Goal: Task Accomplishment & Management: Manage account settings

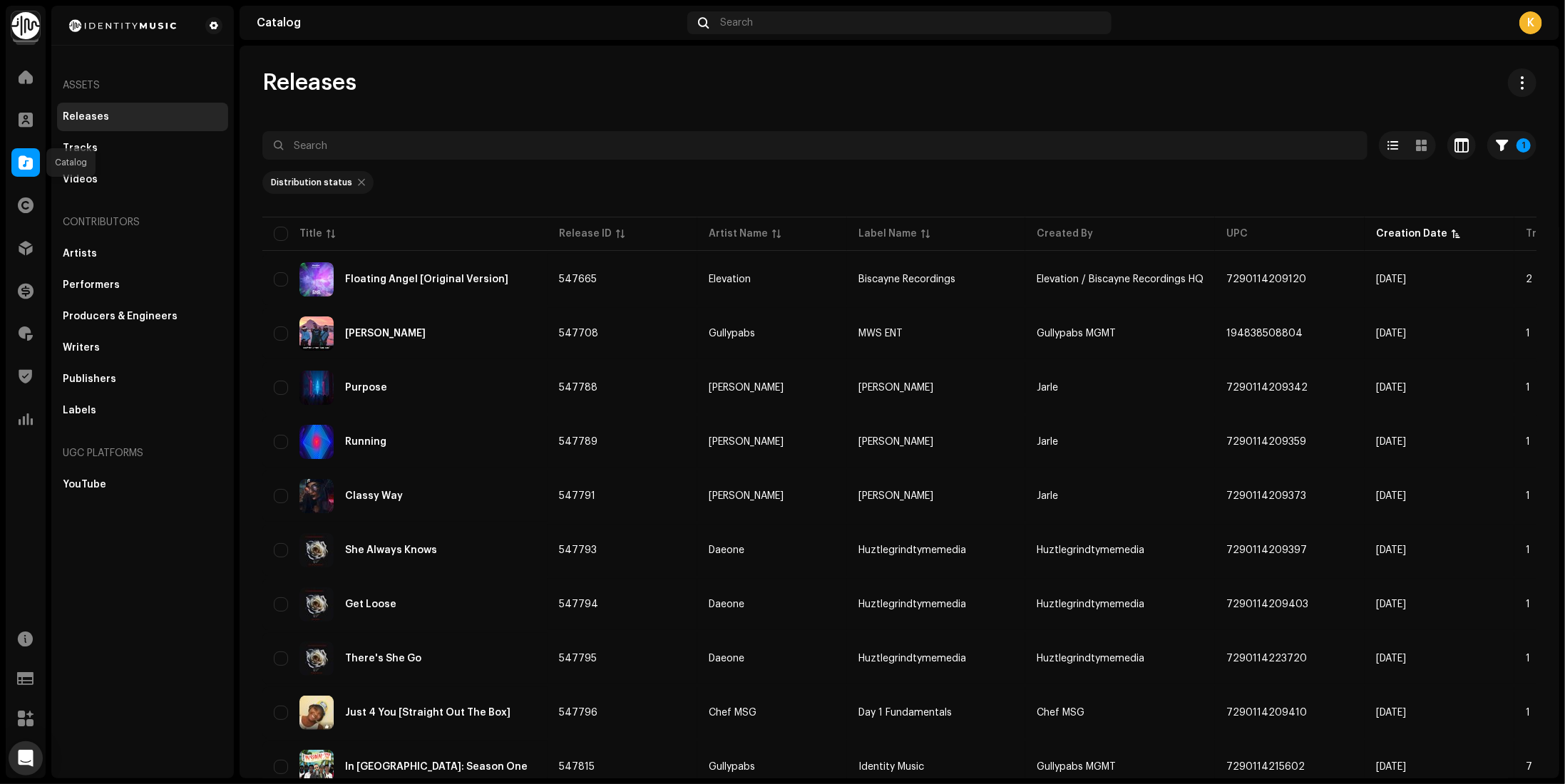
click at [29, 164] on span at bounding box center [25, 163] width 14 height 12
click at [32, 243] on span at bounding box center [25, 248] width 14 height 12
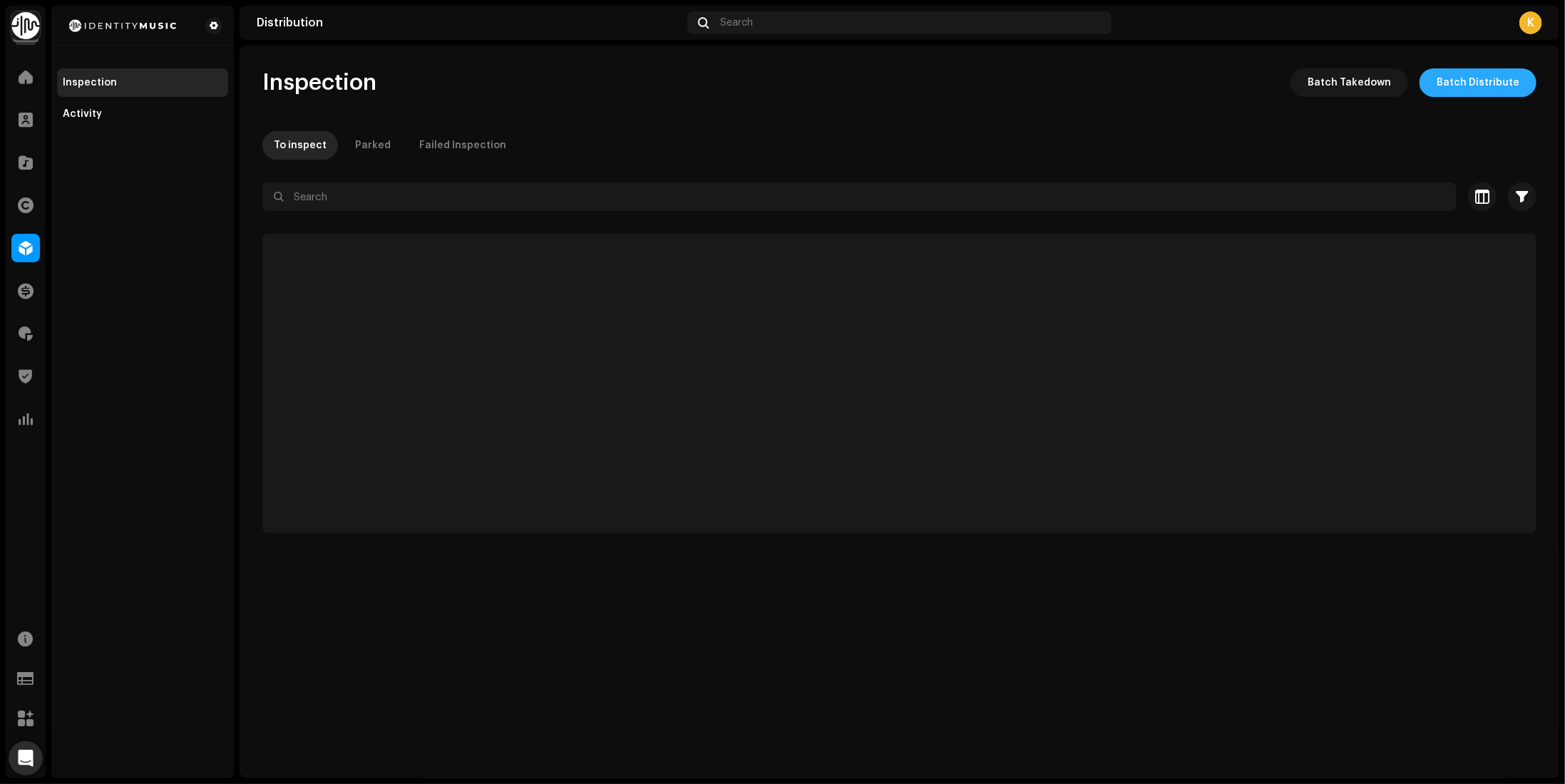
click at [1517, 80] on span "Batch Distribute" at bounding box center [1478, 82] width 83 height 29
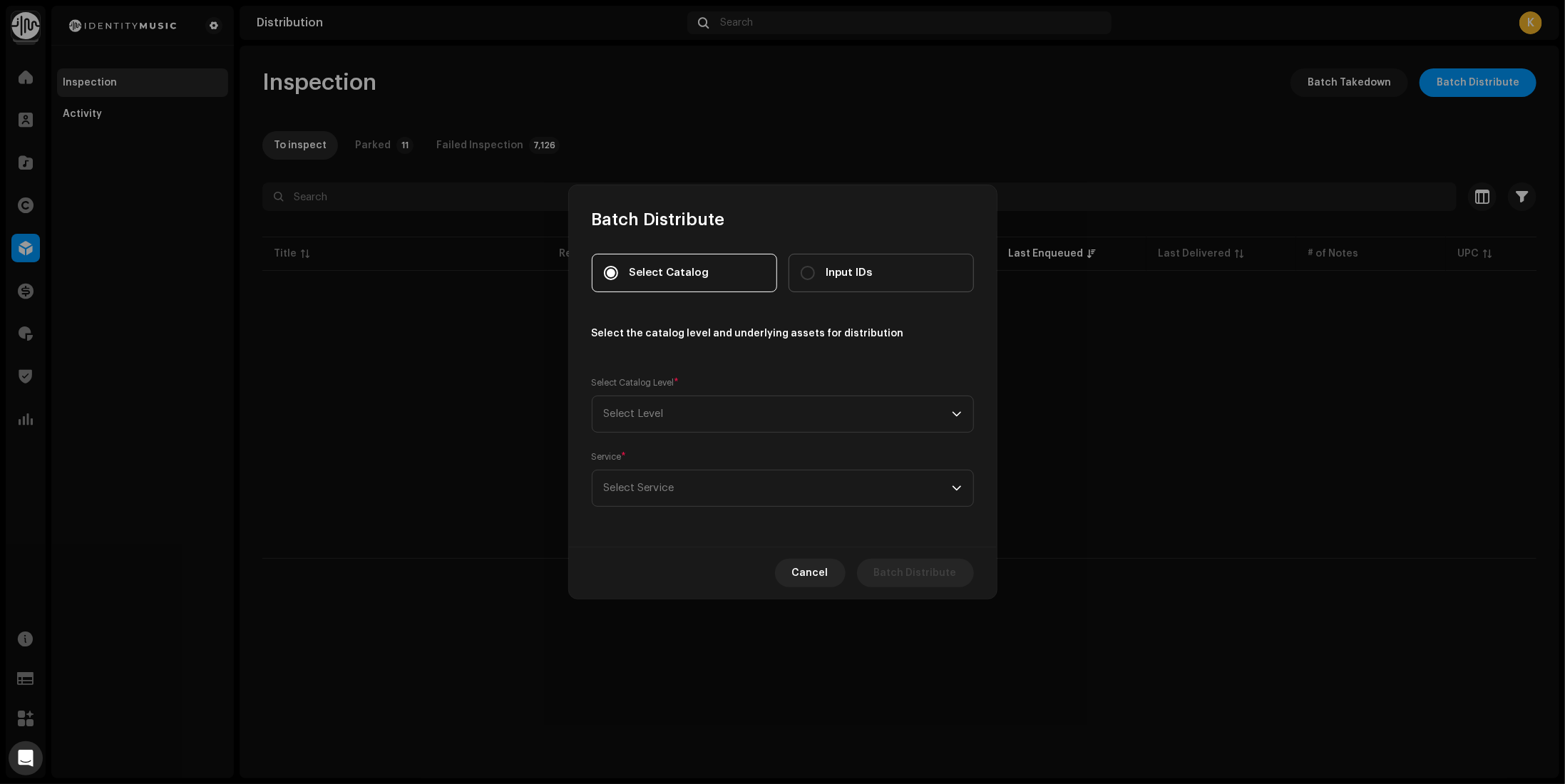
click at [930, 286] on label "Input IDs" at bounding box center [881, 273] width 185 height 39
click at [815, 280] on input "Input IDs" at bounding box center [807, 273] width 14 height 14
radio input "true"
click at [721, 410] on span "Select Level" at bounding box center [778, 414] width 348 height 36
drag, startPoint x: 641, startPoint y: 521, endPoint x: 641, endPoint y: 529, distance: 8.0
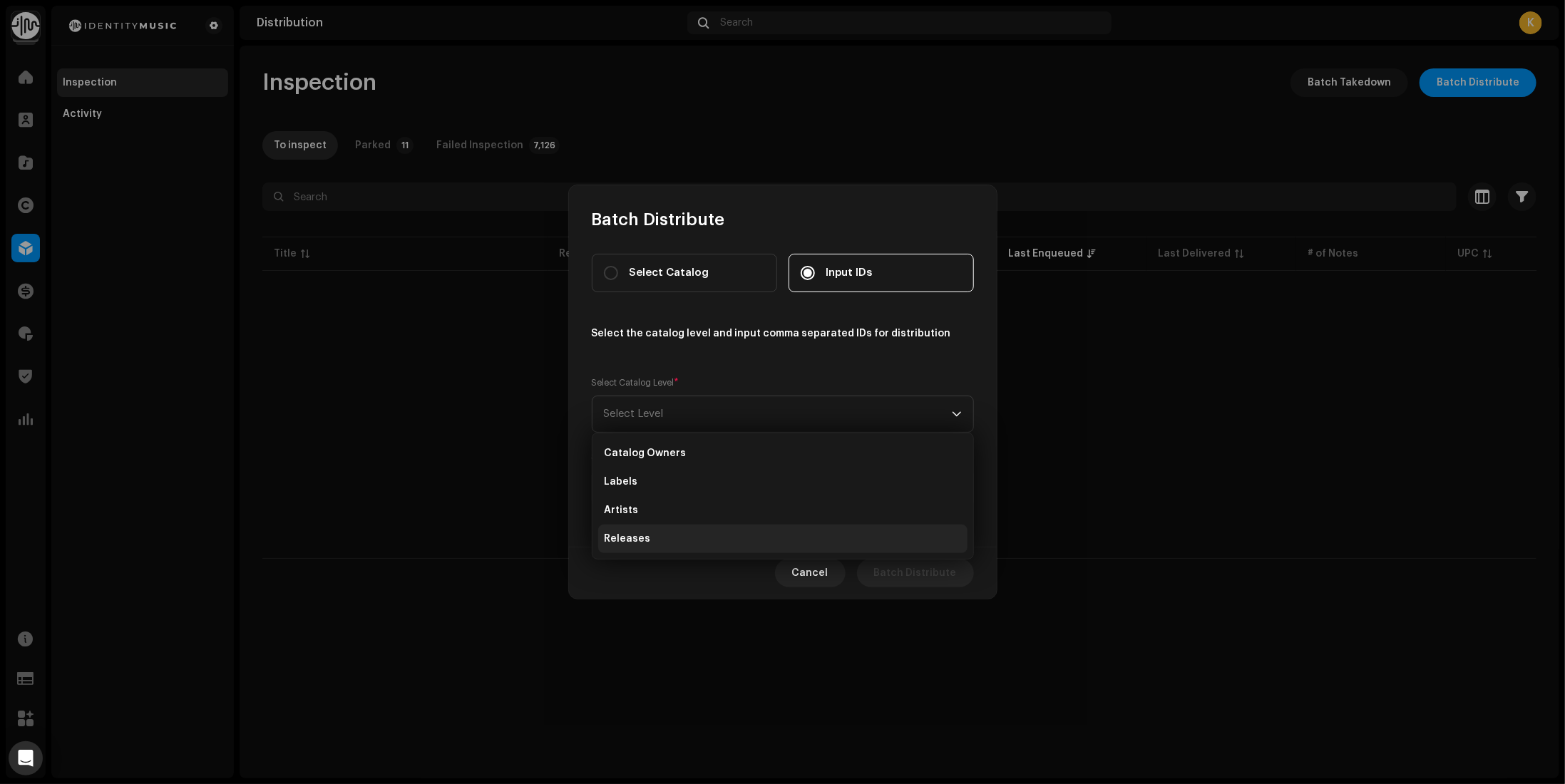
click at [641, 525] on ul "Catalog Owners Labels Artists Releases" at bounding box center [782, 495] width 380 height 125
click at [649, 541] on li "Releases" at bounding box center [783, 539] width 369 height 29
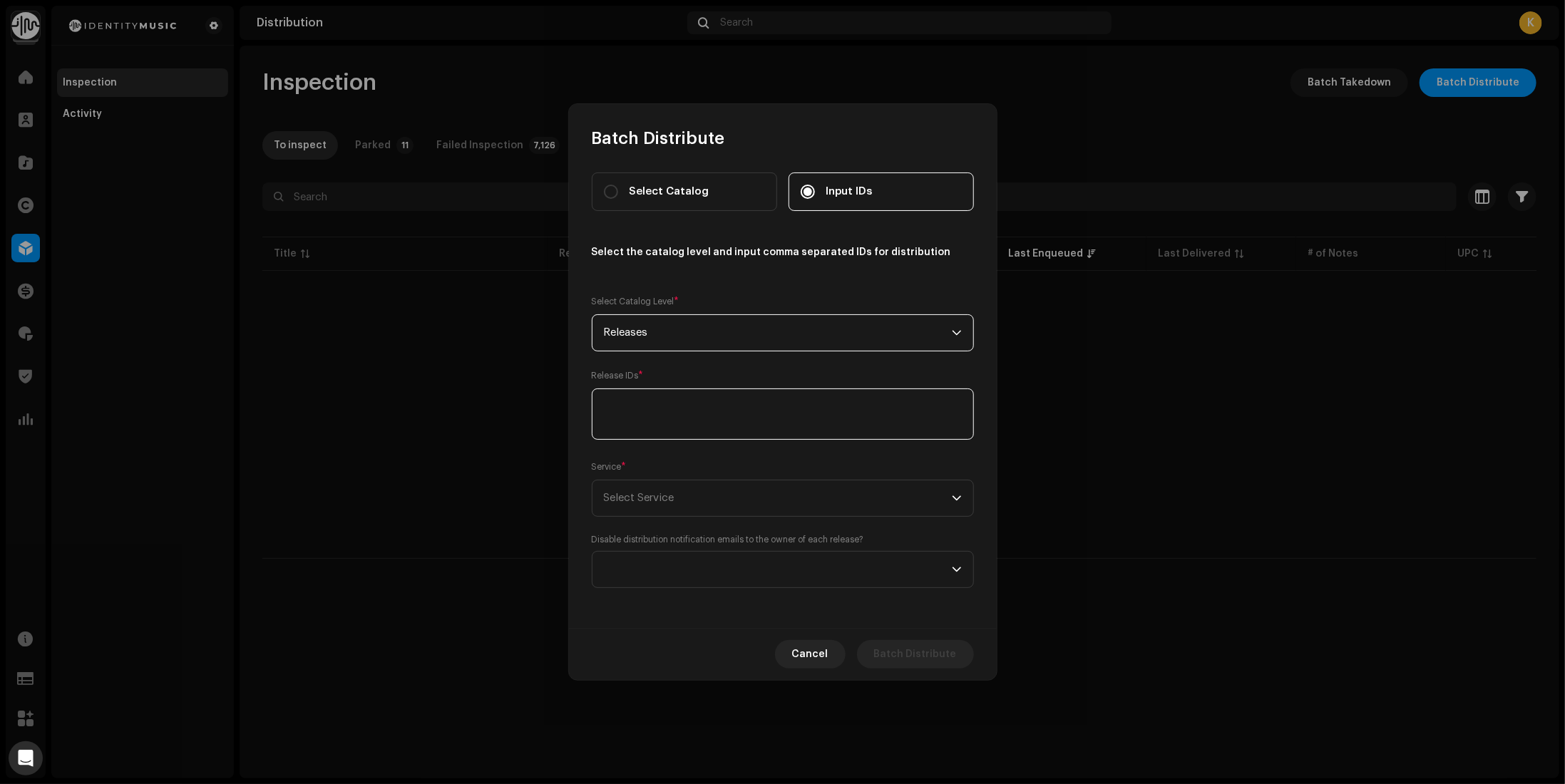
click at [669, 418] on textarea at bounding box center [782, 414] width 382 height 51
paste textarea "579514"
type textarea "579514"
click at [680, 503] on span "Select Service" at bounding box center [778, 498] width 348 height 36
type input "ide"
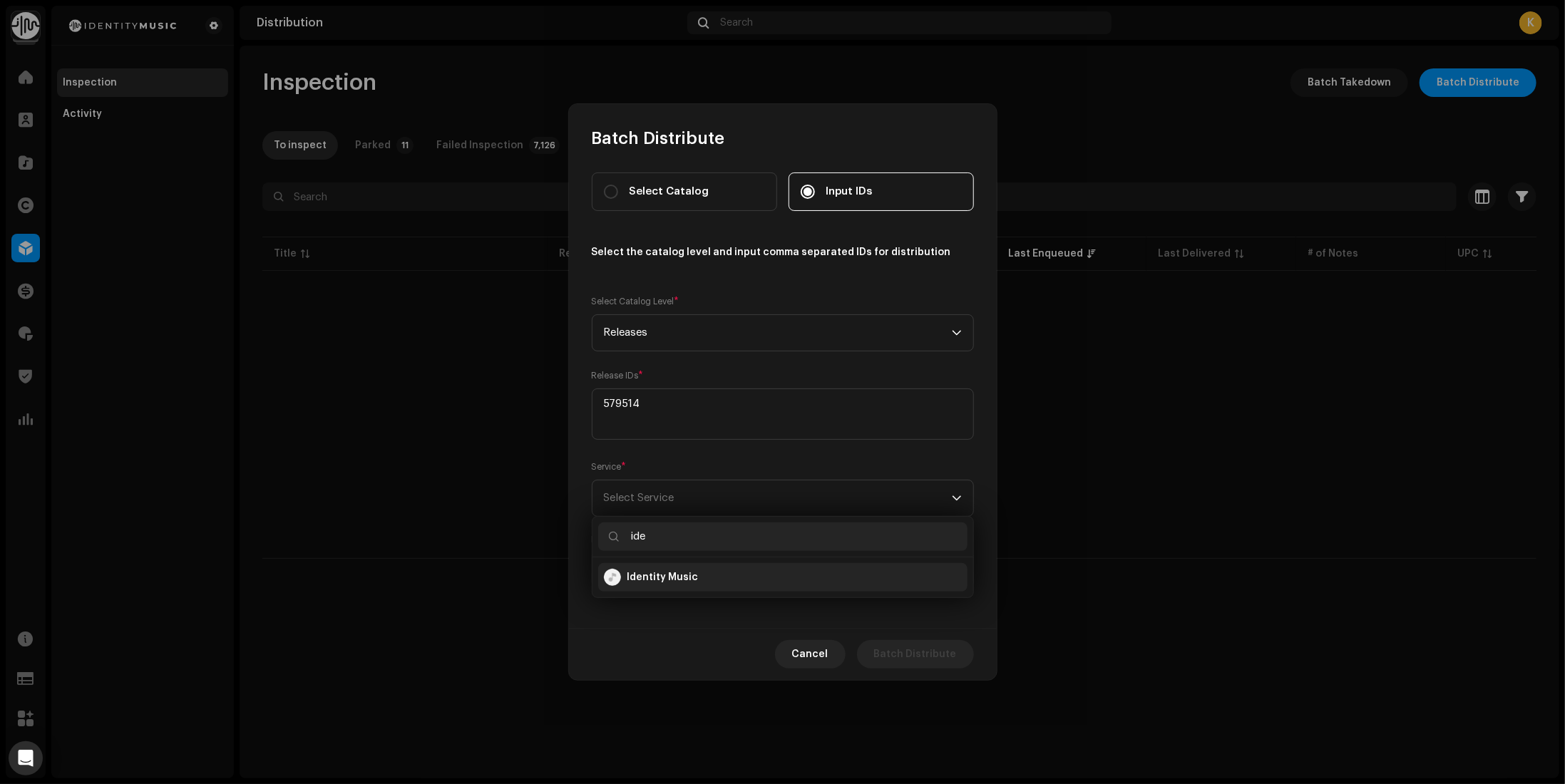
click at [668, 569] on div "Identity Music" at bounding box center [783, 577] width 358 height 17
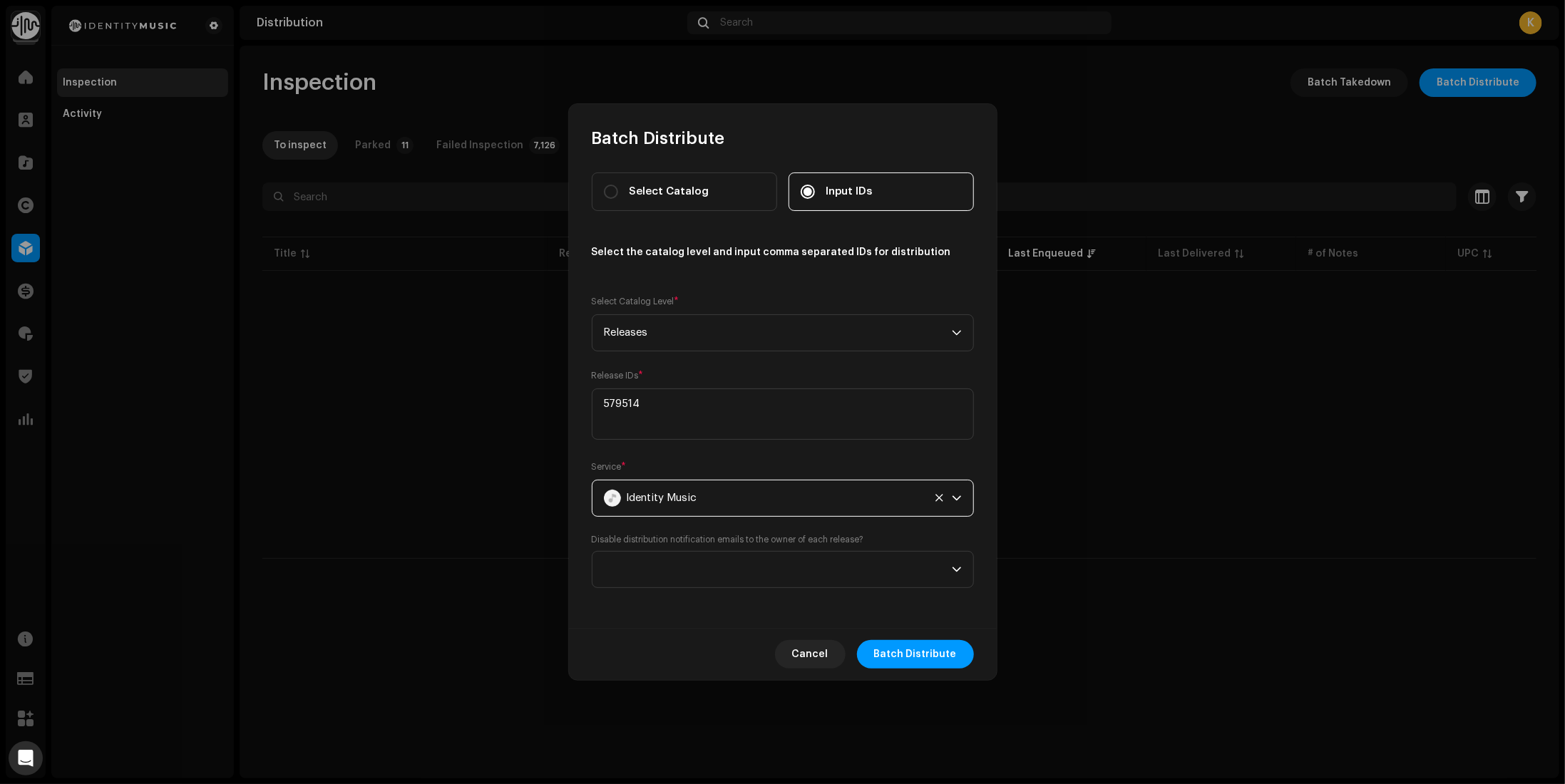
click at [737, 541] on label "Disable distribution notification emails to the owner of each release?" at bounding box center [728, 540] width 273 height 12
click at [734, 567] on span at bounding box center [778, 569] width 348 height 36
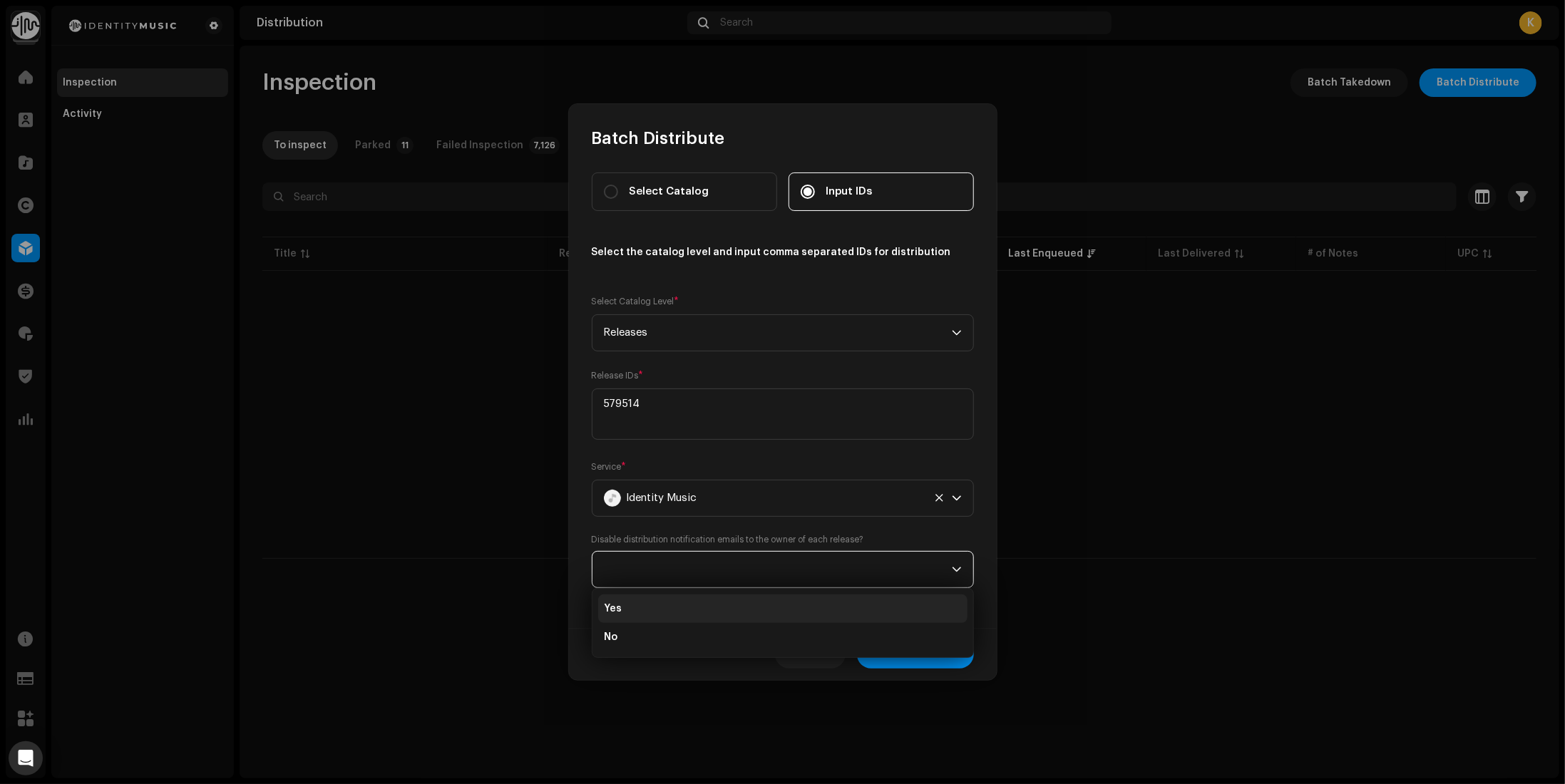
click at [692, 608] on li "Yes" at bounding box center [783, 608] width 369 height 29
click at [950, 659] on span "Batch Distribute" at bounding box center [916, 654] width 83 height 29
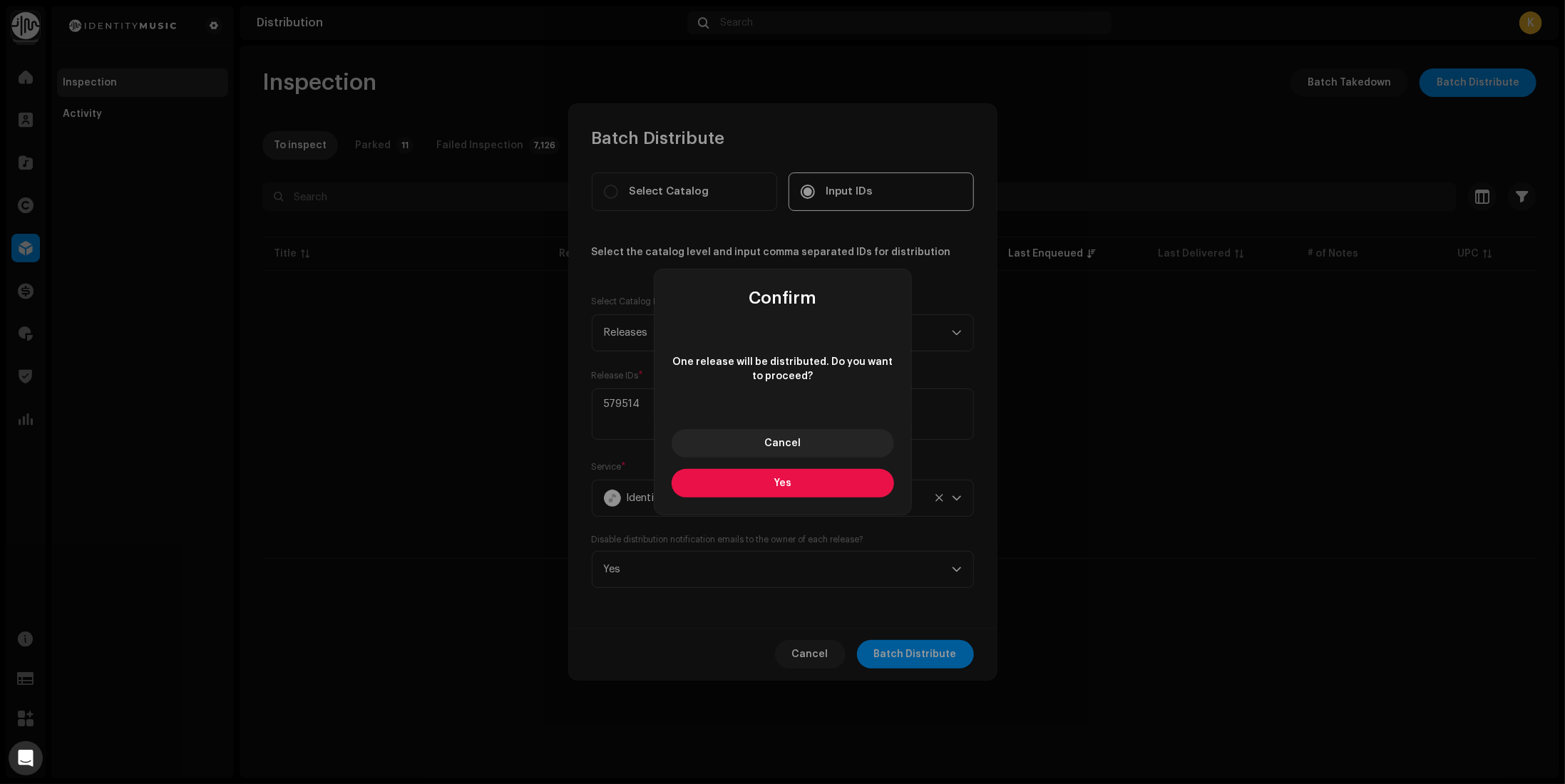
click at [814, 489] on button "Yes" at bounding box center [783, 483] width 223 height 29
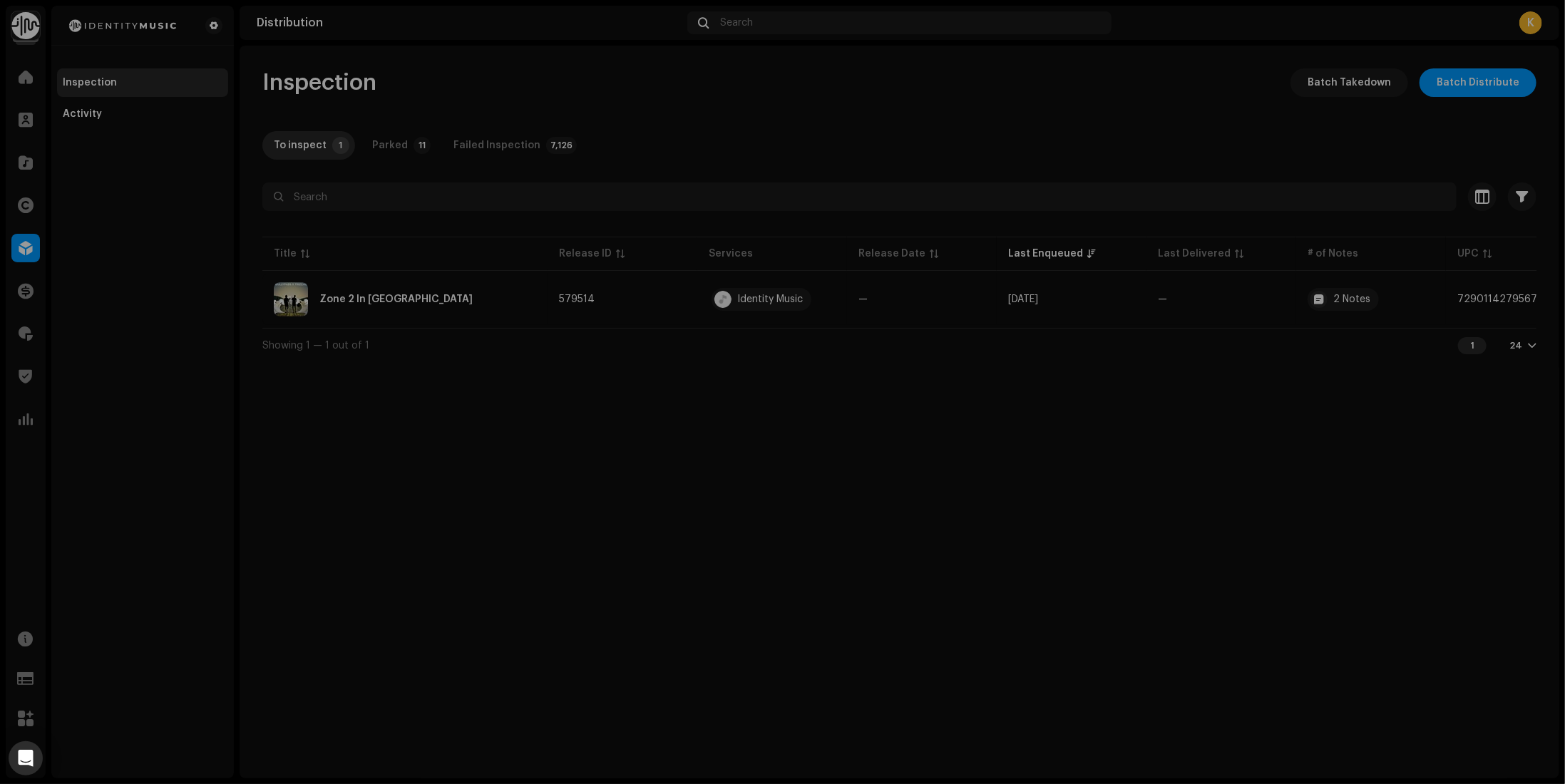
click at [345, 445] on div "Batch Distribute Select Catalog Input IDs Select the catalog level and input co…" at bounding box center [782, 392] width 1565 height 784
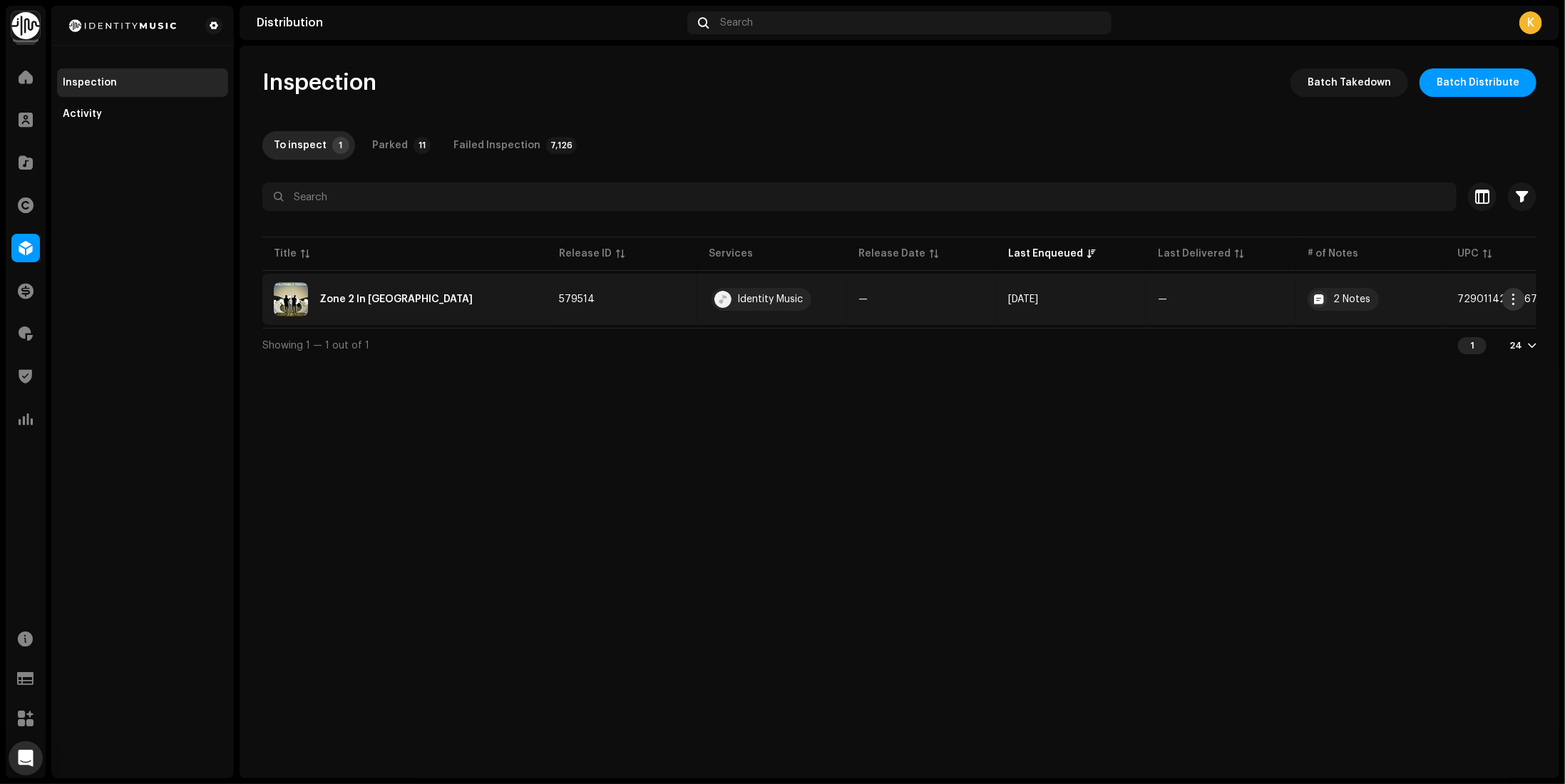
click at [1509, 300] on span "button" at bounding box center [1514, 300] width 11 height 12
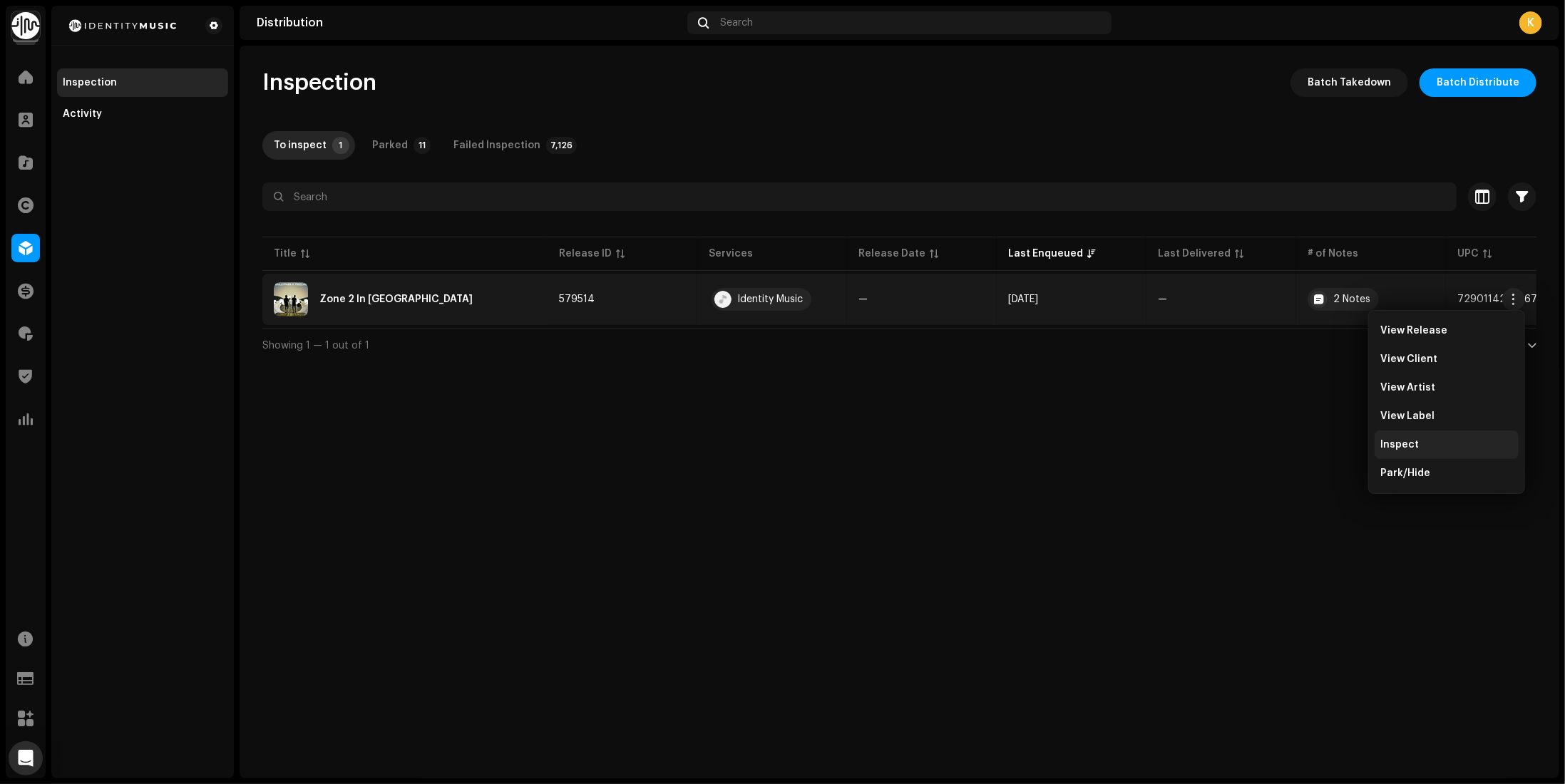
click at [1424, 444] on div "Inspect" at bounding box center [1446, 445] width 133 height 12
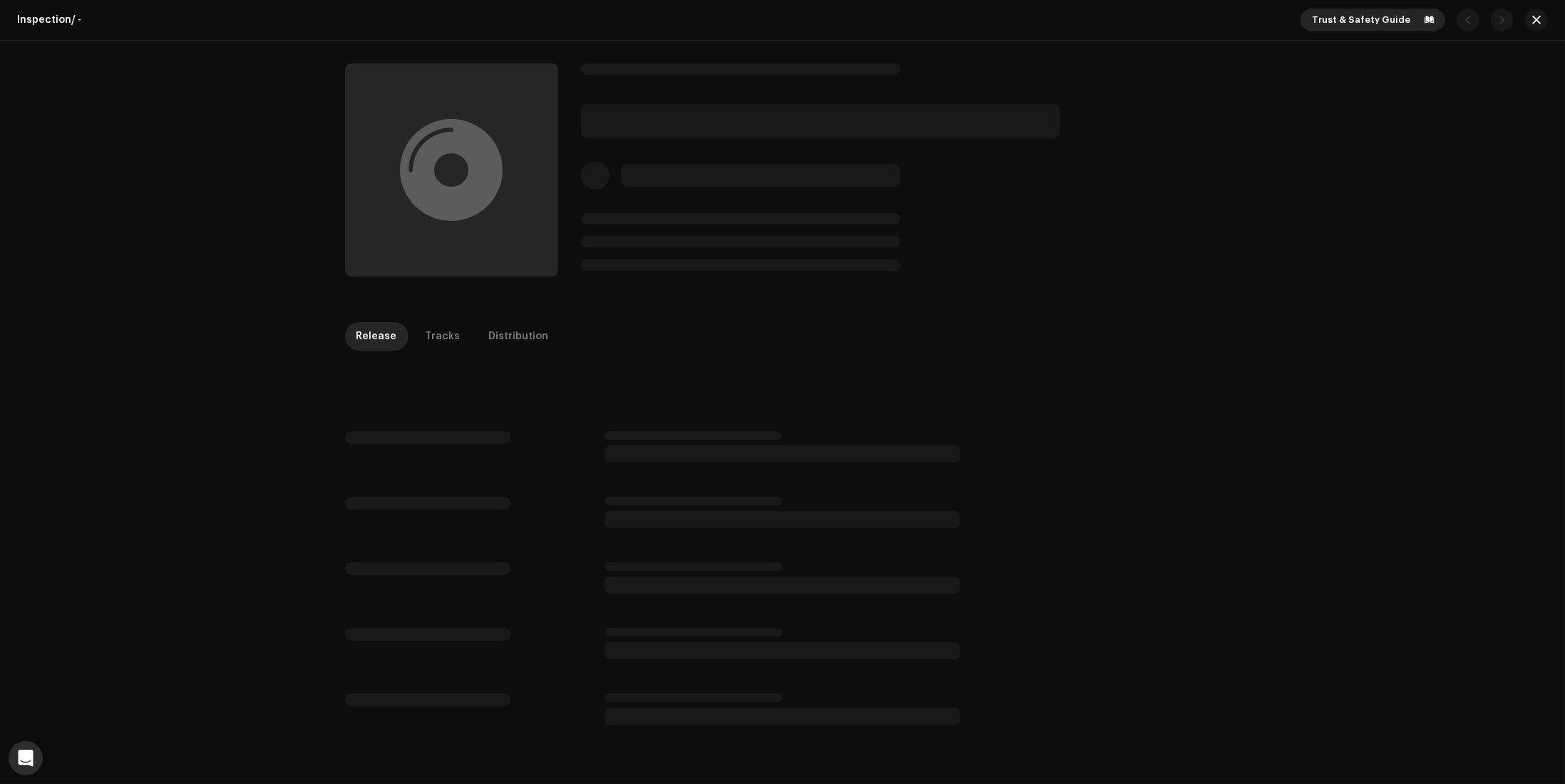
click at [1372, 21] on span "Trust & Safety Guide" at bounding box center [1361, 20] width 98 height 29
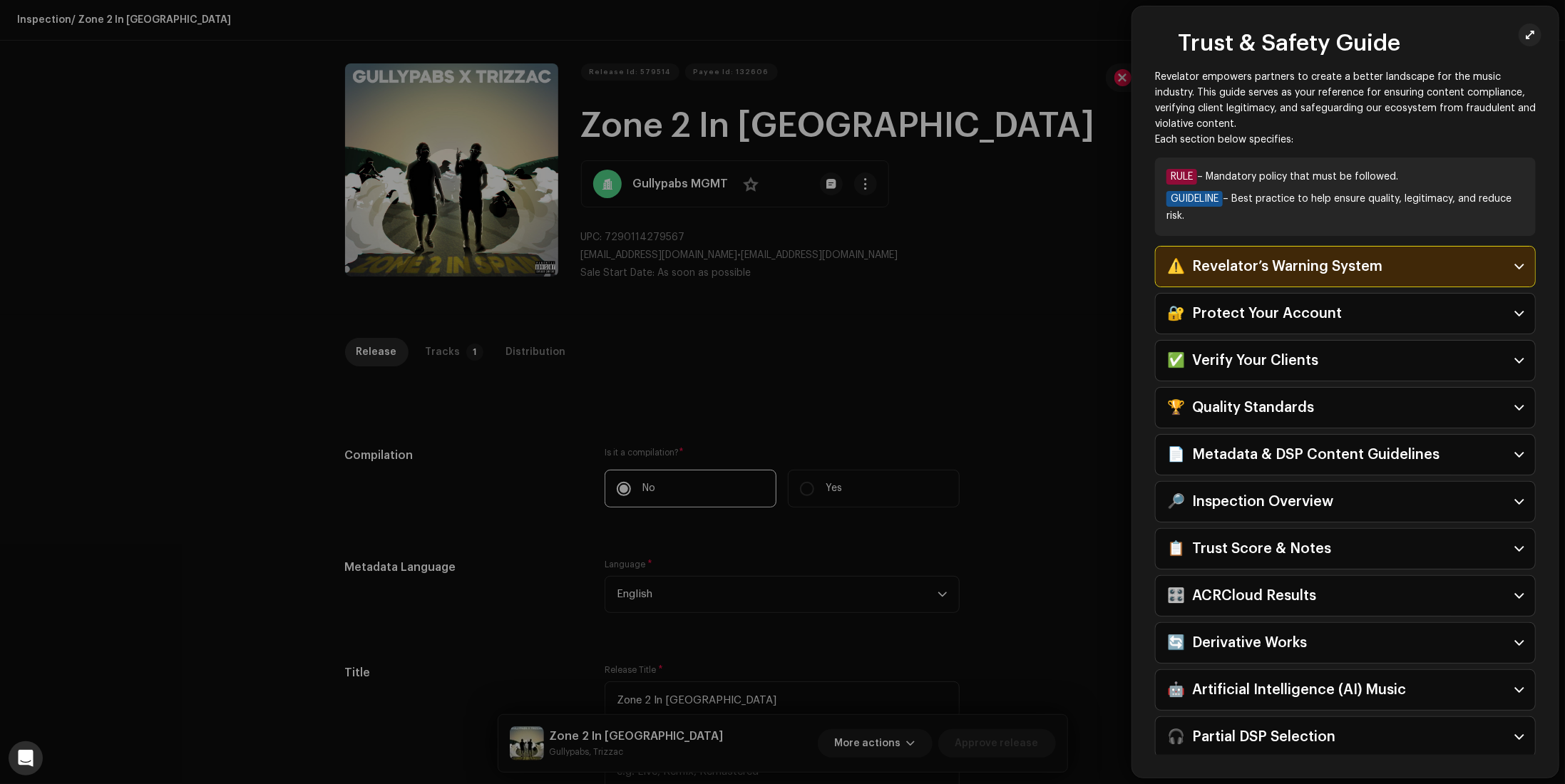
click at [963, 91] on div at bounding box center [782, 392] width 1565 height 784
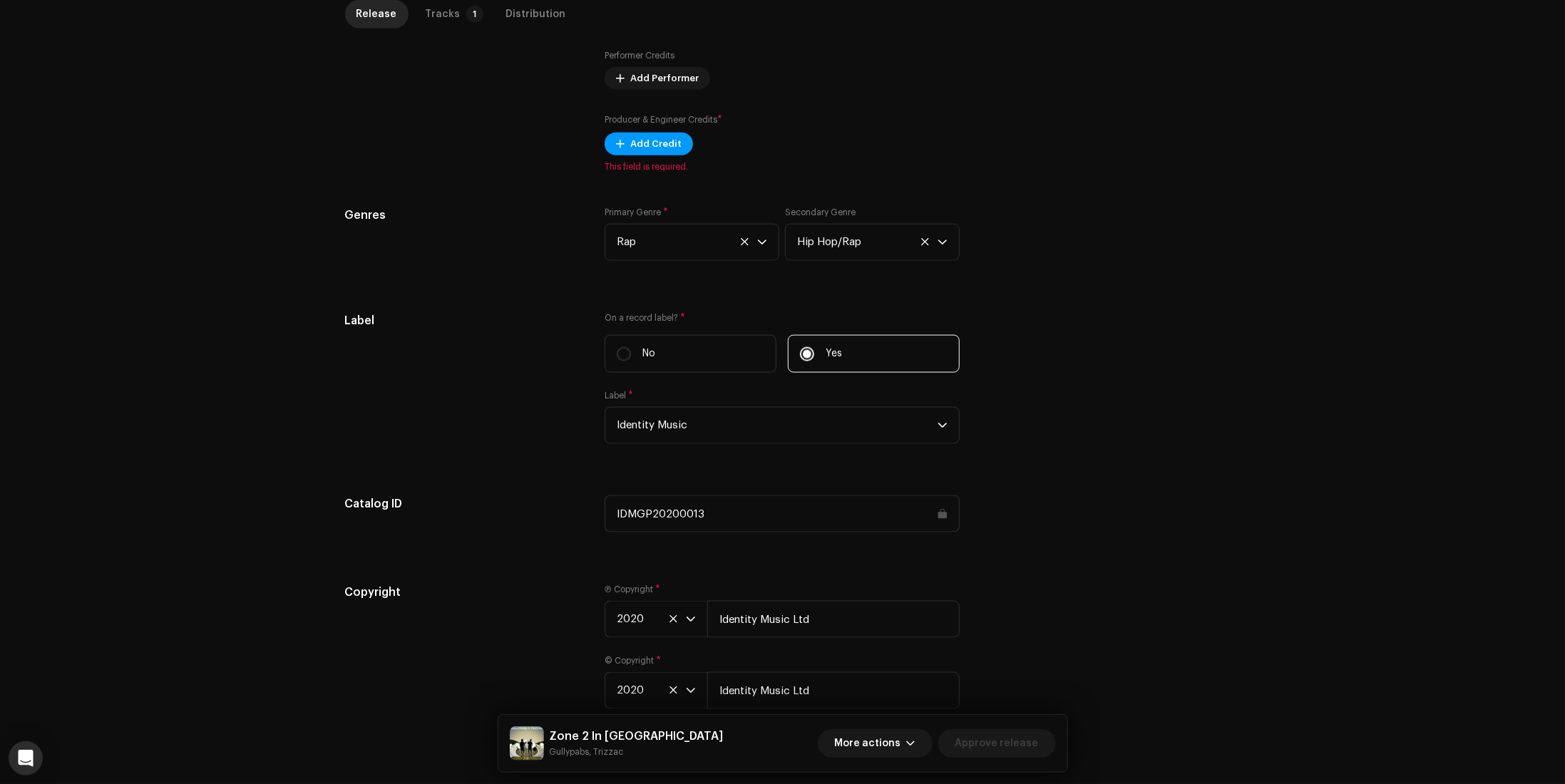
scroll to position [1144, 0]
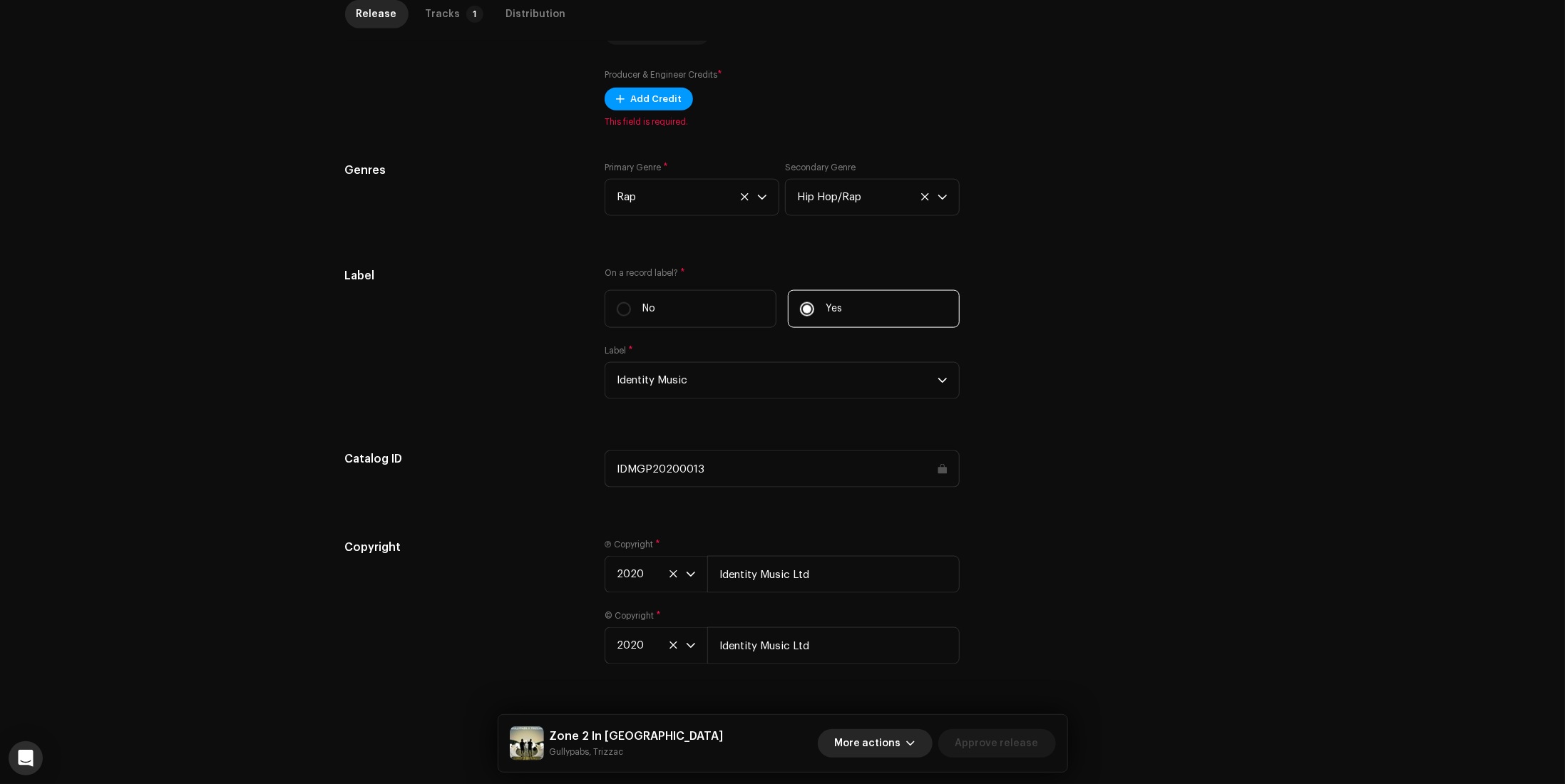
click at [893, 755] on span "More actions" at bounding box center [868, 743] width 66 height 29
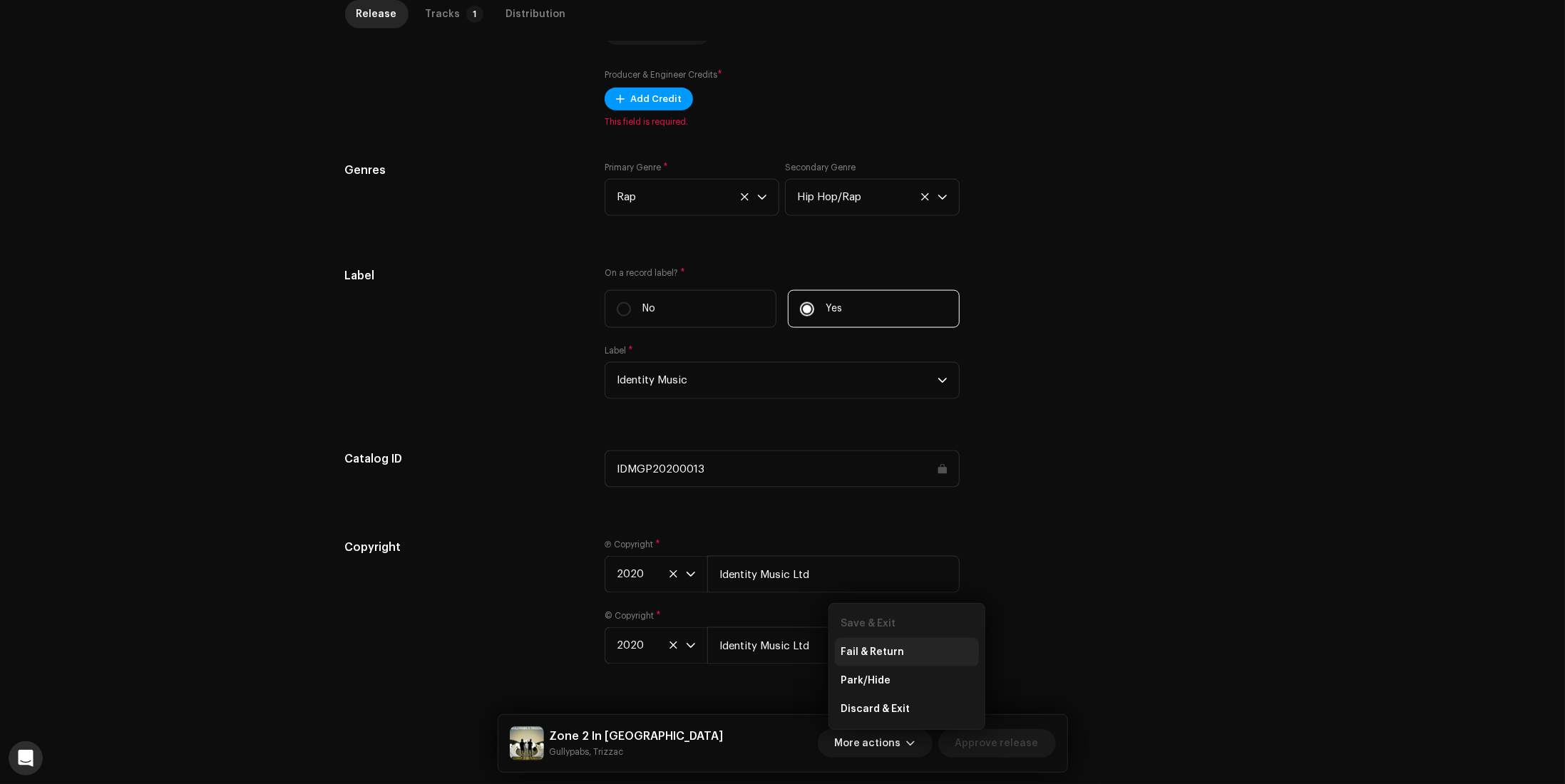
click at [910, 655] on div "Fail & Return" at bounding box center [907, 652] width 133 height 12
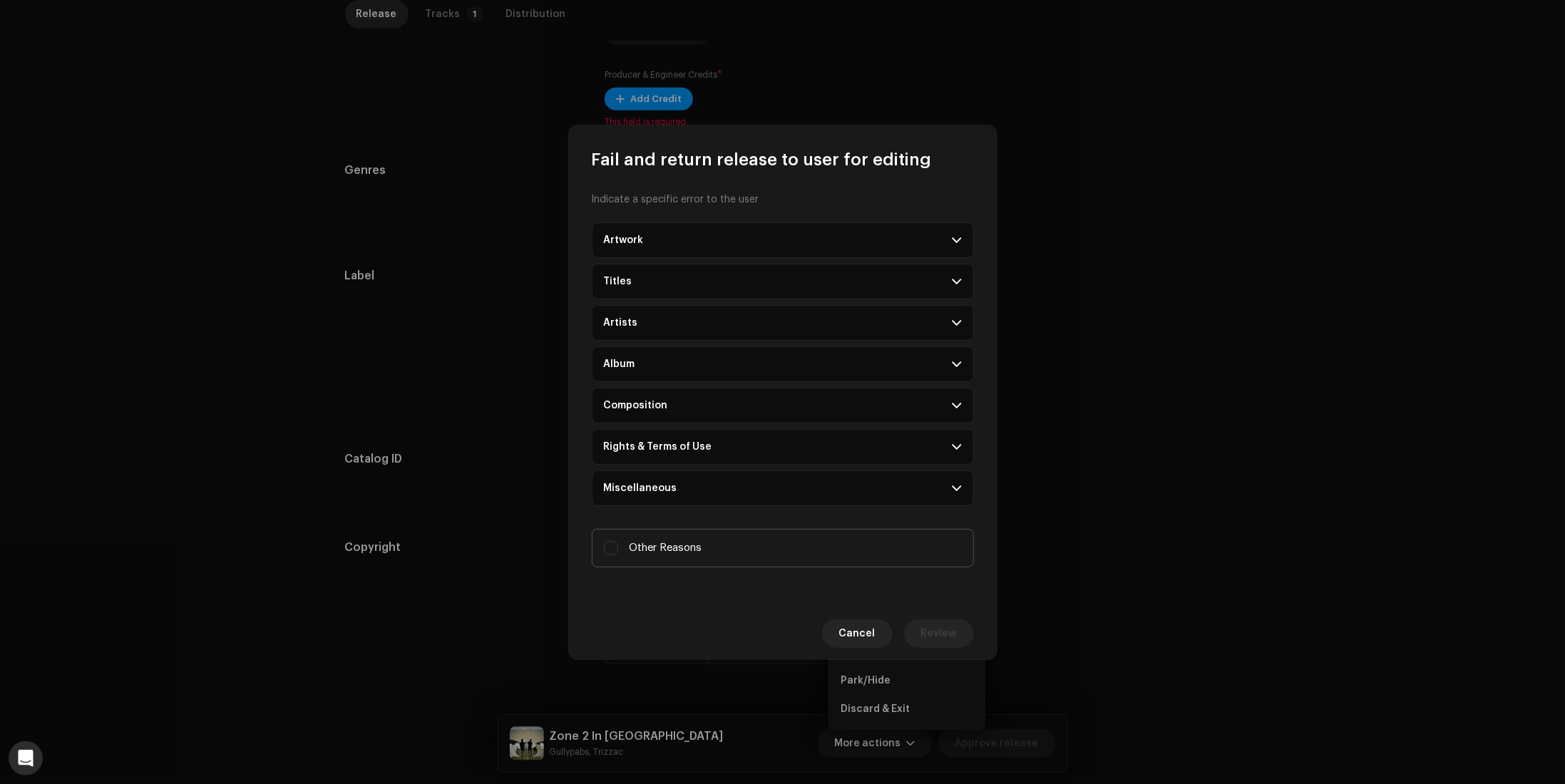
click at [708, 548] on label "Other Reasons" at bounding box center [782, 548] width 382 height 39
click at [618, 548] on input "Other Reasons" at bounding box center [611, 547] width 14 height 14
checkbox input "true"
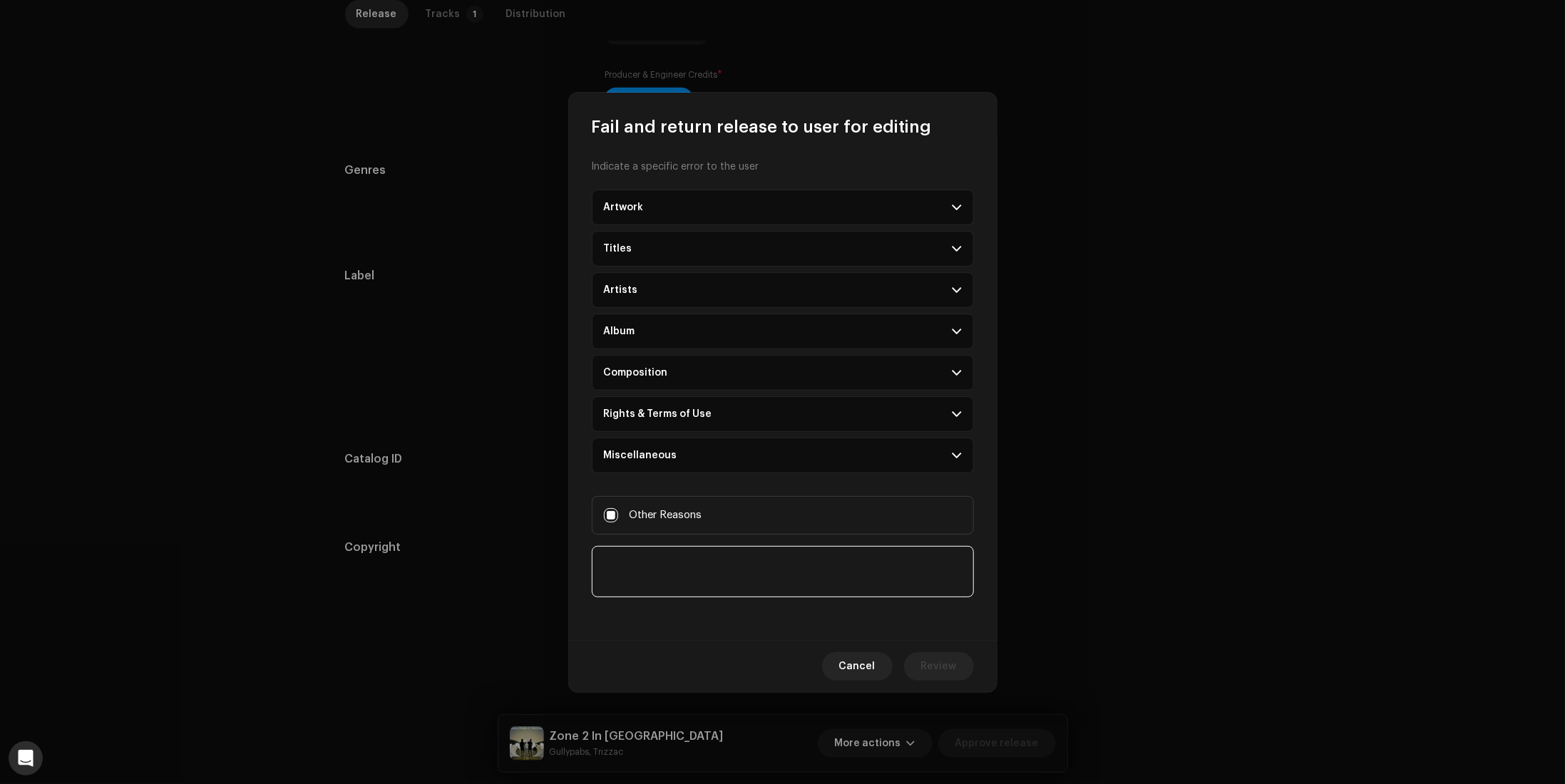
click at [709, 571] on textarea at bounding box center [782, 572] width 382 height 51
type textarea "t"
type textarea "Test"
click at [963, 664] on button "Review" at bounding box center [939, 666] width 70 height 29
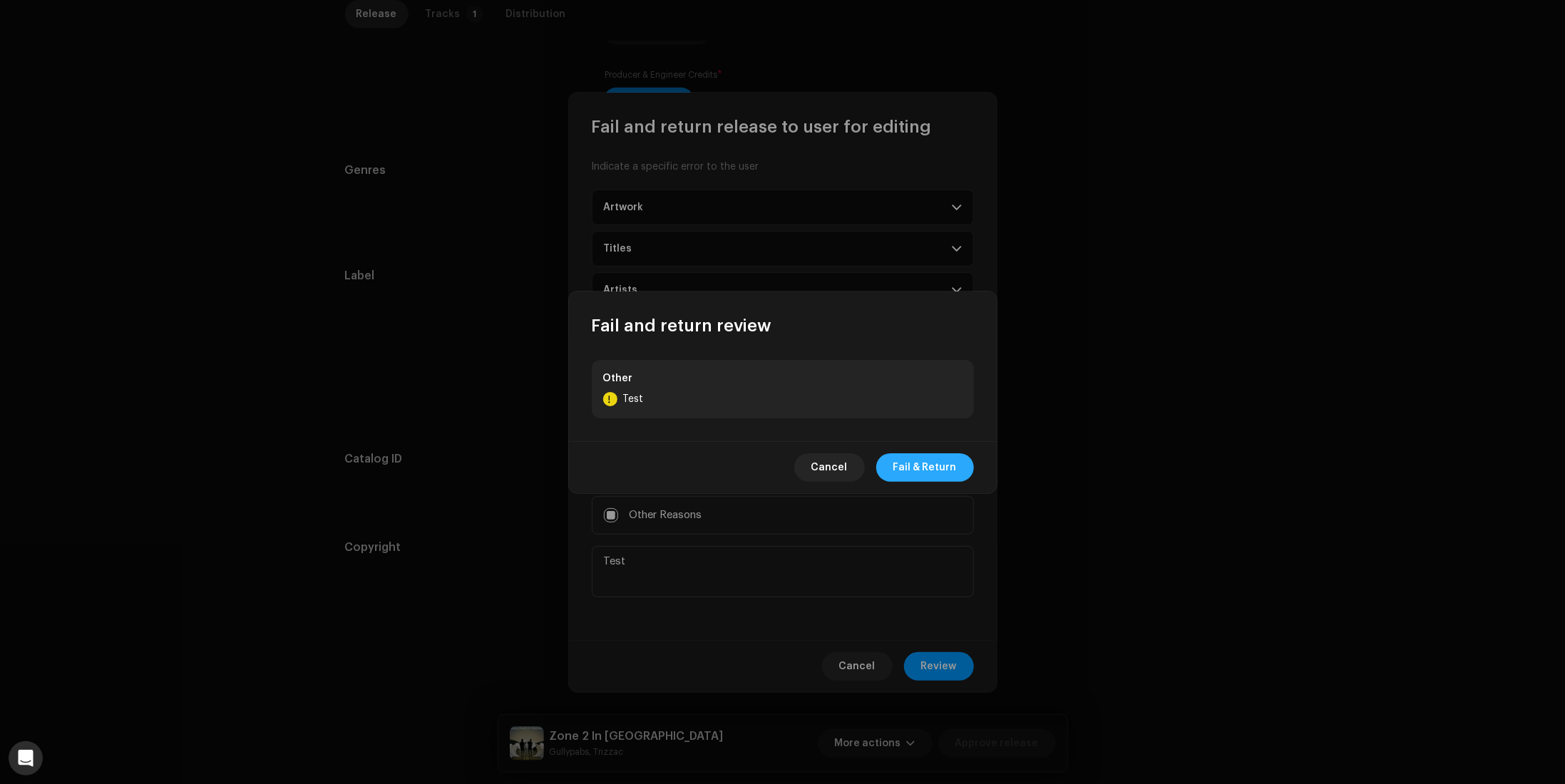
click at [943, 471] on span "Fail & Return" at bounding box center [925, 467] width 64 height 29
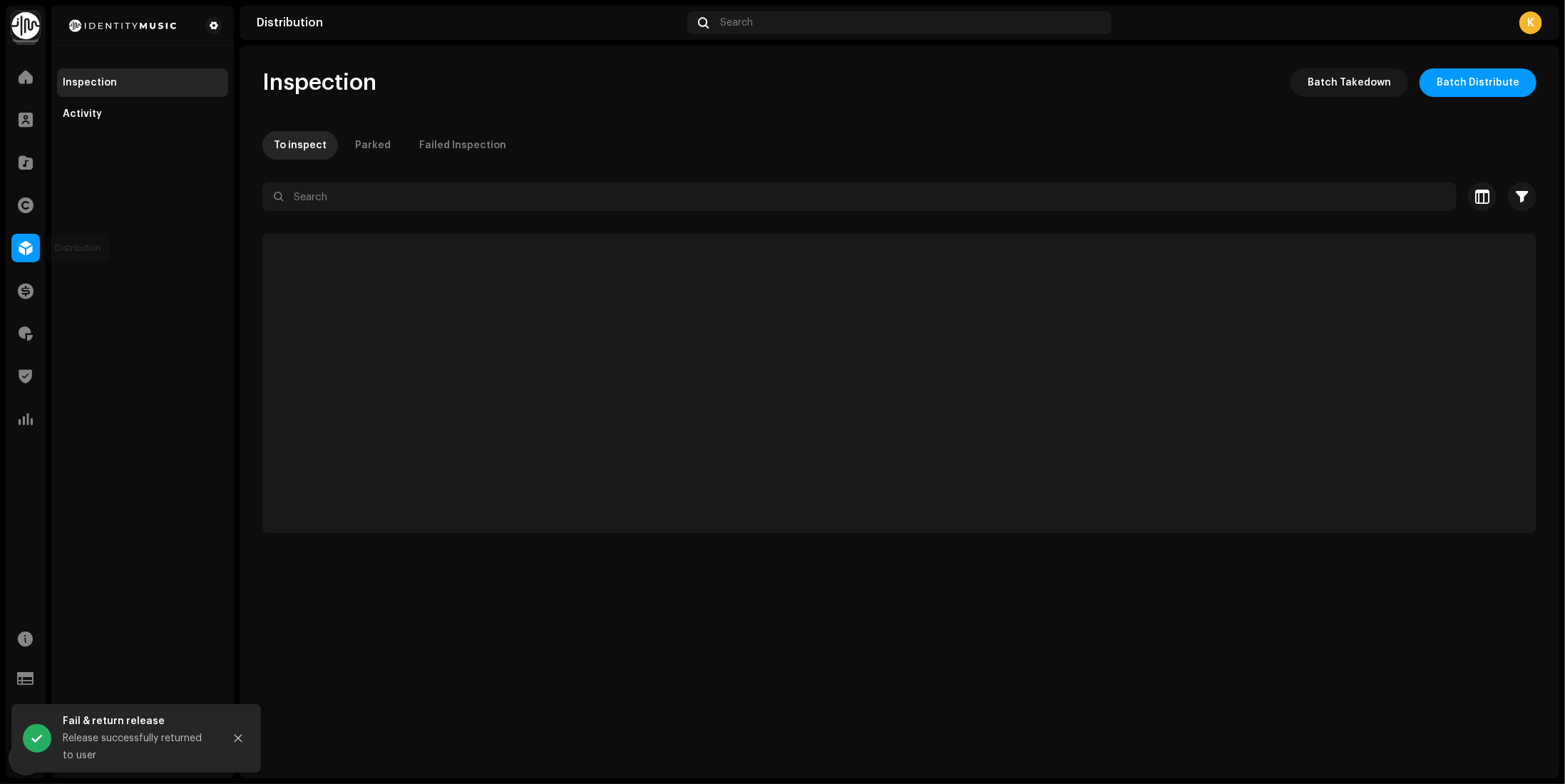
click at [29, 243] on span at bounding box center [25, 248] width 14 height 12
click at [27, 77] on span at bounding box center [25, 77] width 14 height 12
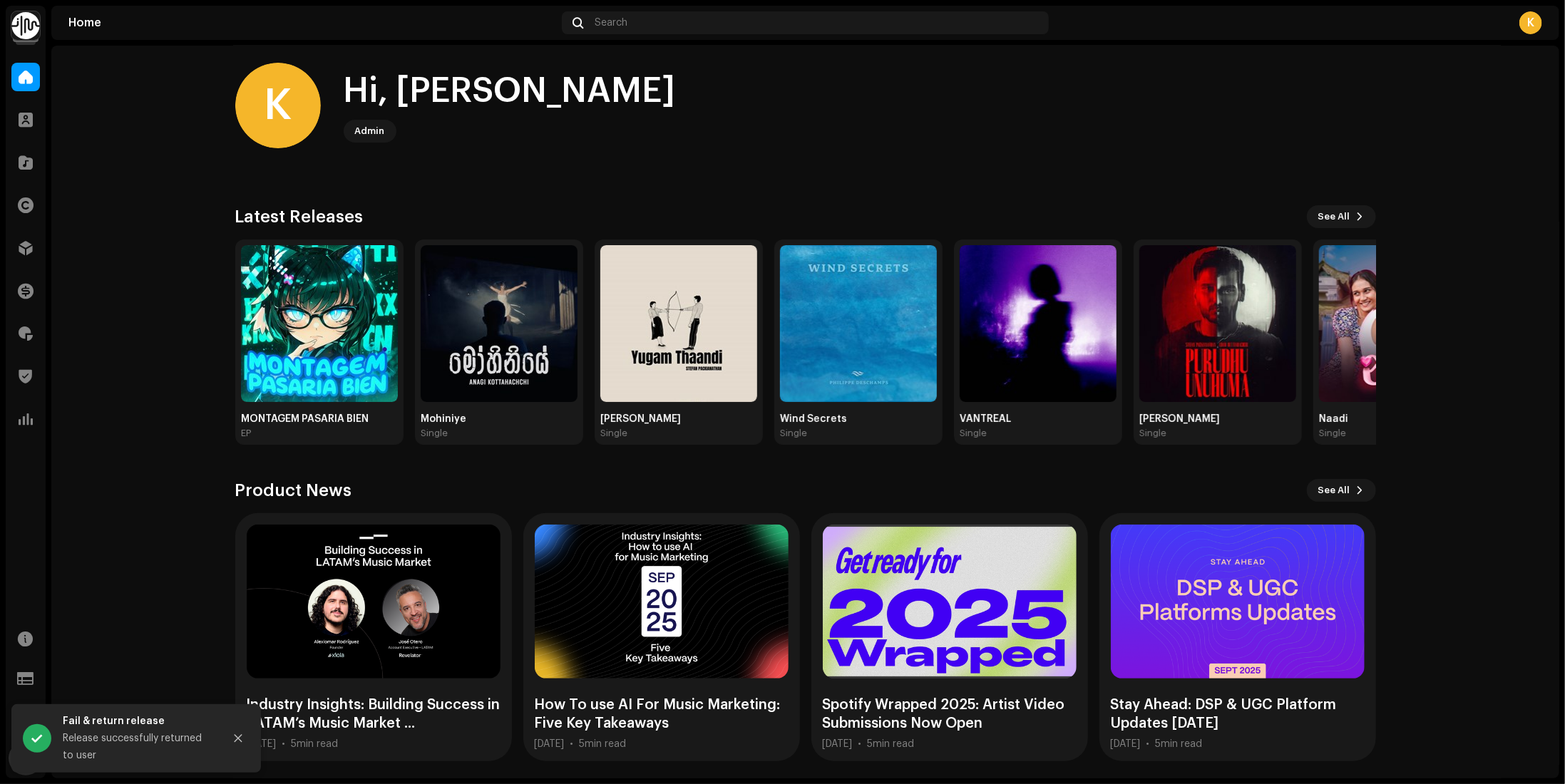
scroll to position [12, 0]
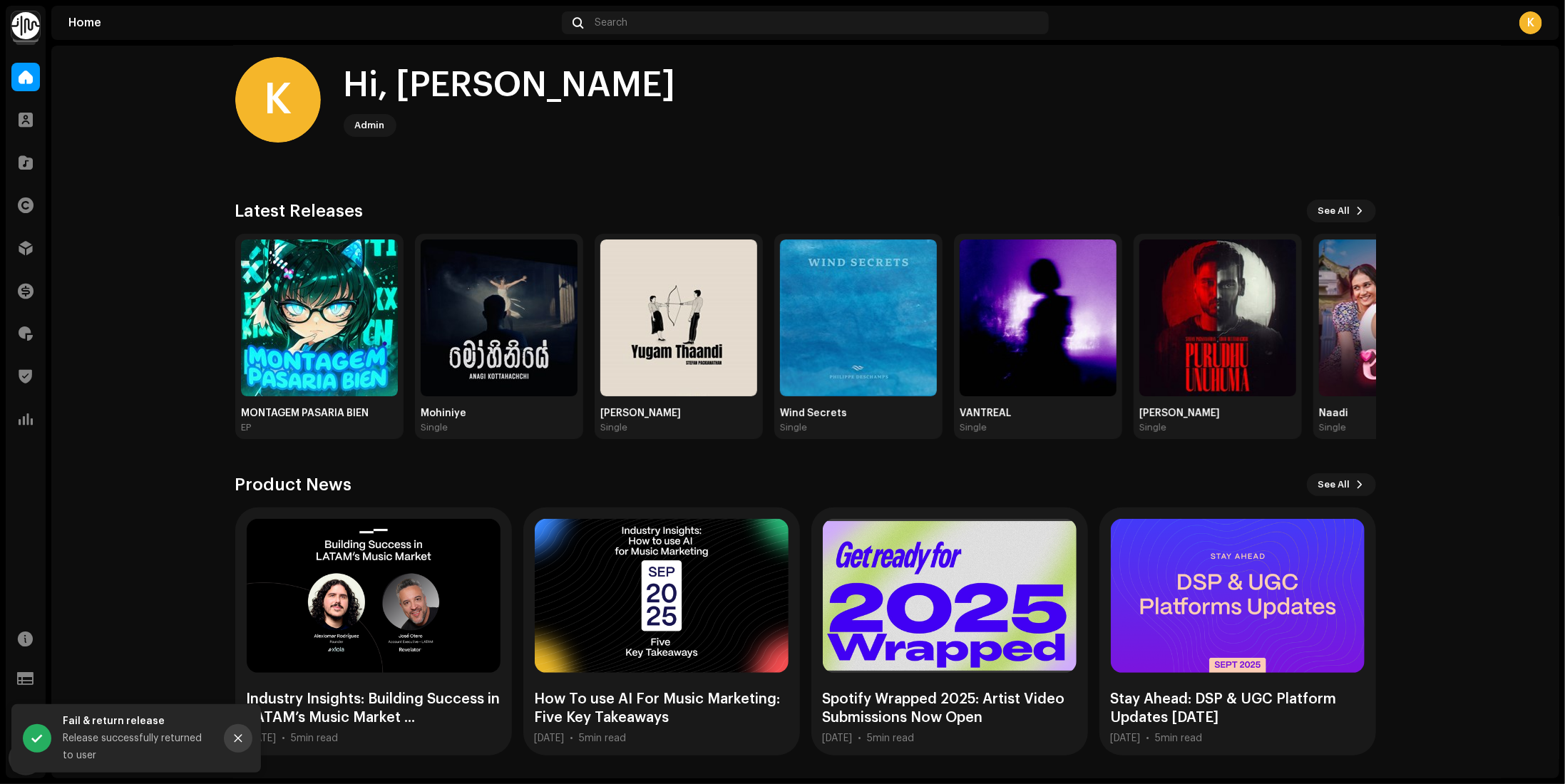
click at [249, 738] on button "Close" at bounding box center [237, 738] width 29 height 29
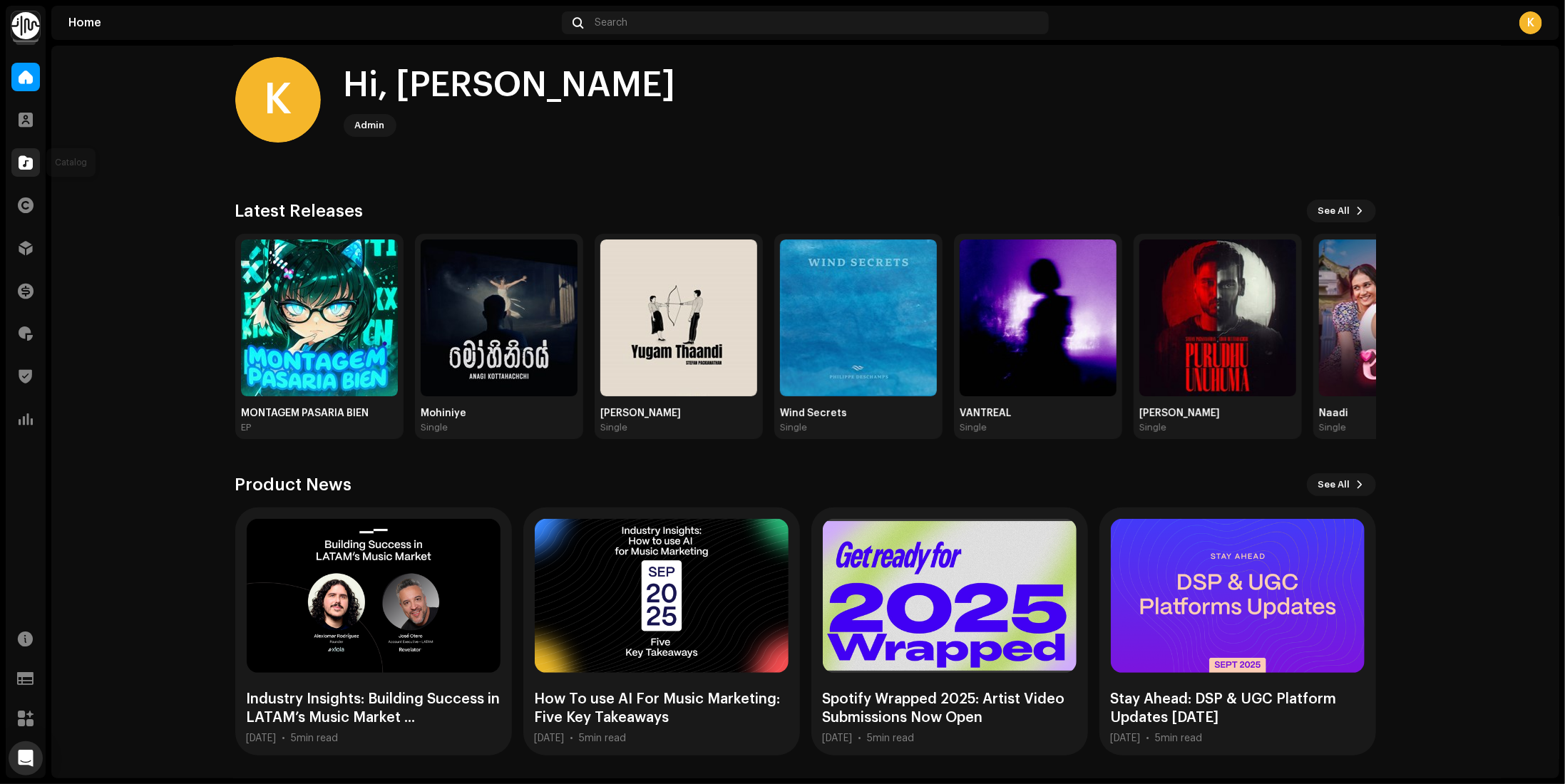
click at [12, 167] on div "Catalog" at bounding box center [26, 163] width 40 height 40
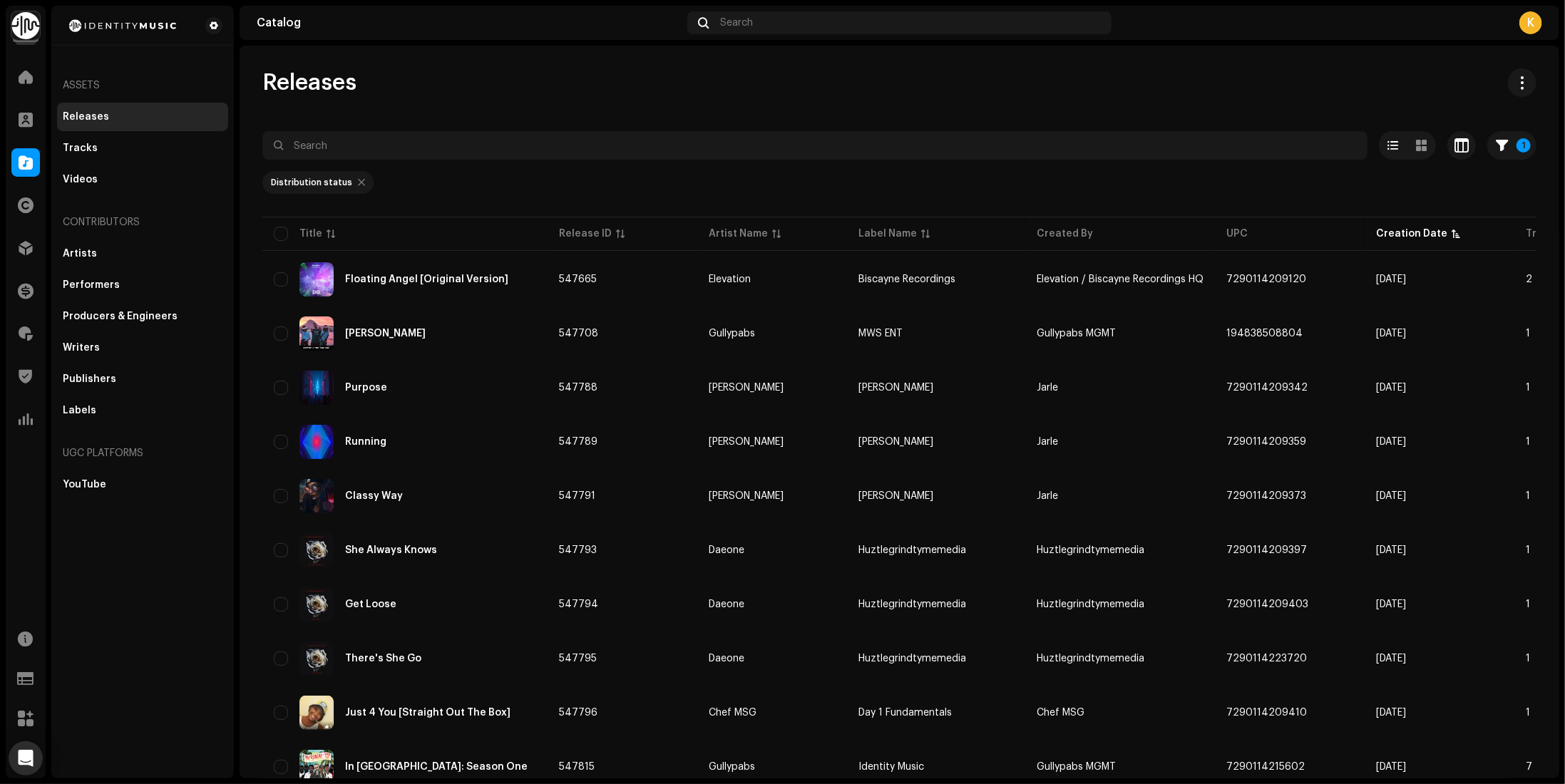
click at [619, 85] on div "Releases" at bounding box center [899, 82] width 1274 height 29
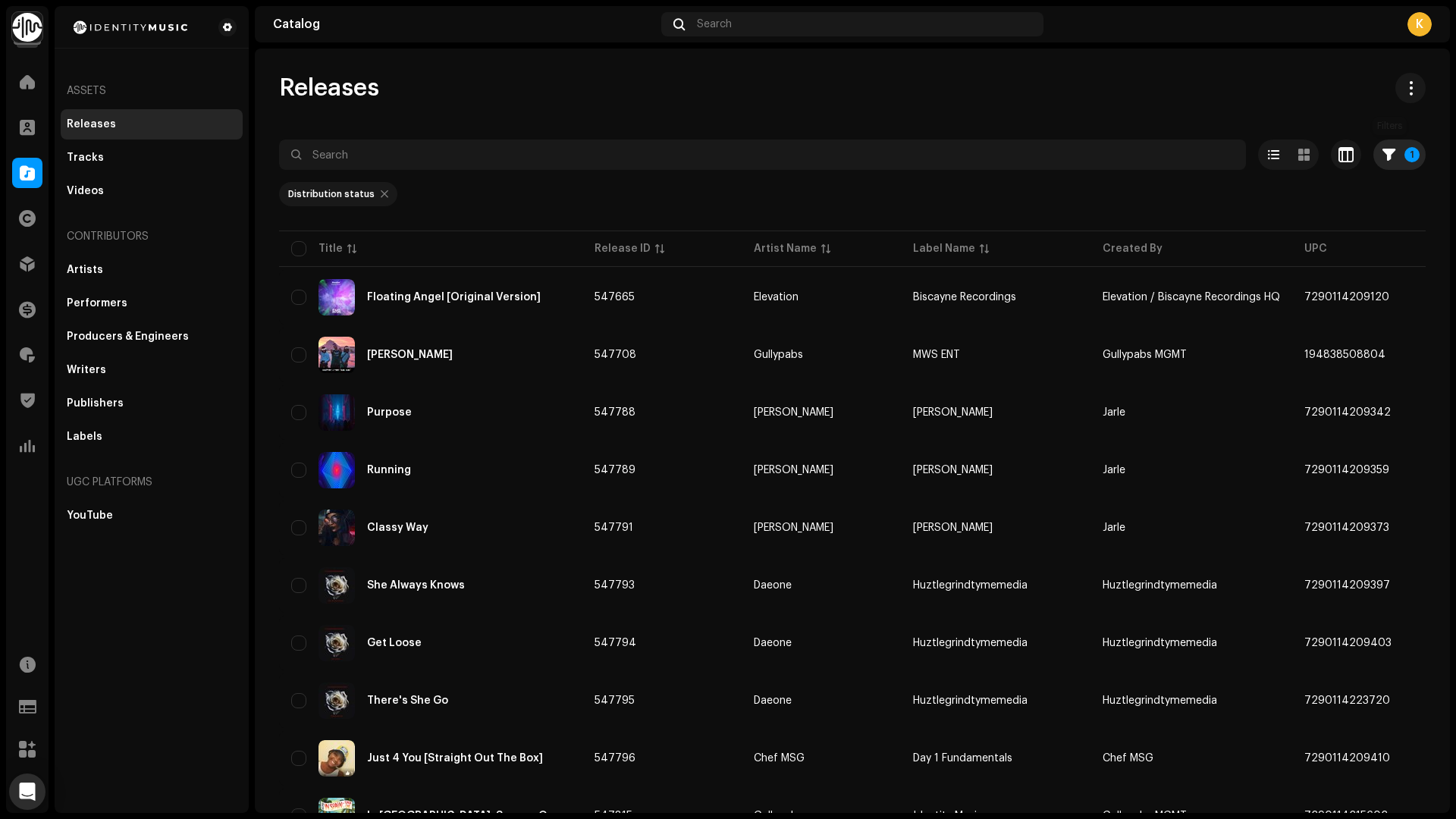
click at [1405, 160] on p-badge "1" at bounding box center [1412, 154] width 15 height 15
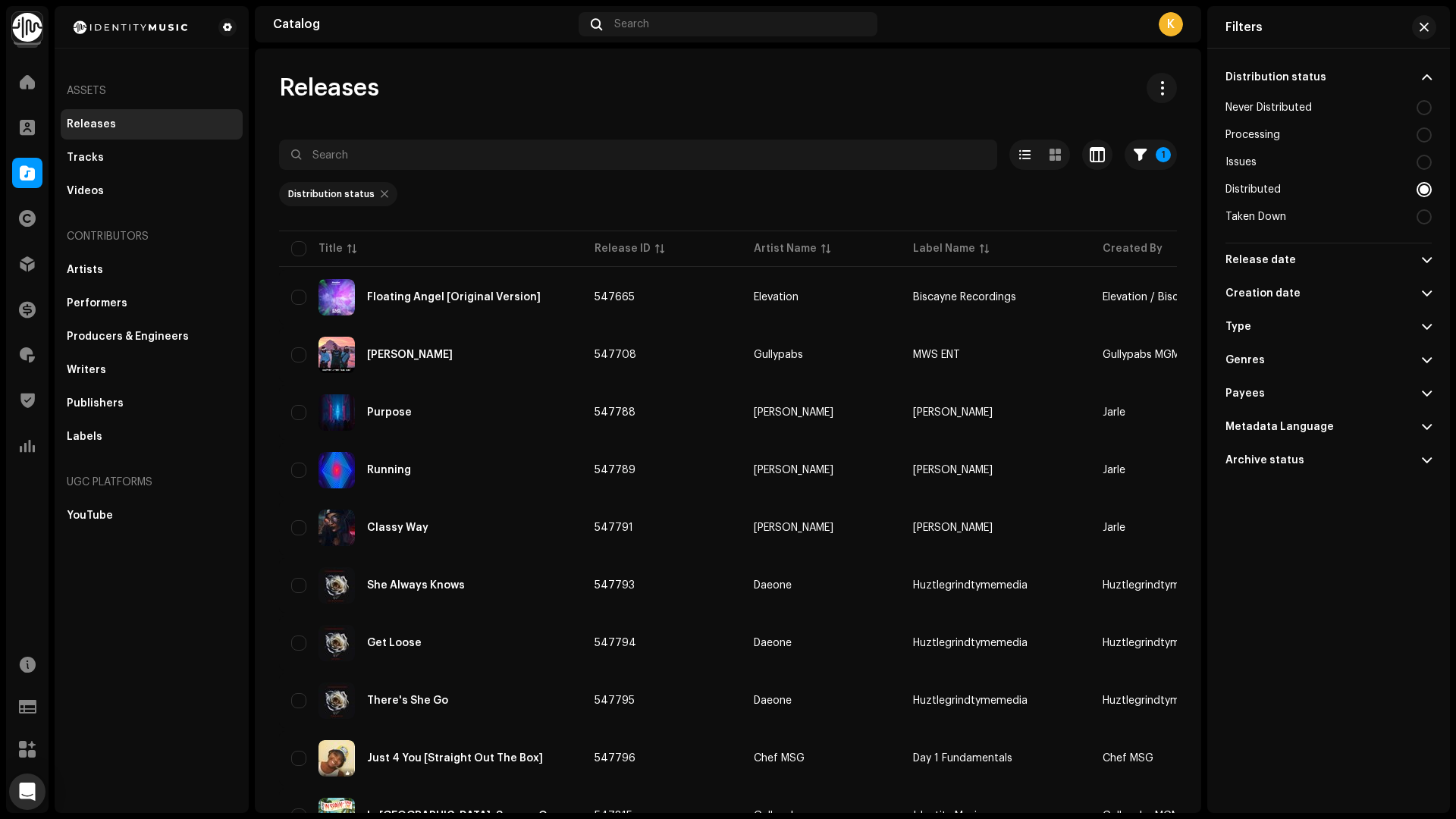
click at [1422, 188] on div at bounding box center [1423, 189] width 15 height 15
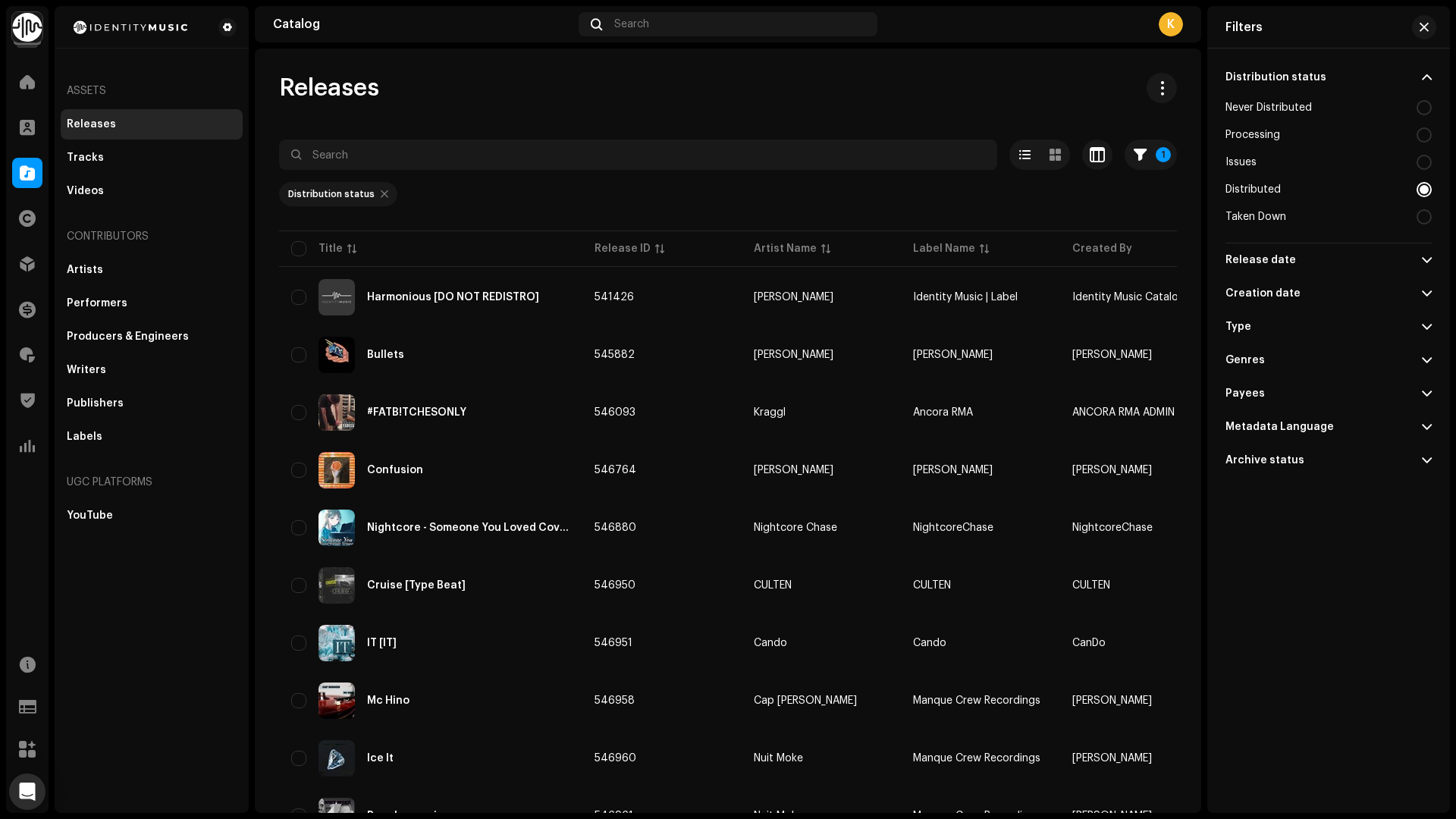
click at [1422, 188] on div at bounding box center [1423, 189] width 15 height 15
click at [1288, 160] on div "Issues" at bounding box center [1328, 162] width 207 height 27
radio input "true"
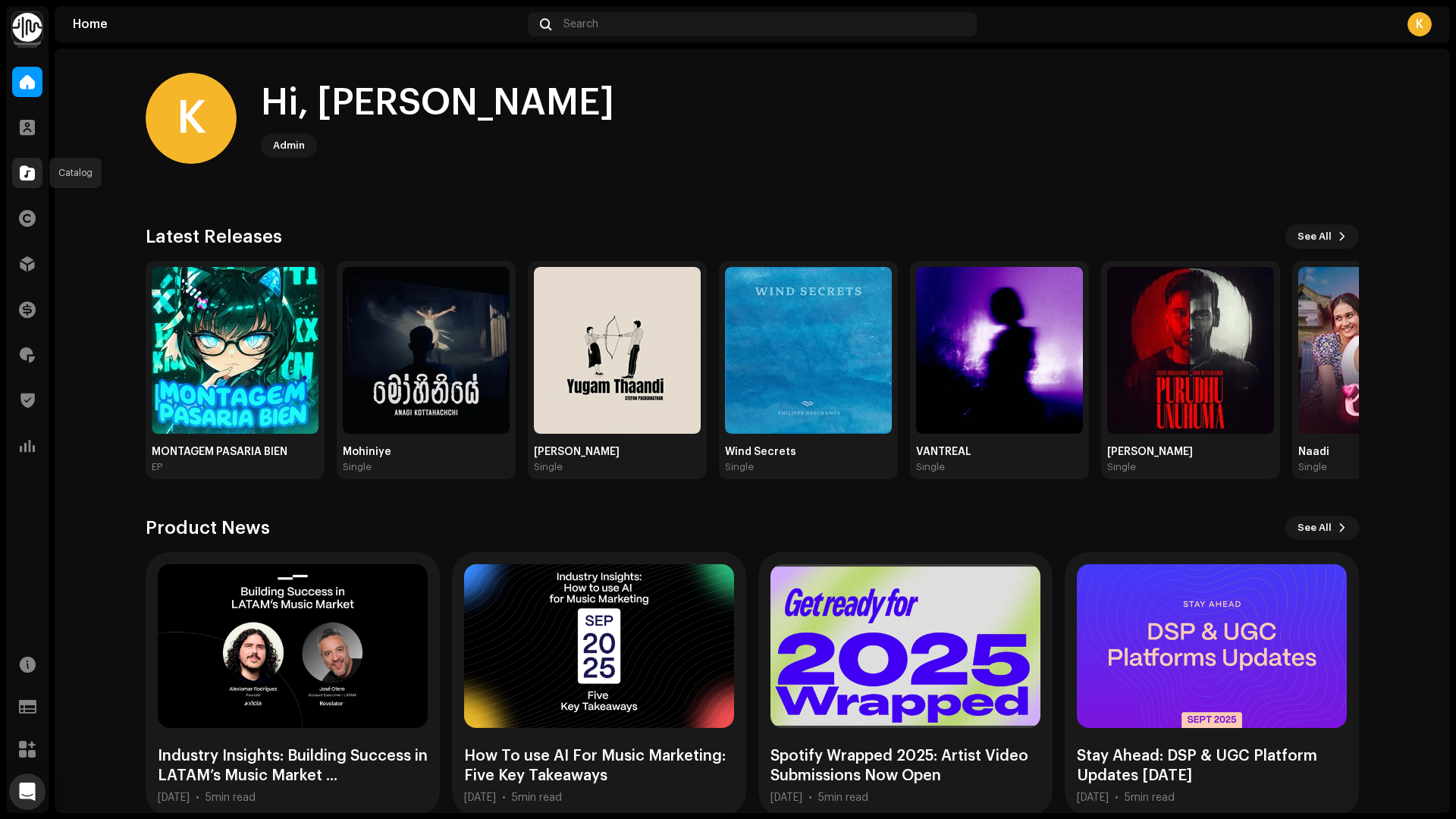
click at [34, 174] on div at bounding box center [27, 172] width 30 height 30
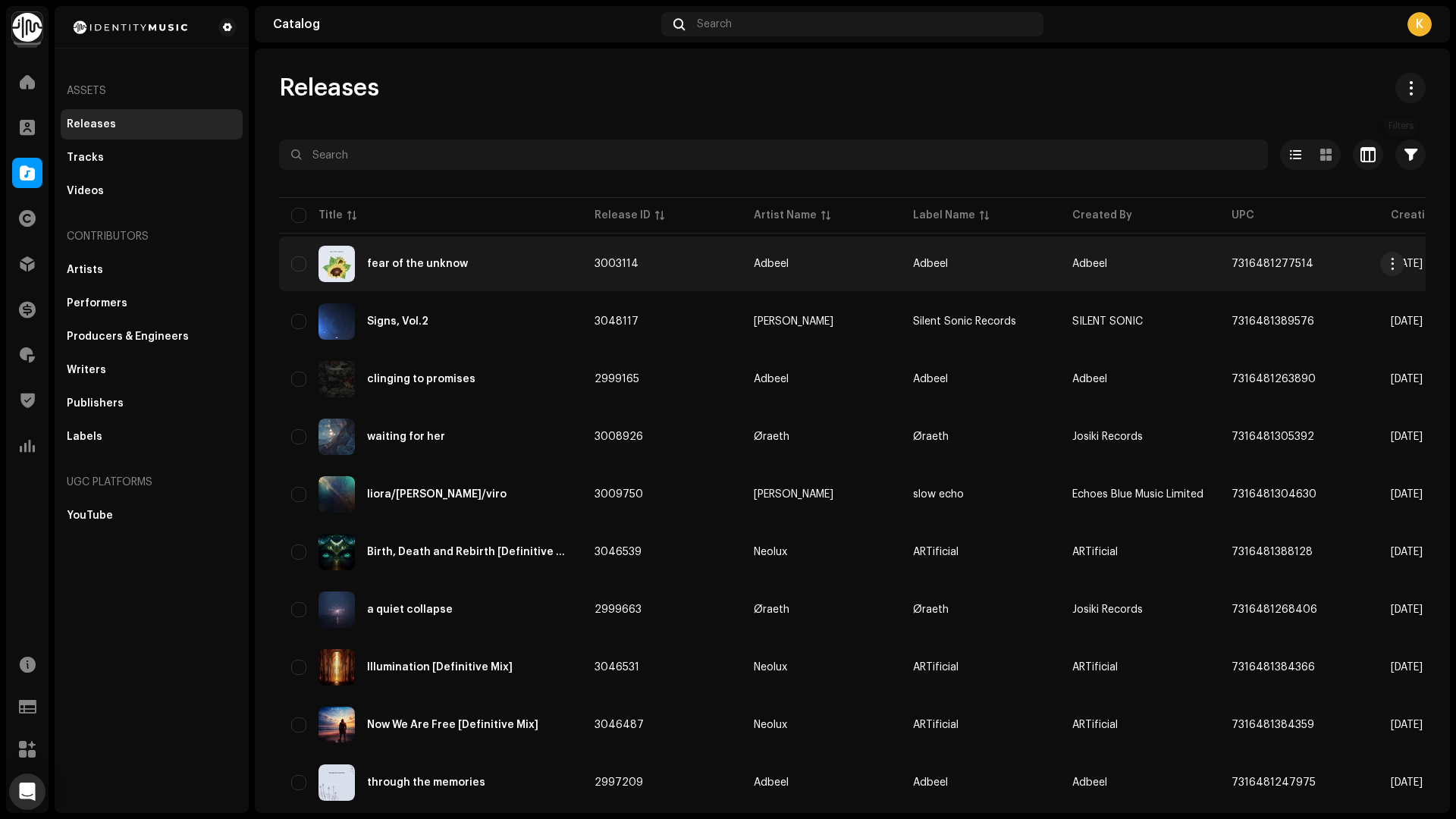
click at [1409, 148] on button "button" at bounding box center [1410, 154] width 30 height 30
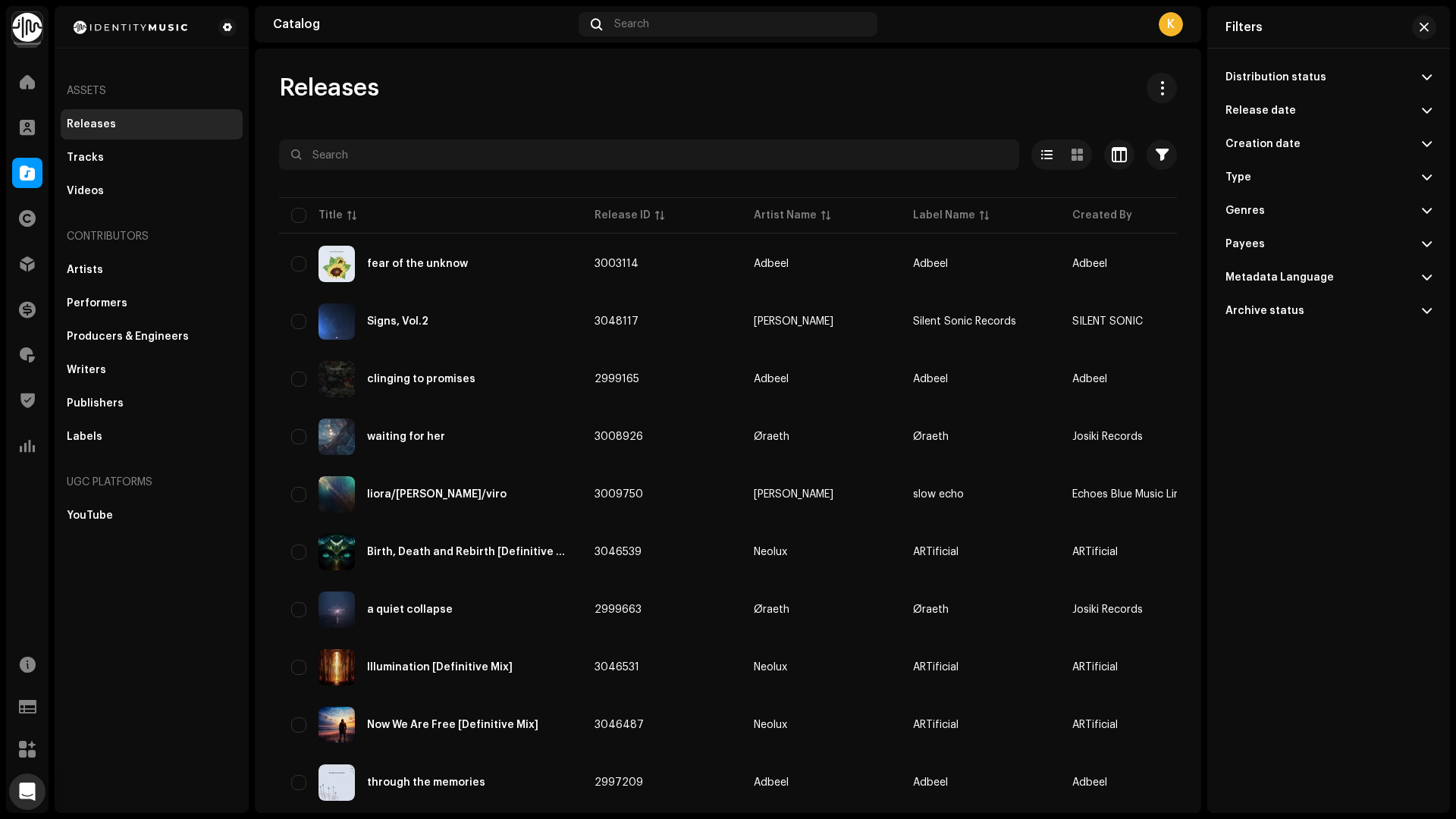
click at [1401, 151] on p-accordion-header "Creation date" at bounding box center [1328, 143] width 207 height 34
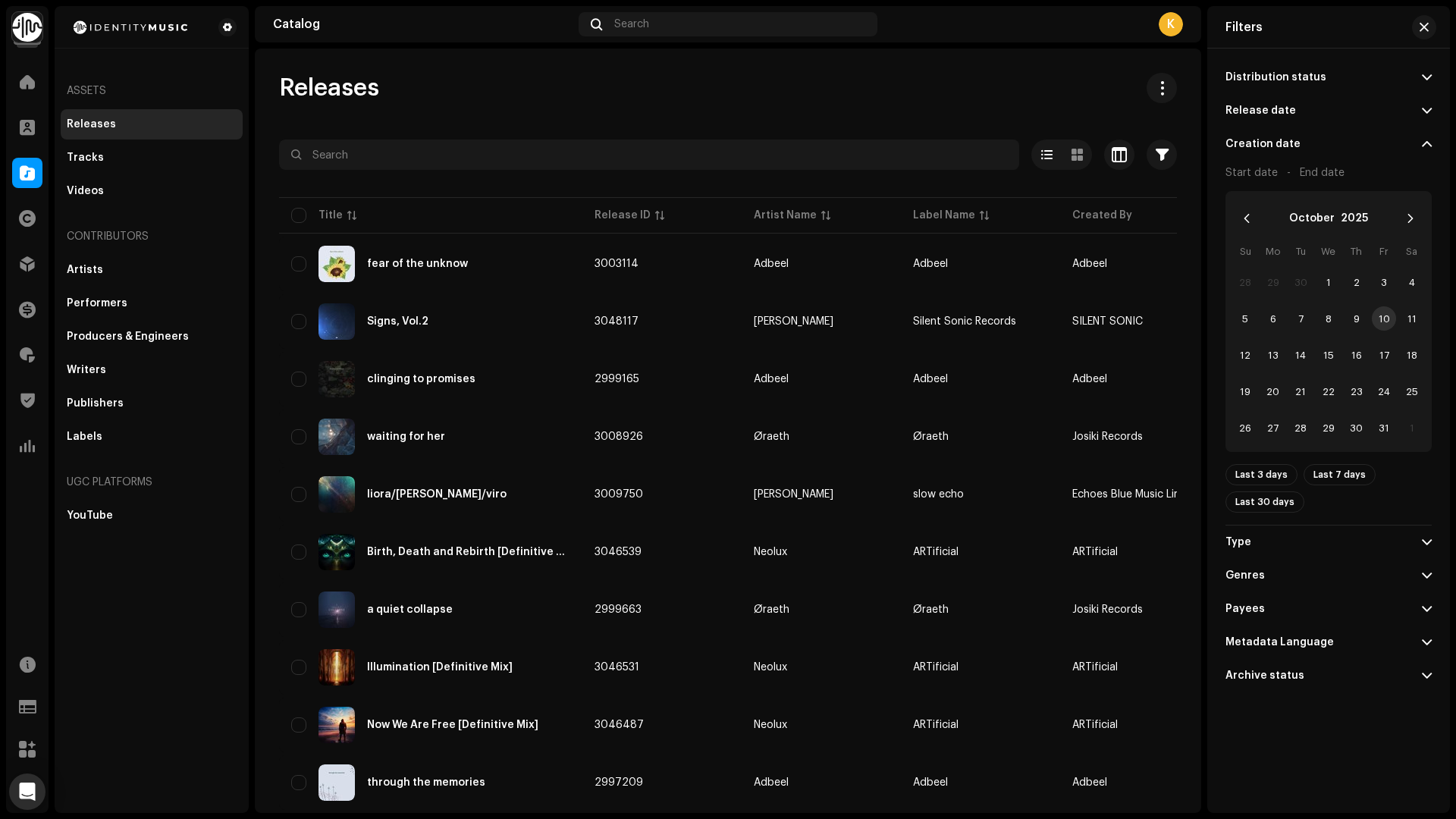
click at [1435, 153] on div "Distribution status Never Distributed Processing Issues Distributed Taken Down …" at bounding box center [1328, 408] width 242 height 721
click at [1419, 139] on p-accordion-header "Creation date" at bounding box center [1328, 143] width 207 height 34
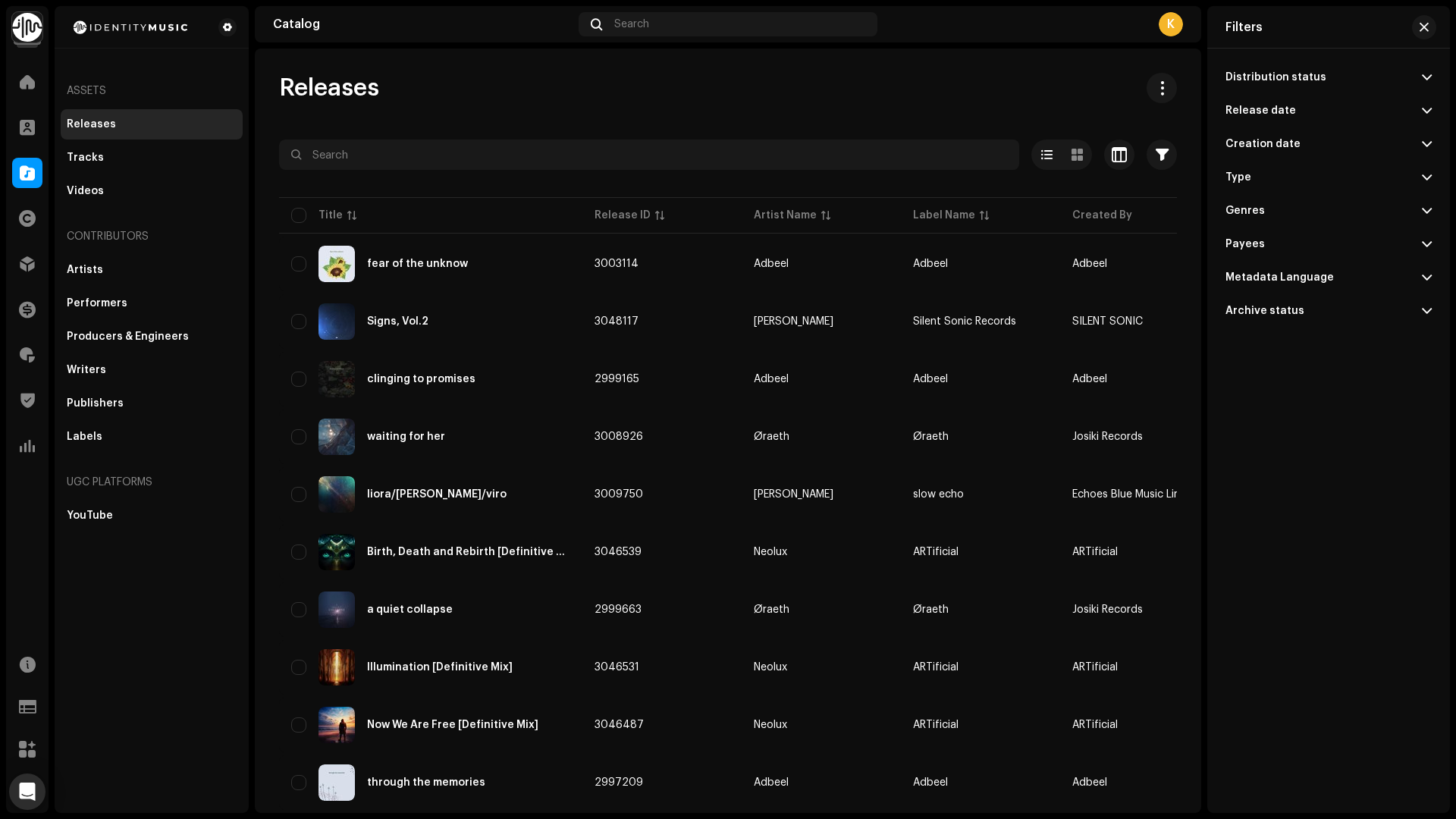
click at [1408, 116] on p-accordion-header "Release date" at bounding box center [1328, 111] width 207 height 34
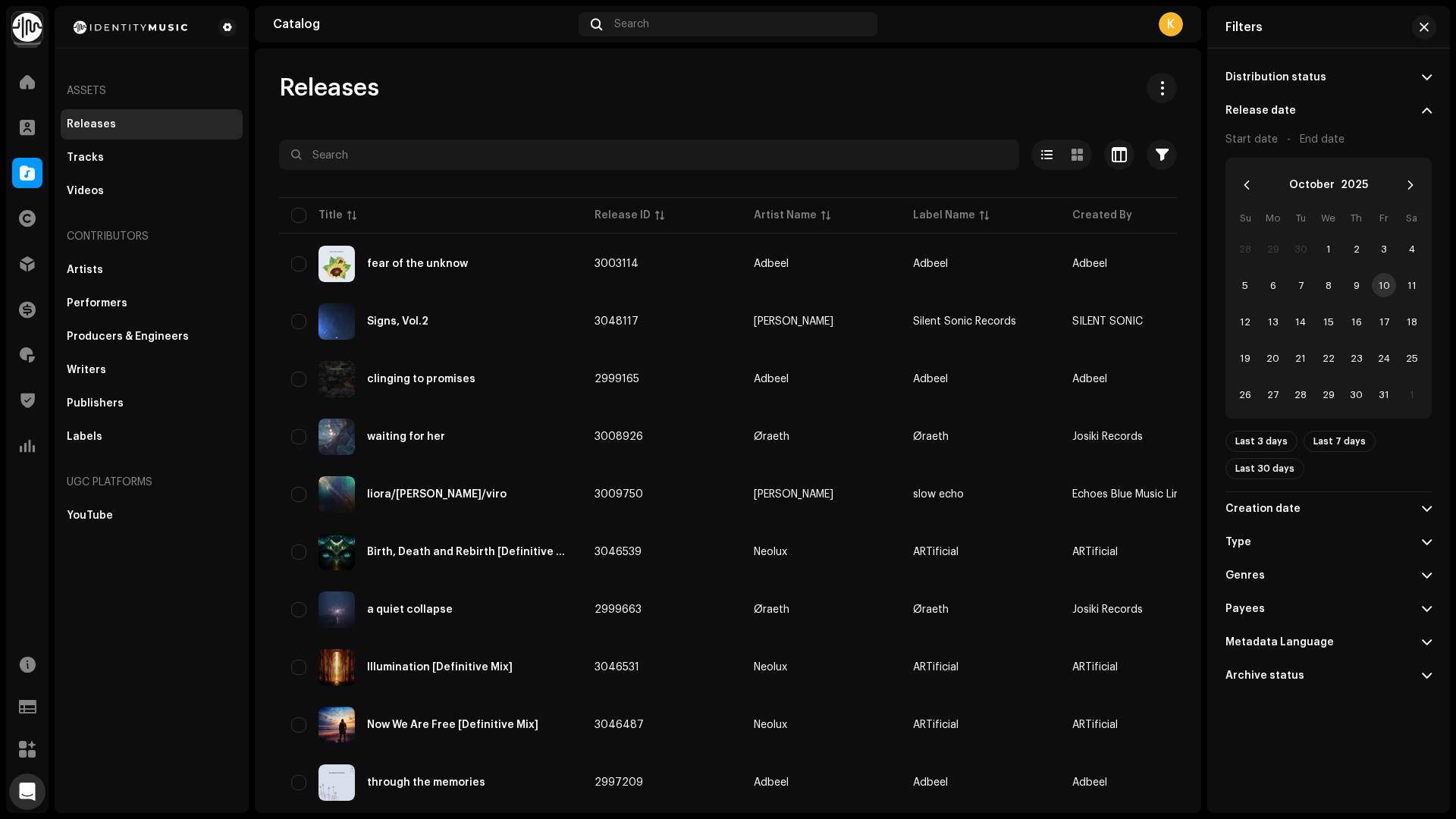
click at [1408, 115] on p-accordion-header "Release date" at bounding box center [1328, 111] width 207 height 34
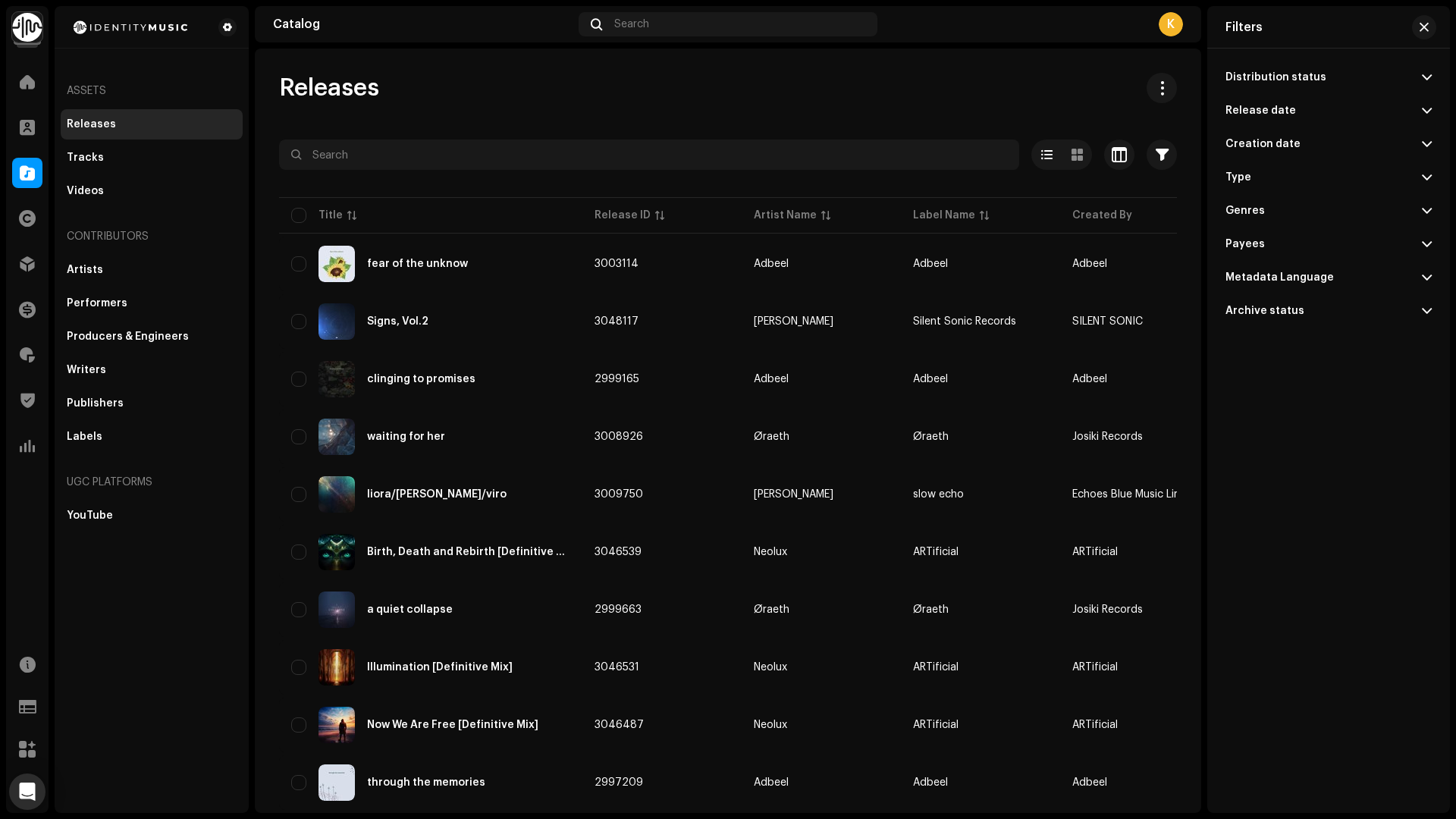
click at [1415, 72] on p-accordion-header "Distribution status" at bounding box center [1328, 77] width 207 height 34
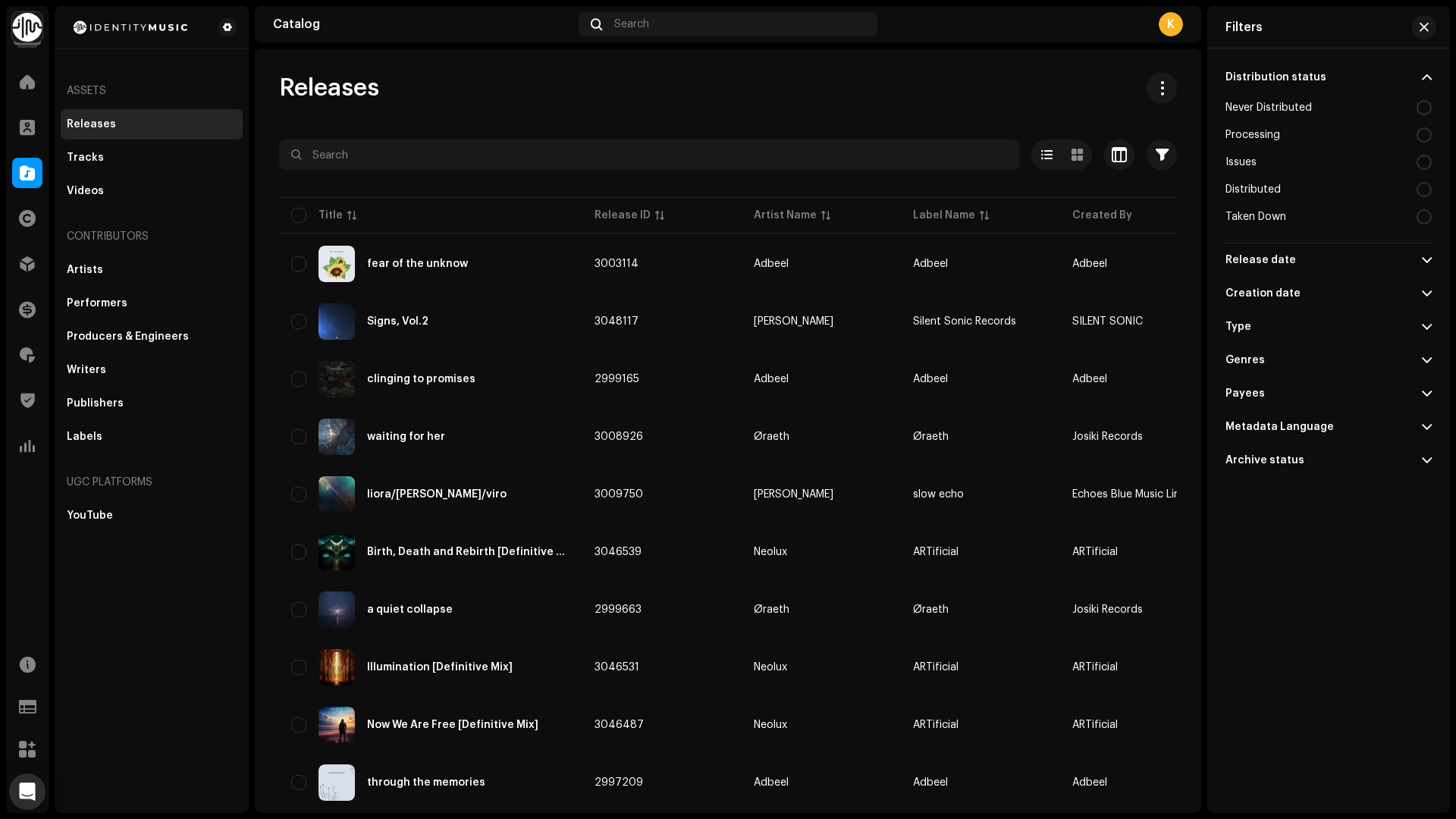
click at [1415, 72] on p-accordion-header "Distribution status" at bounding box center [1328, 77] width 207 height 34
click at [1423, 189] on div at bounding box center [1423, 189] width 15 height 15
radio input "true"
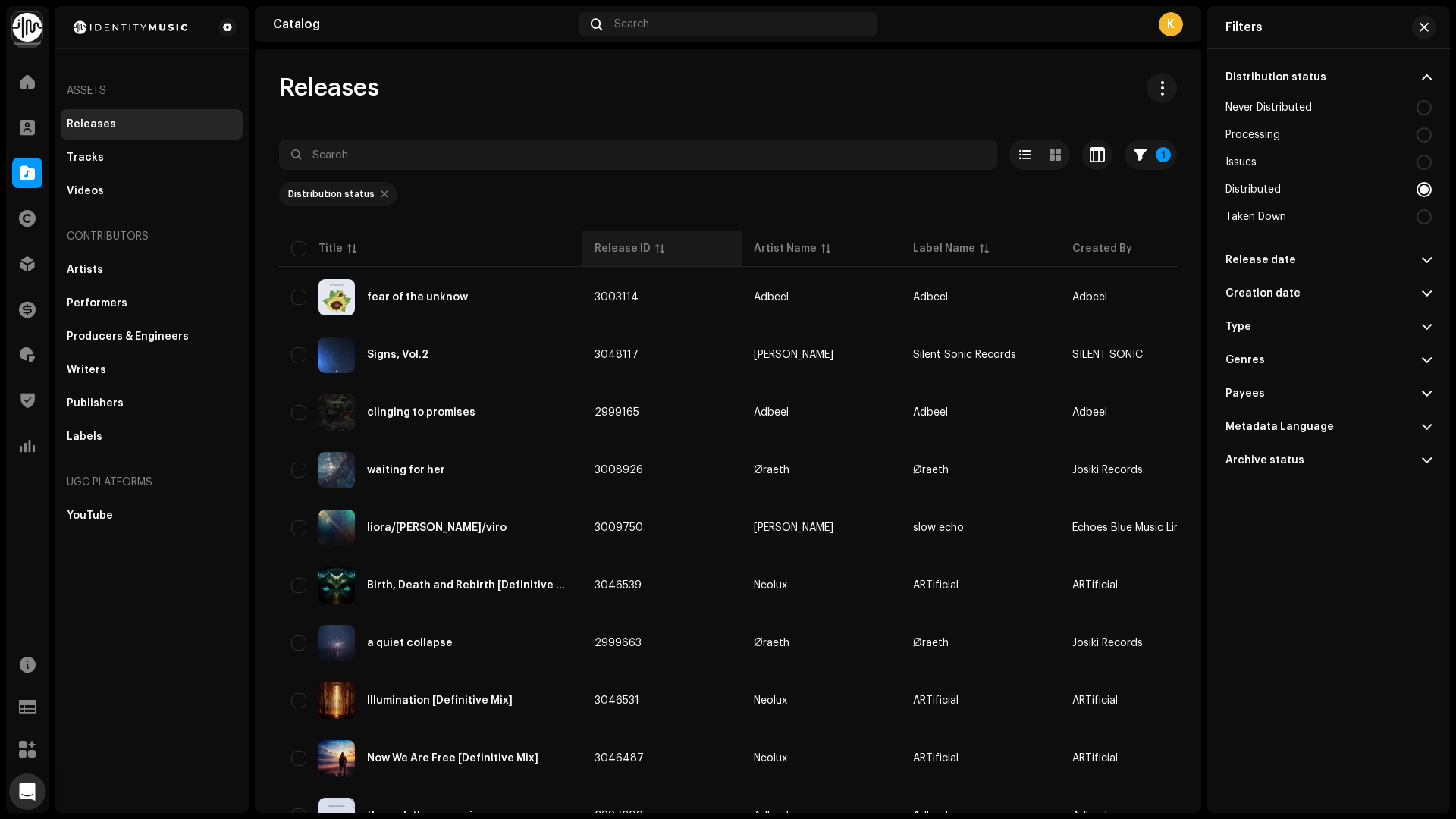
click at [641, 231] on th "Release ID" at bounding box center [662, 249] width 159 height 37
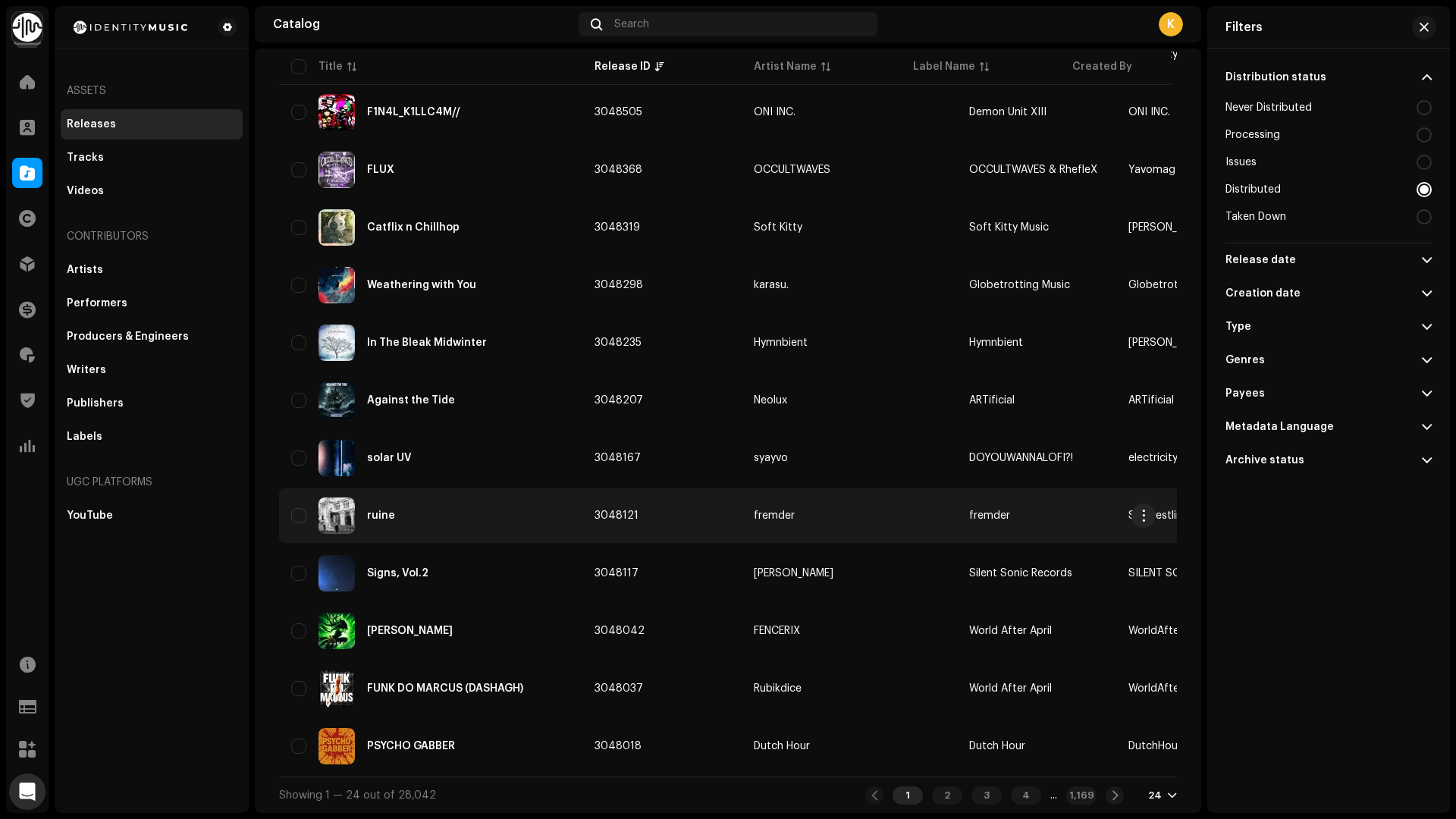
scroll to position [886, 0]
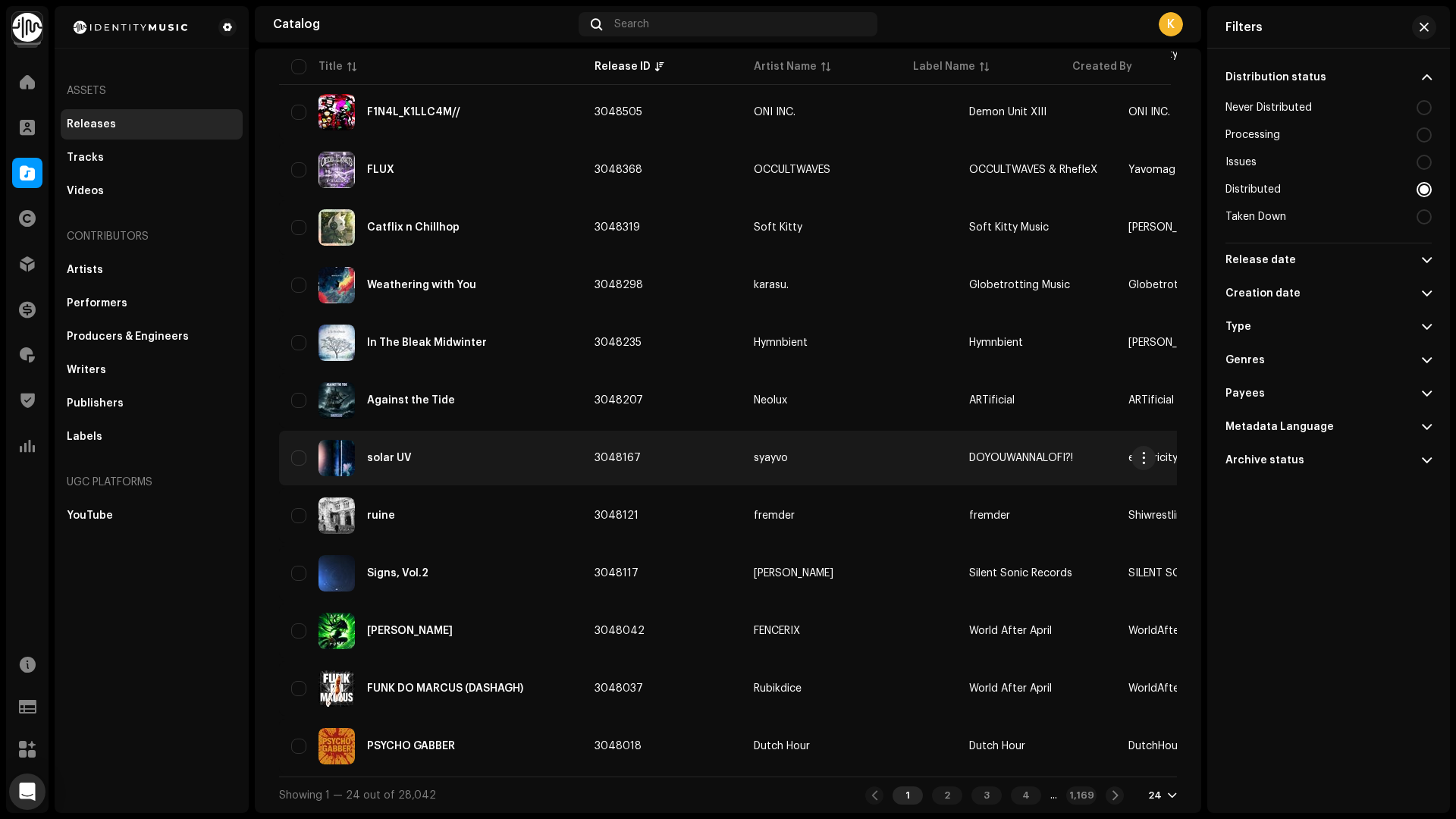
click at [467, 442] on div "solar UV" at bounding box center [431, 457] width 279 height 37
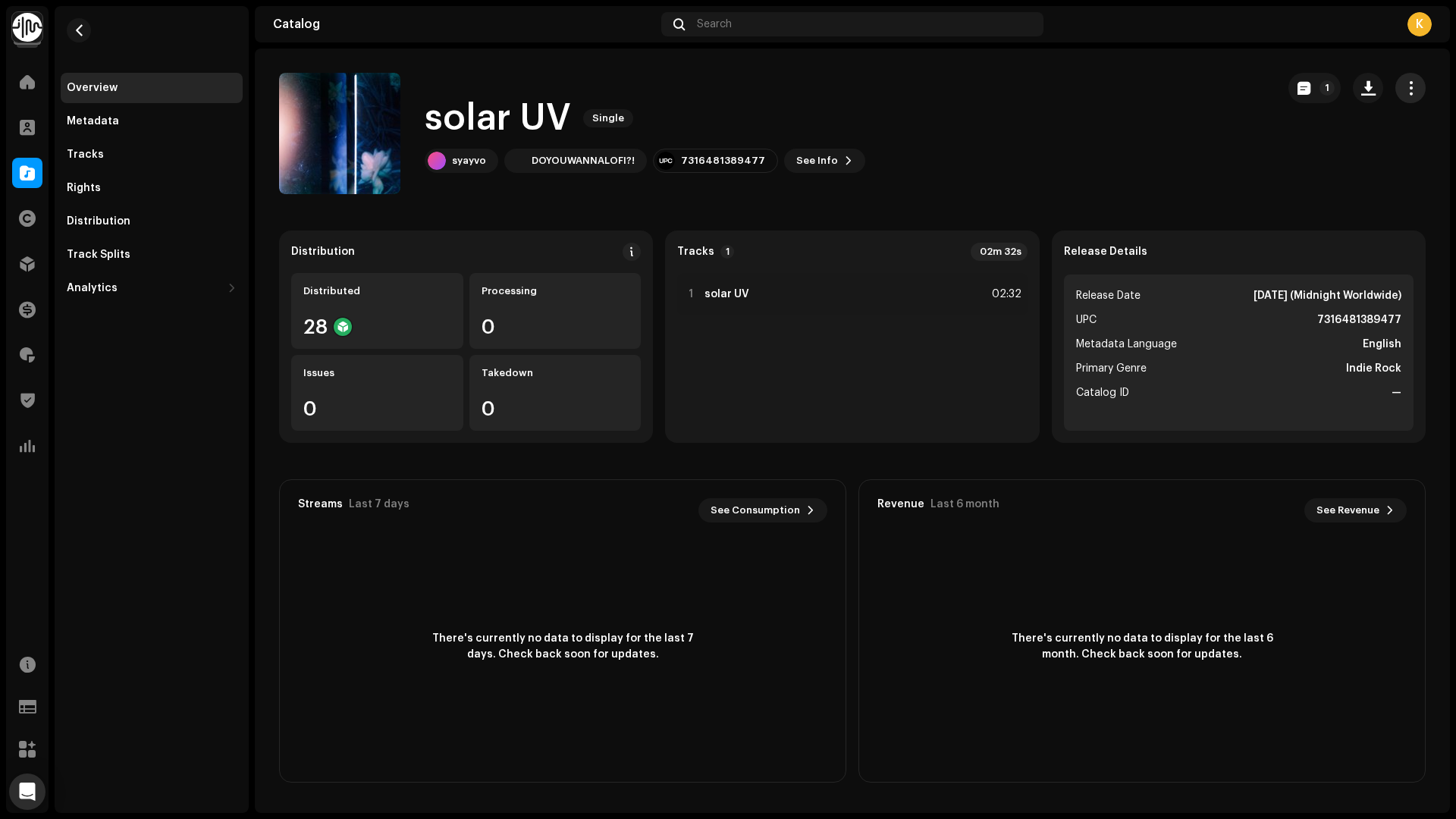
click at [1410, 90] on span "button" at bounding box center [1411, 88] width 14 height 12
click at [1289, 157] on span "Edit" at bounding box center [1281, 156] width 20 height 12
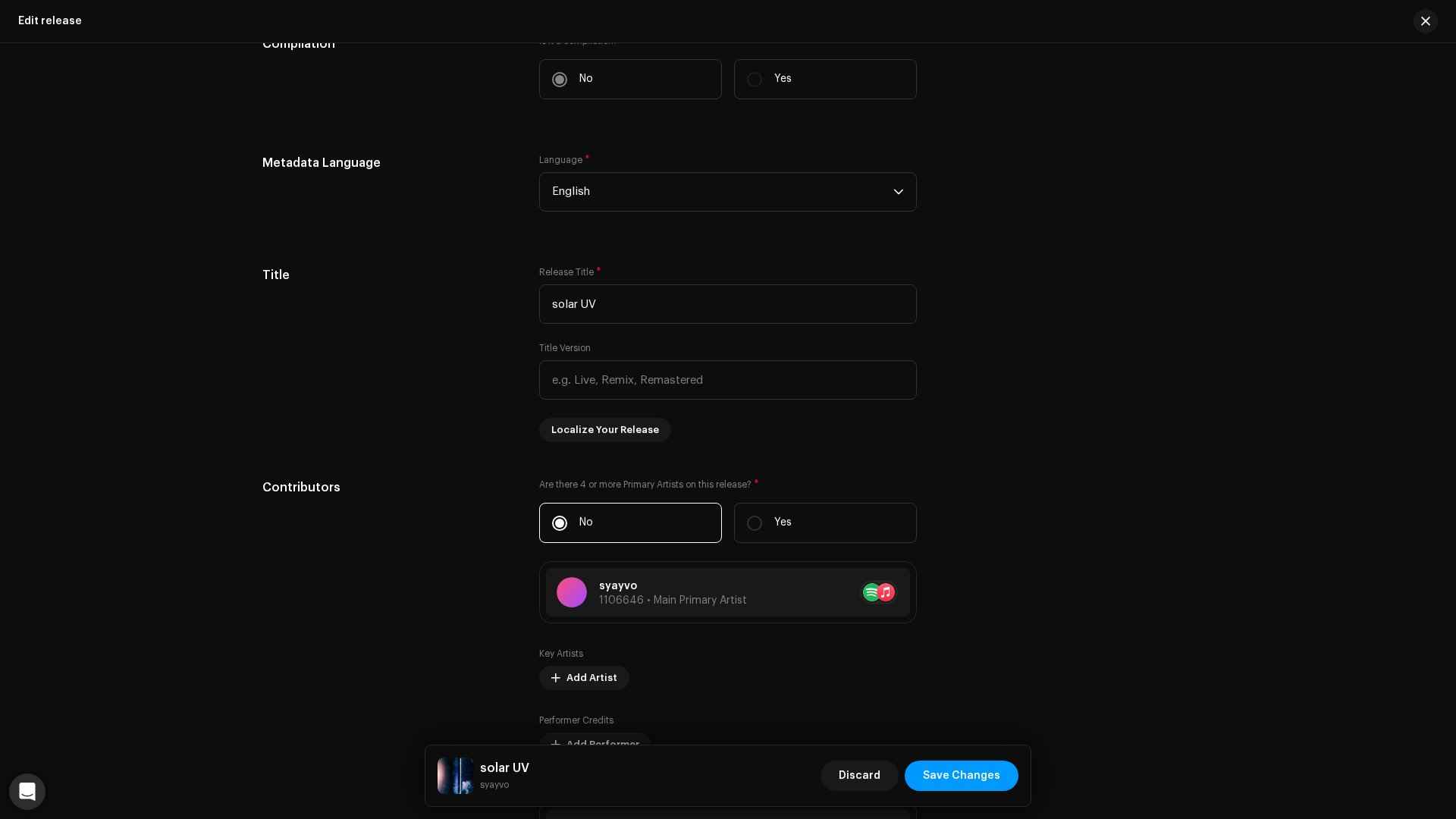
scroll to position [926, 0]
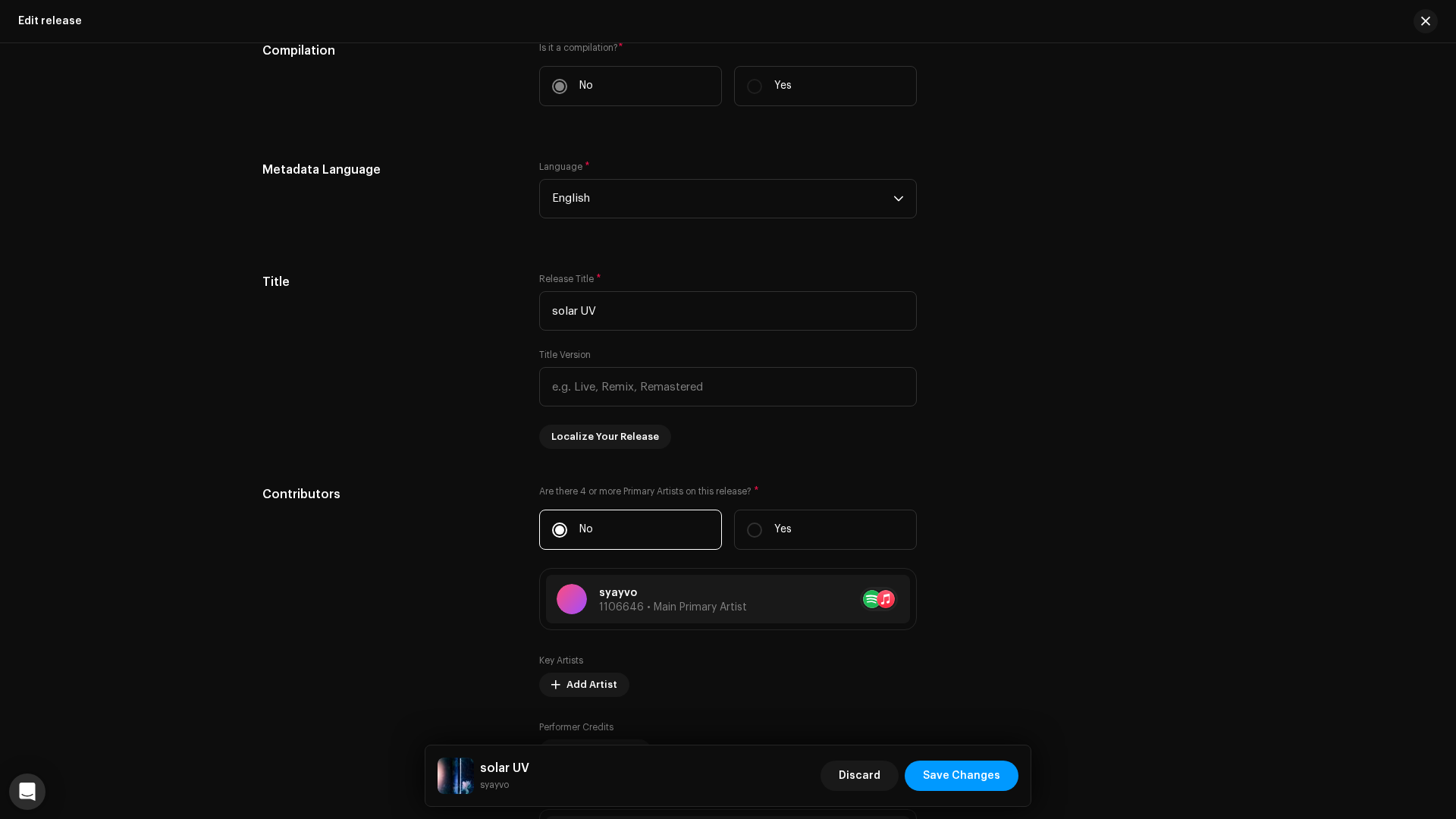
click at [1438, 30] on div "Edit release" at bounding box center [728, 21] width 1456 height 43
click at [1418, 21] on button "button" at bounding box center [1425, 21] width 24 height 24
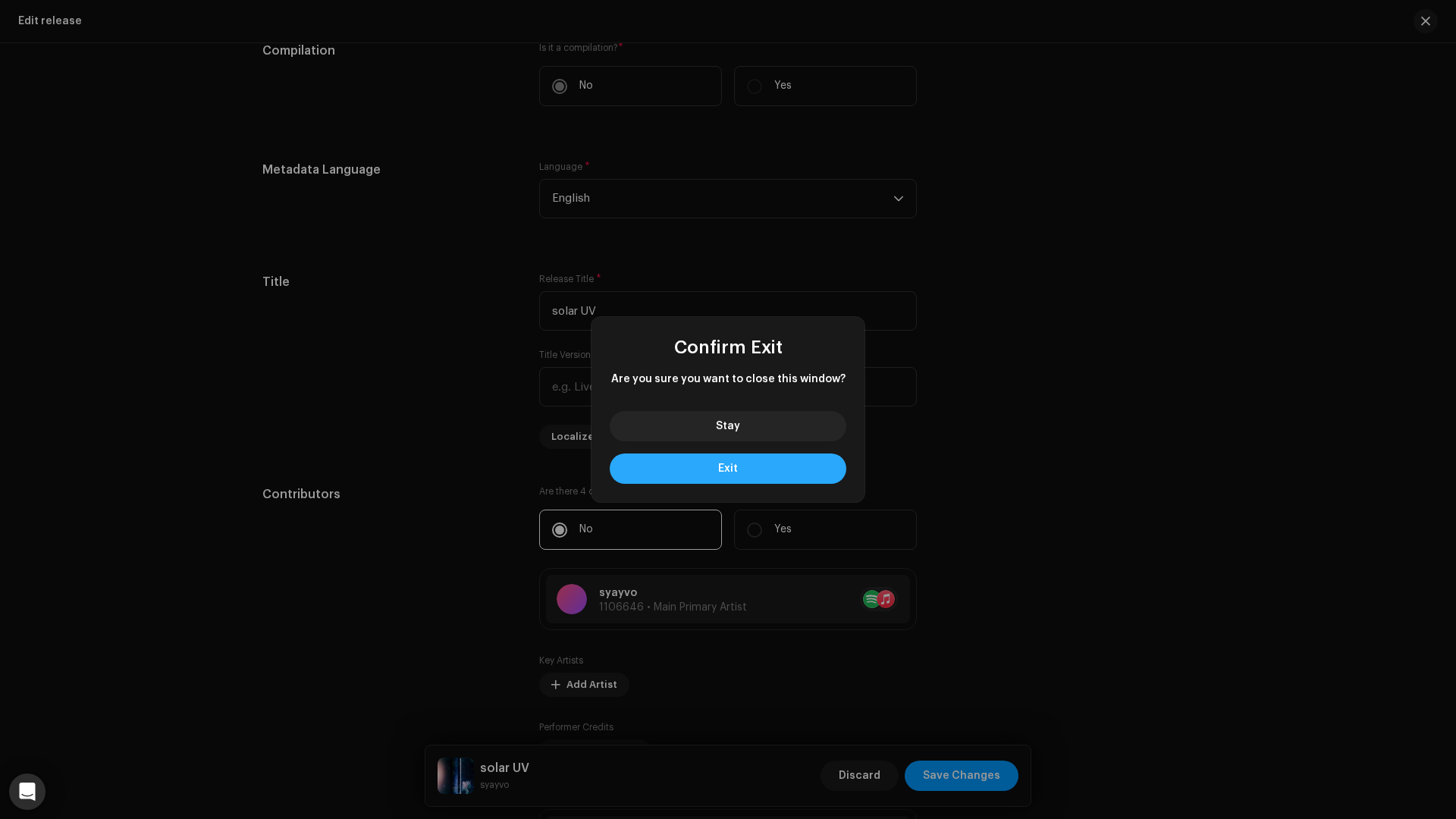
click at [711, 479] on button "Exit" at bounding box center [728, 468] width 237 height 30
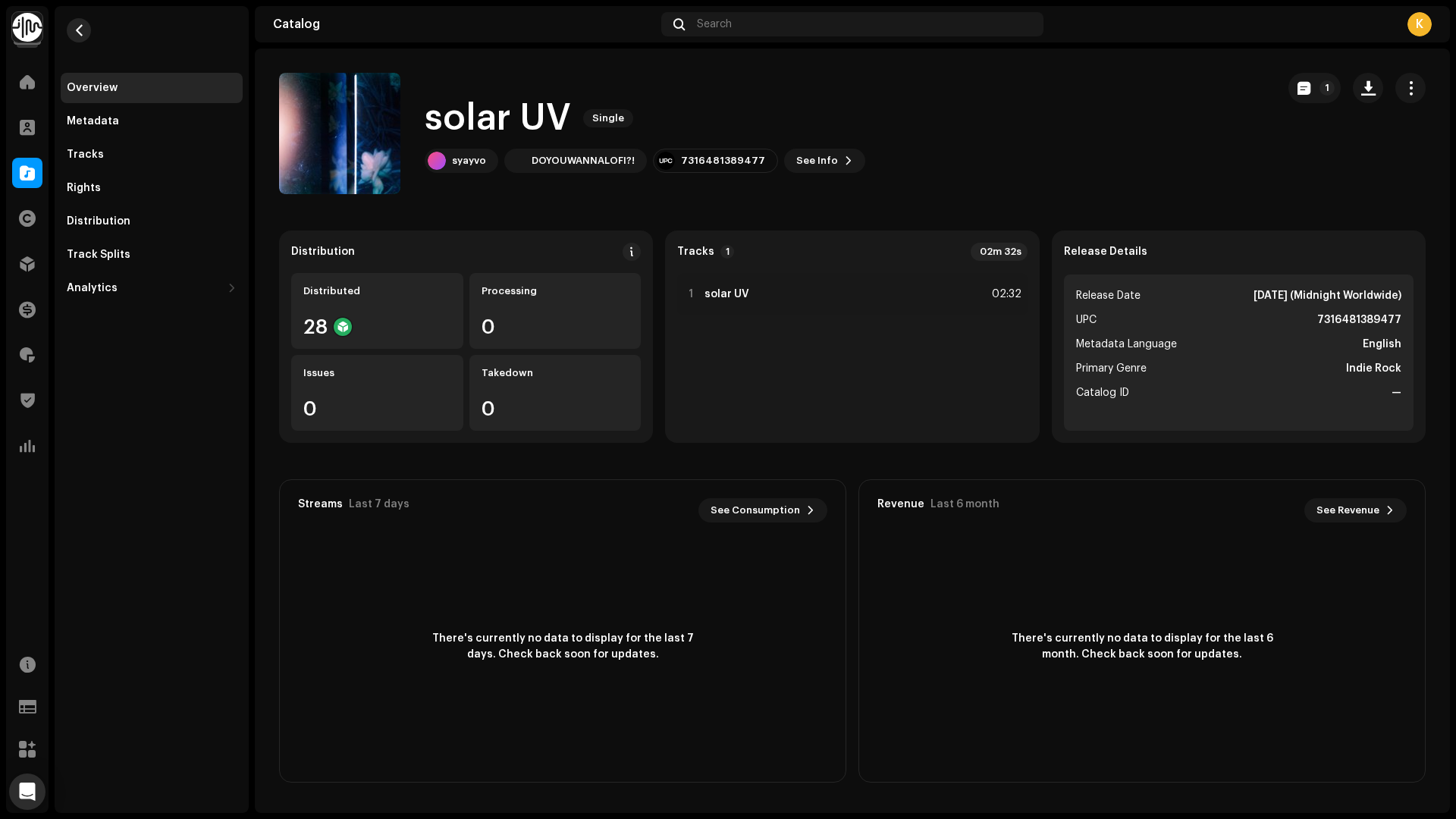
click at [85, 36] on button "button" at bounding box center [79, 30] width 24 height 24
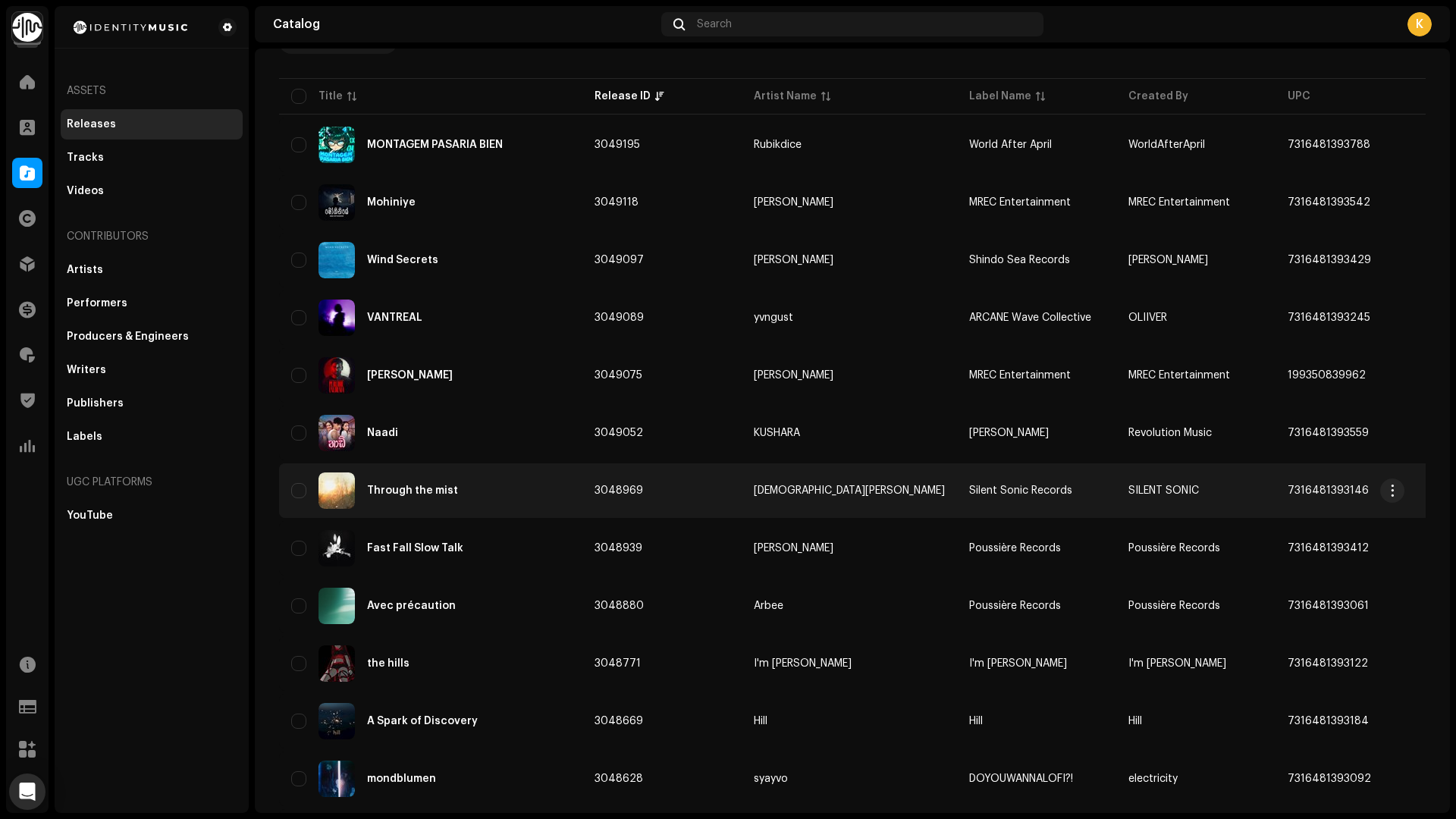
scroll to position [455, 0]
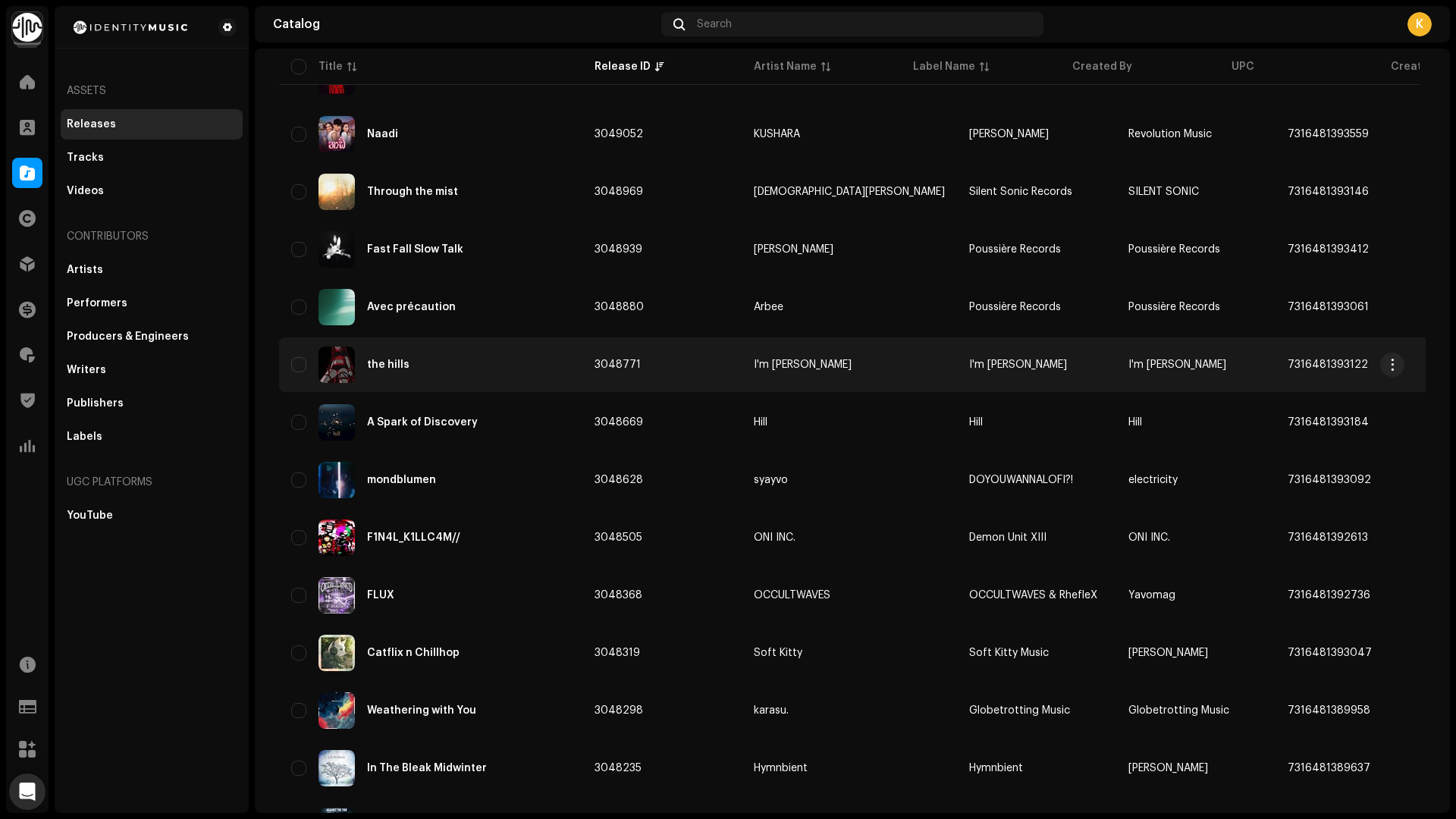
click at [412, 355] on div "the hills" at bounding box center [431, 365] width 279 height 37
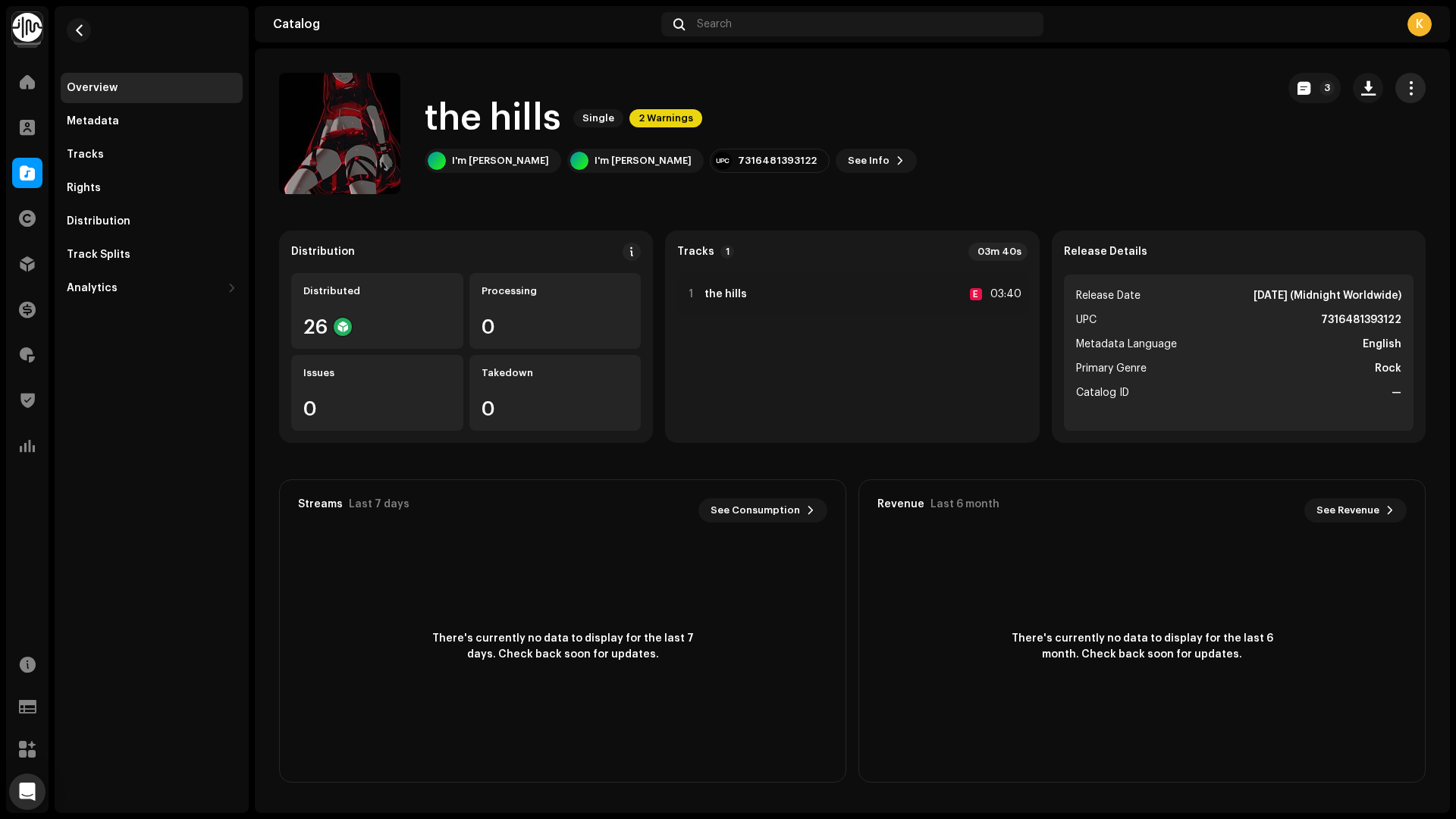
click at [1409, 83] on span "button" at bounding box center [1411, 88] width 14 height 12
click at [1332, 154] on div "Edit" at bounding box center [1341, 156] width 141 height 12
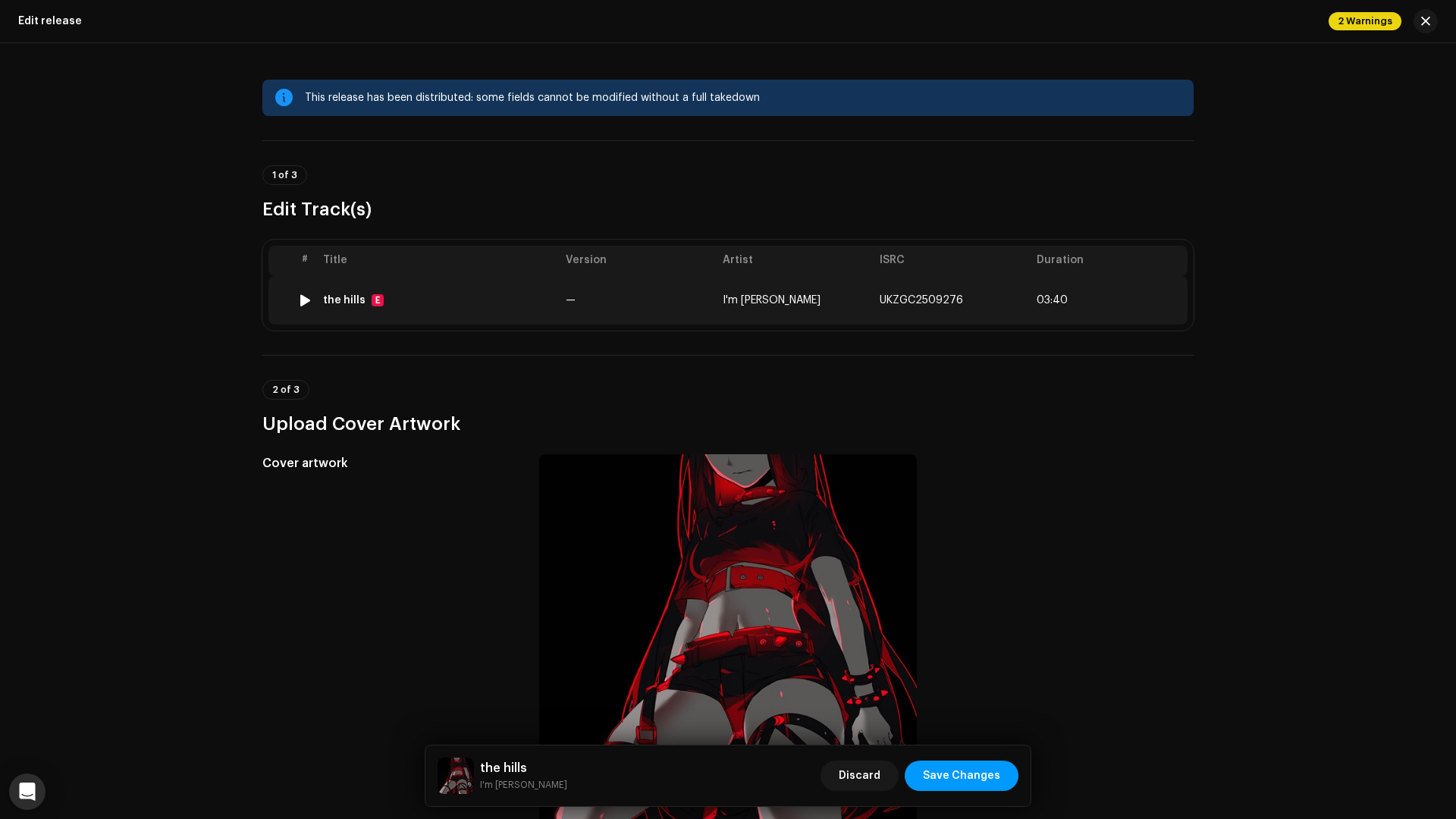
click at [334, 305] on div "the hills" at bounding box center [344, 300] width 42 height 12
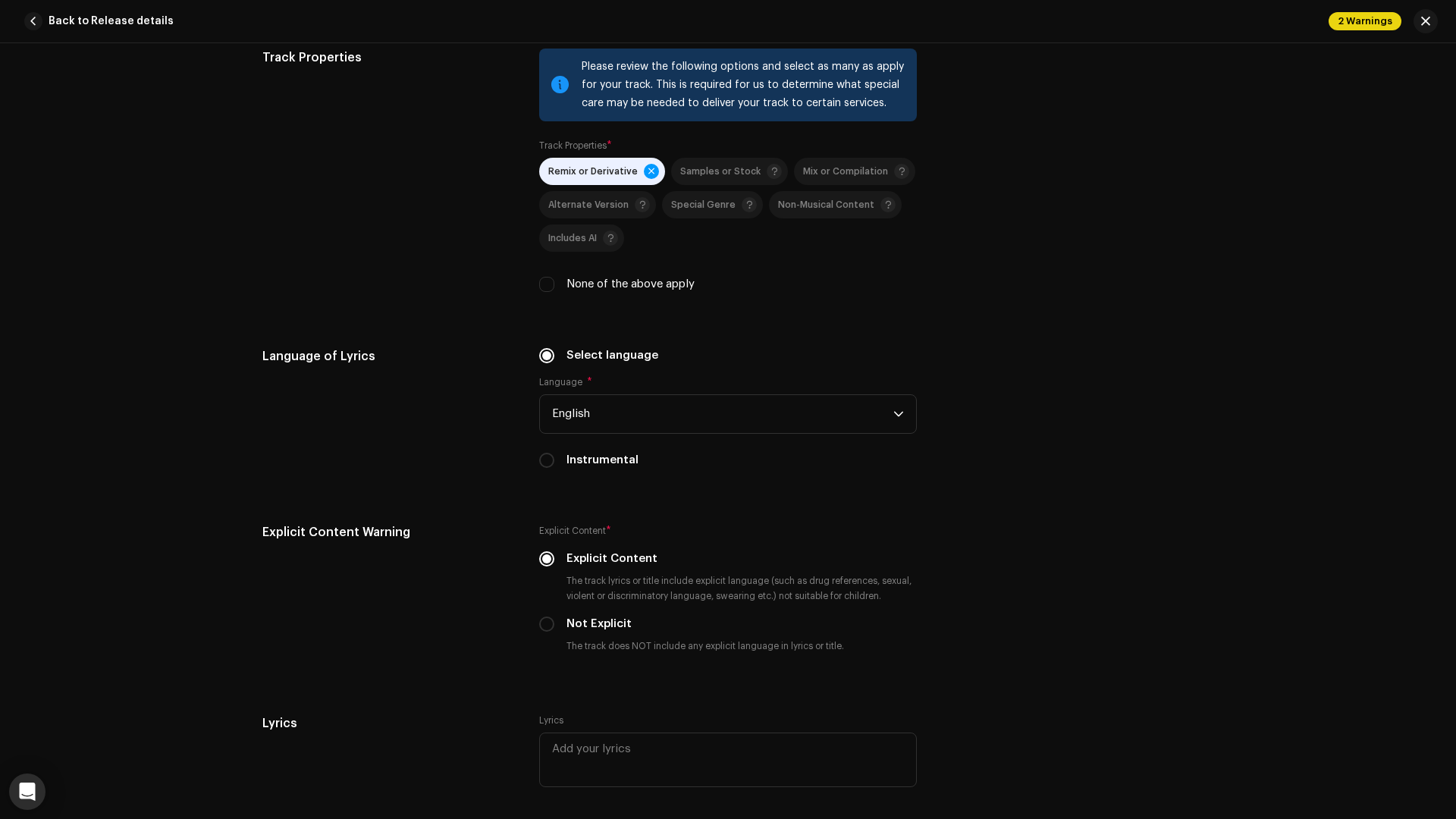
scroll to position [2881, 0]
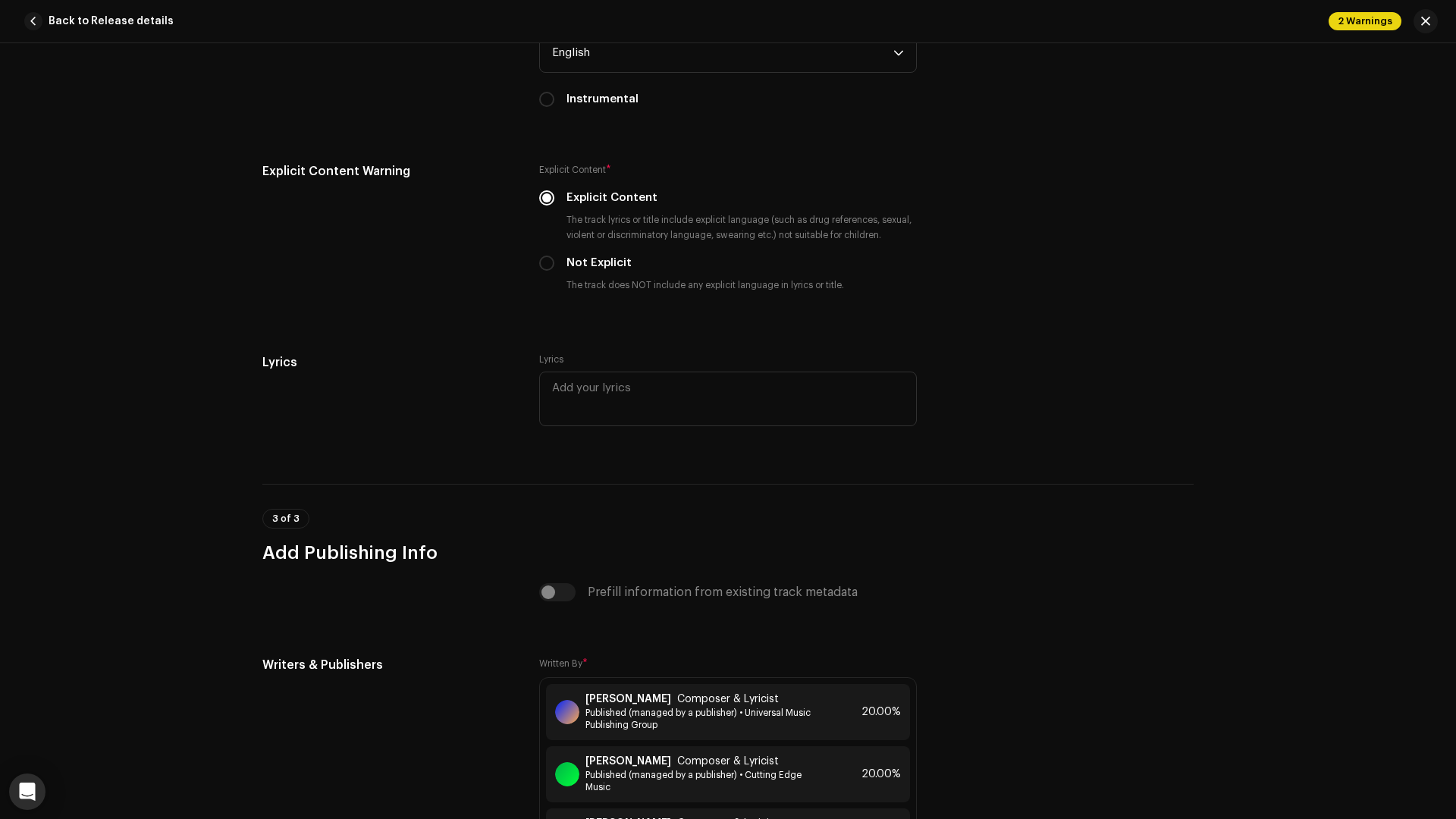
click at [1412, 17] on div "2 Warnings" at bounding box center [1383, 21] width 109 height 24
click at [1422, 21] on span "button" at bounding box center [1426, 21] width 9 height 12
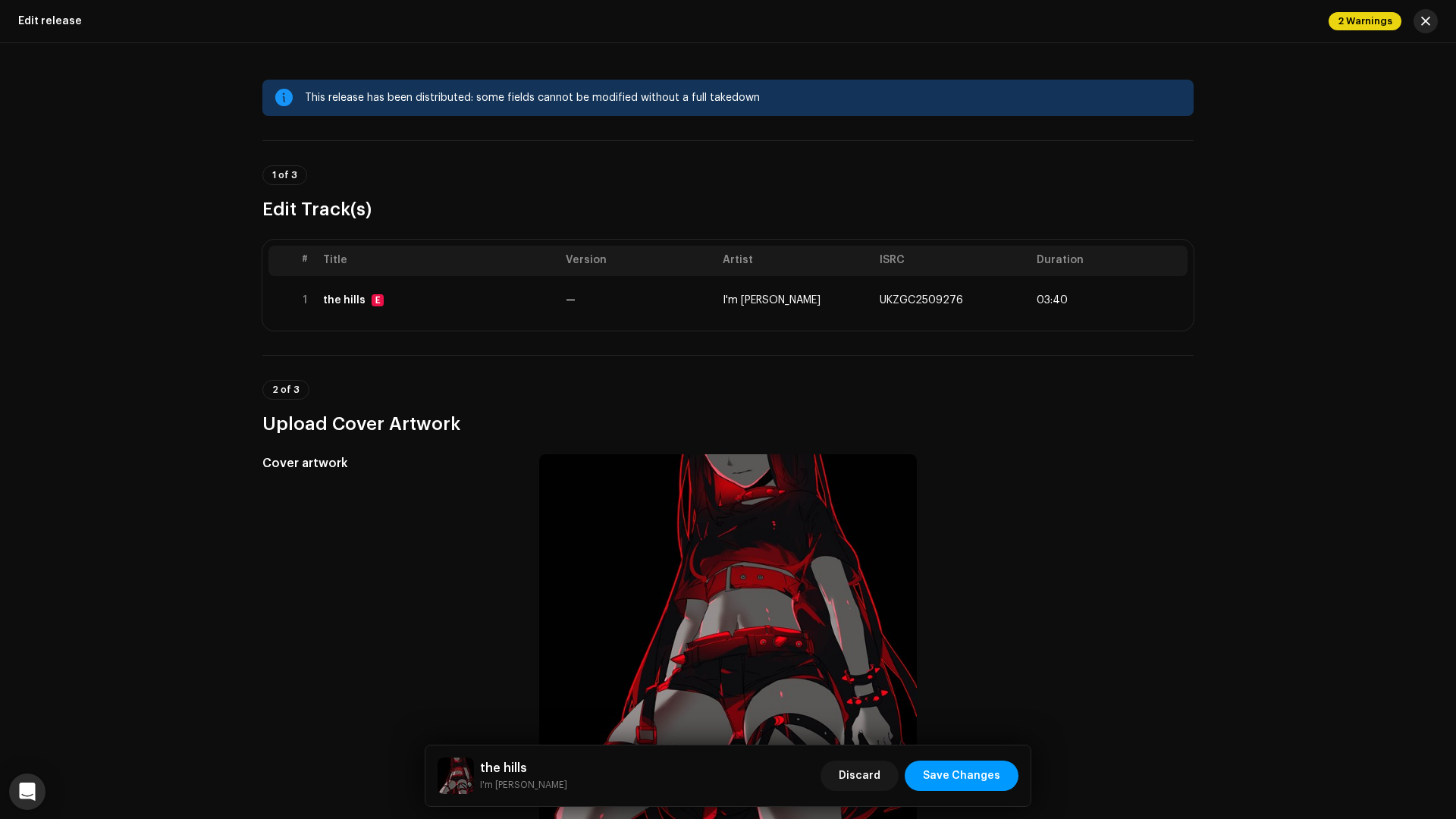
click at [1422, 21] on span "button" at bounding box center [1426, 21] width 9 height 12
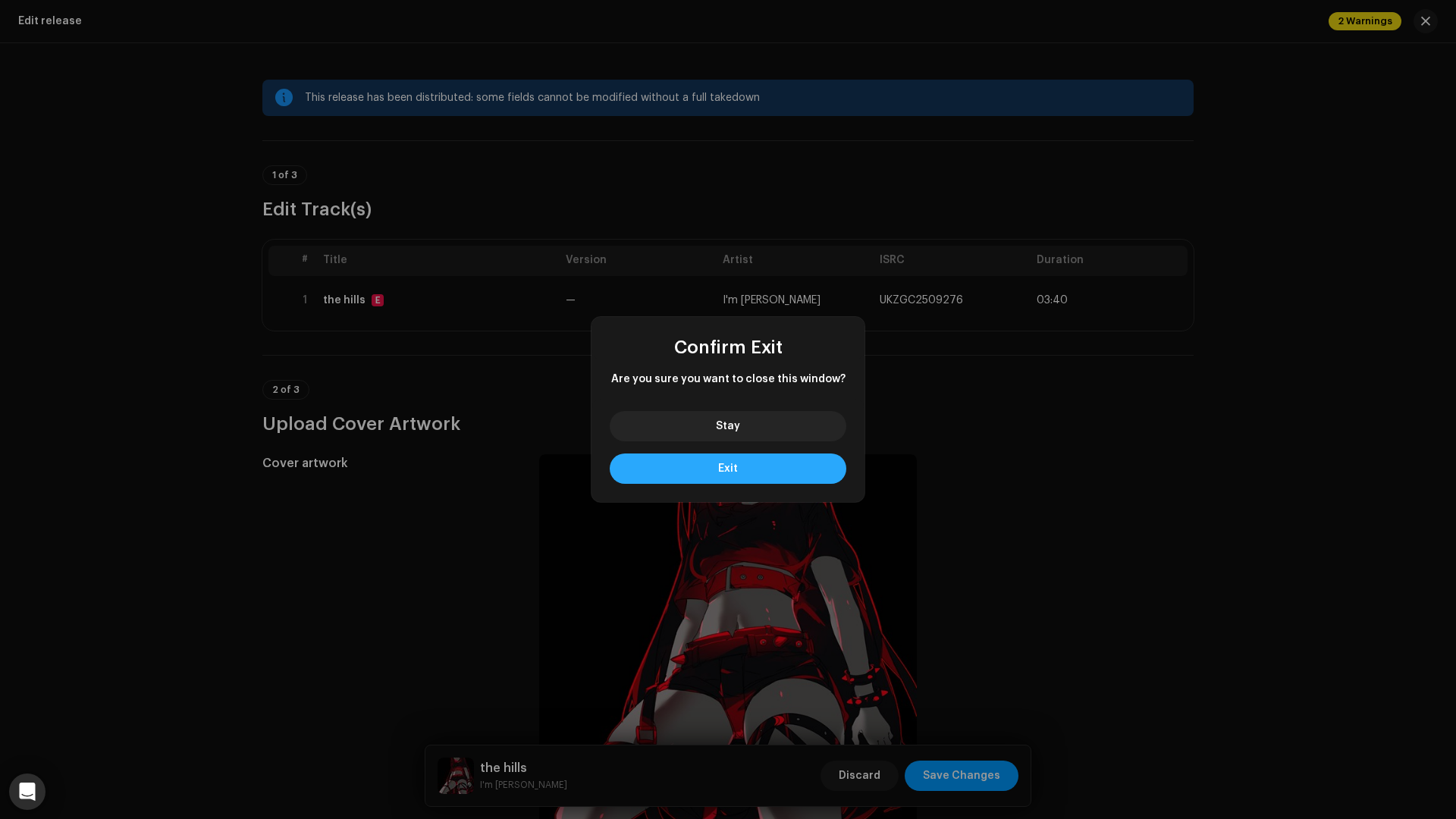
click at [747, 474] on button "Exit" at bounding box center [728, 468] width 237 height 30
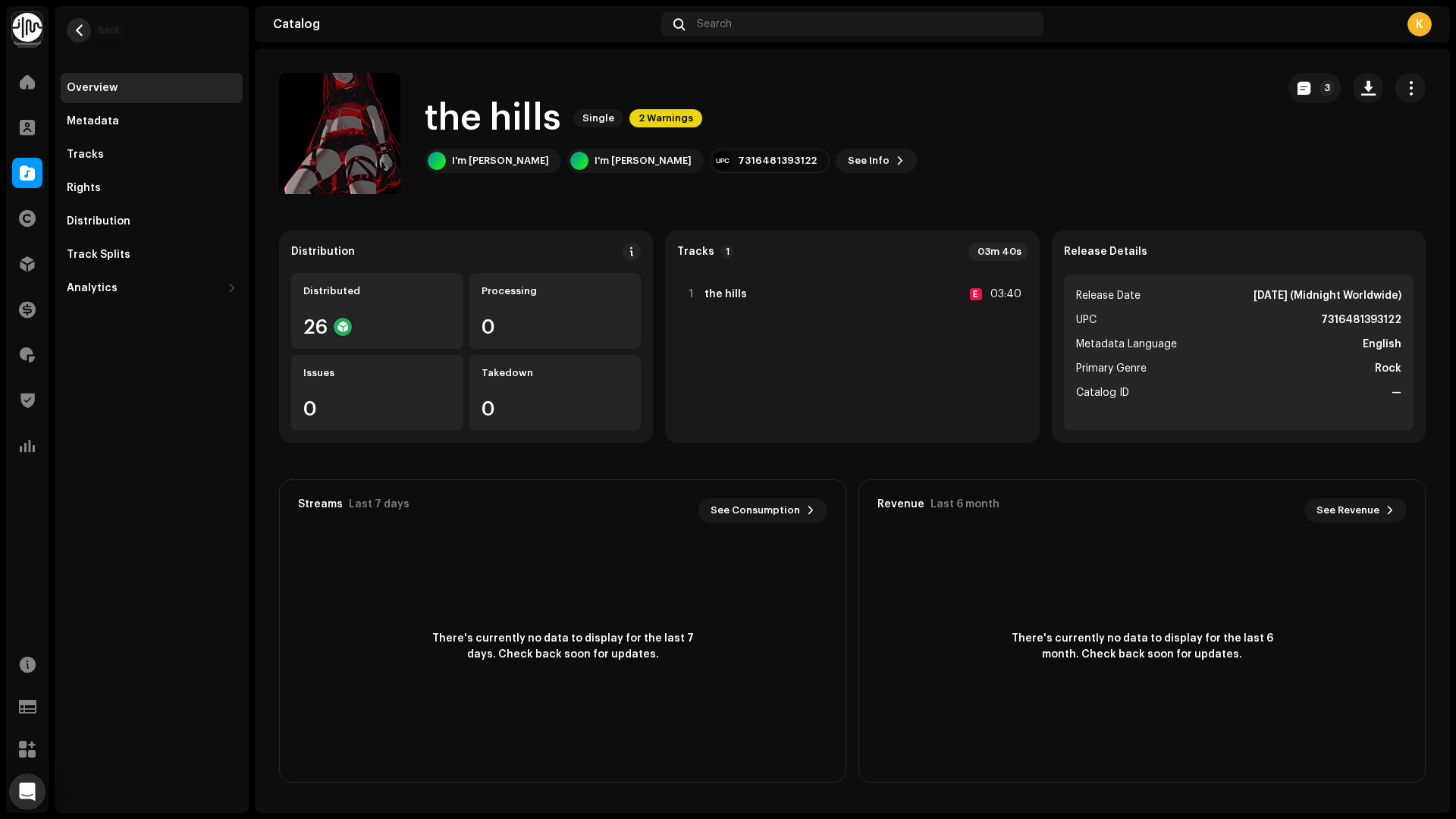
click at [73, 34] on span "button" at bounding box center [79, 30] width 12 height 12
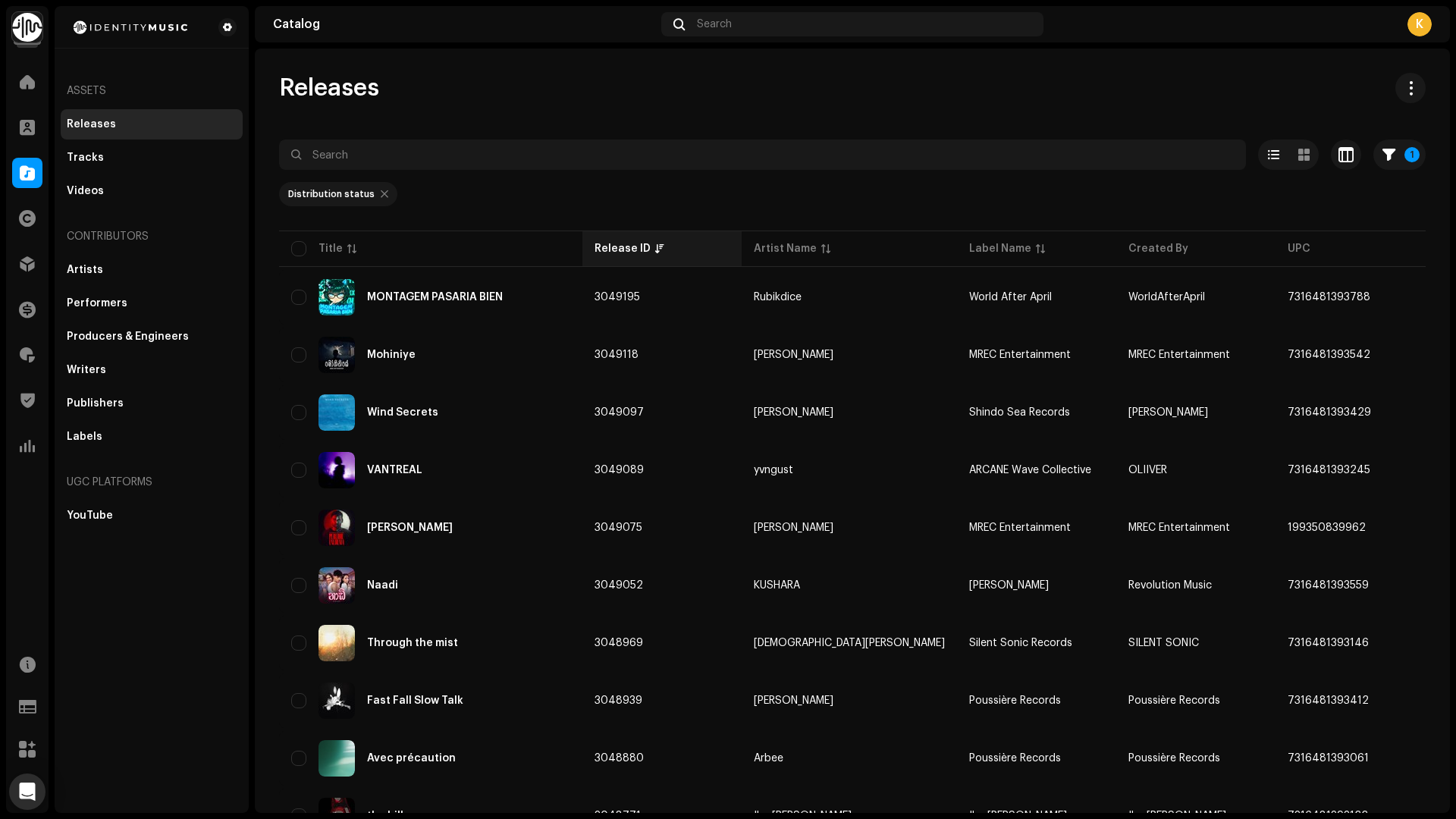
click at [627, 256] on th "Release ID" at bounding box center [662, 249] width 159 height 37
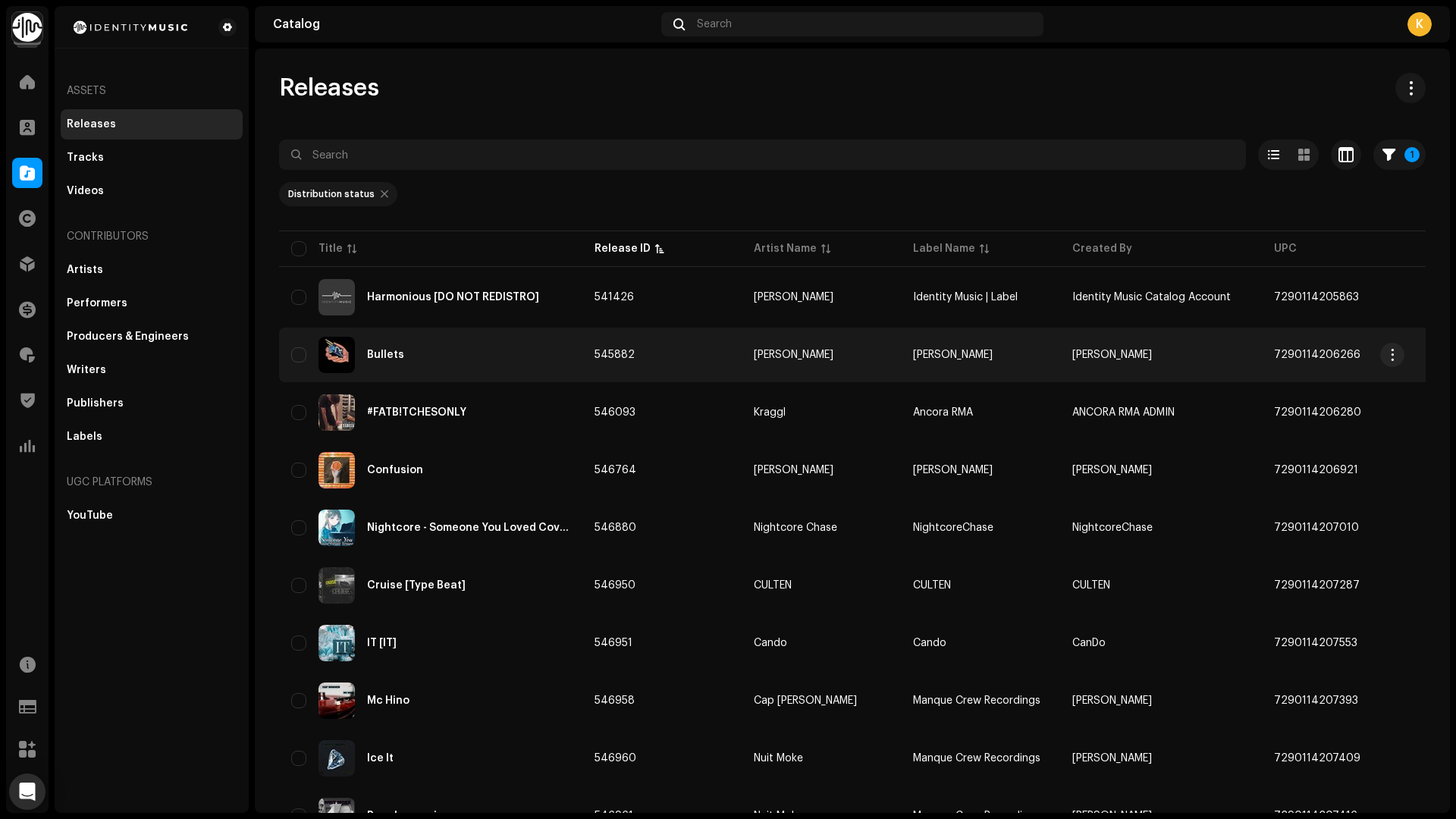
click at [460, 348] on div "Bullets" at bounding box center [431, 355] width 279 height 37
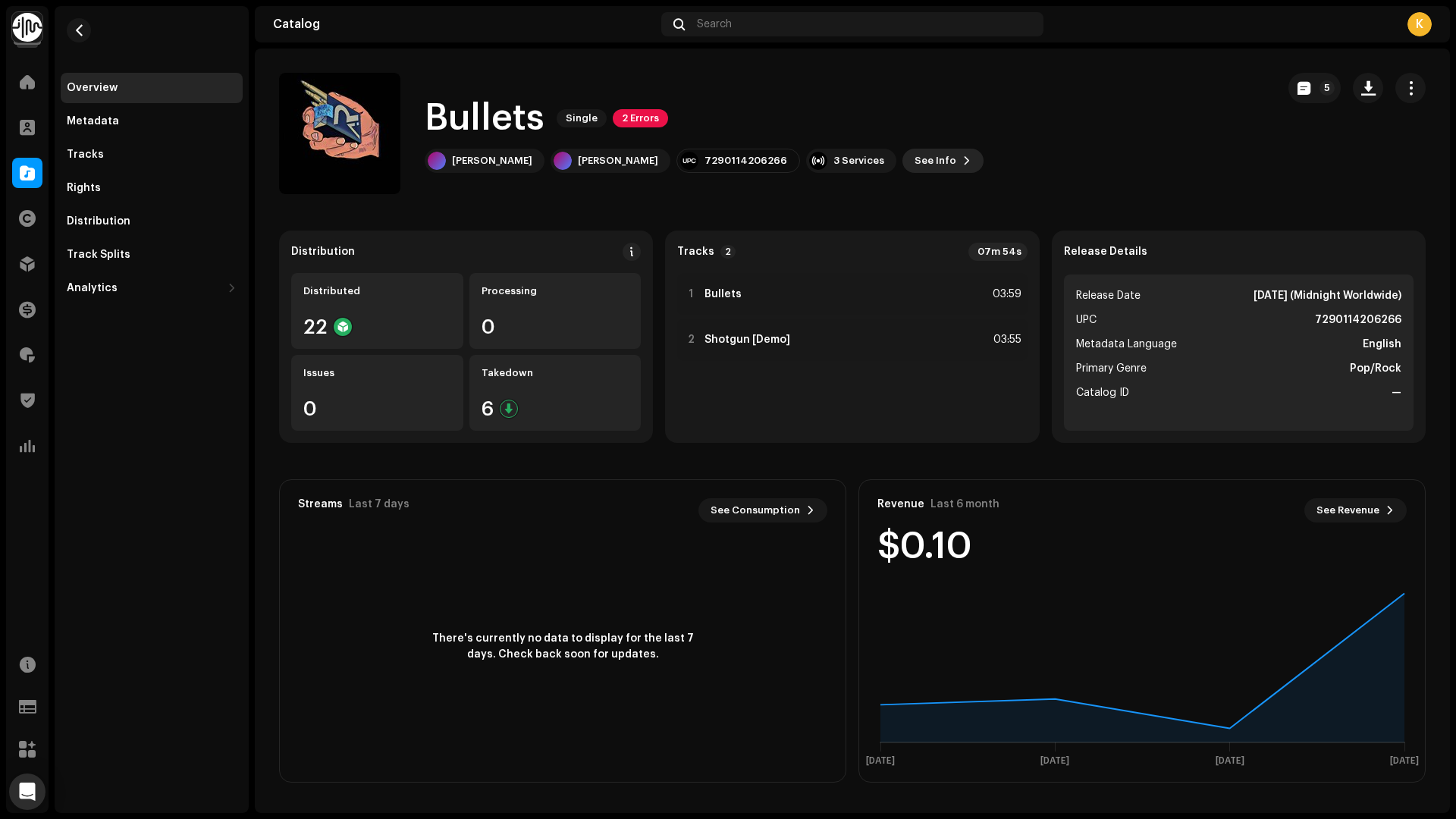
click at [903, 155] on button "See Info" at bounding box center [943, 161] width 81 height 24
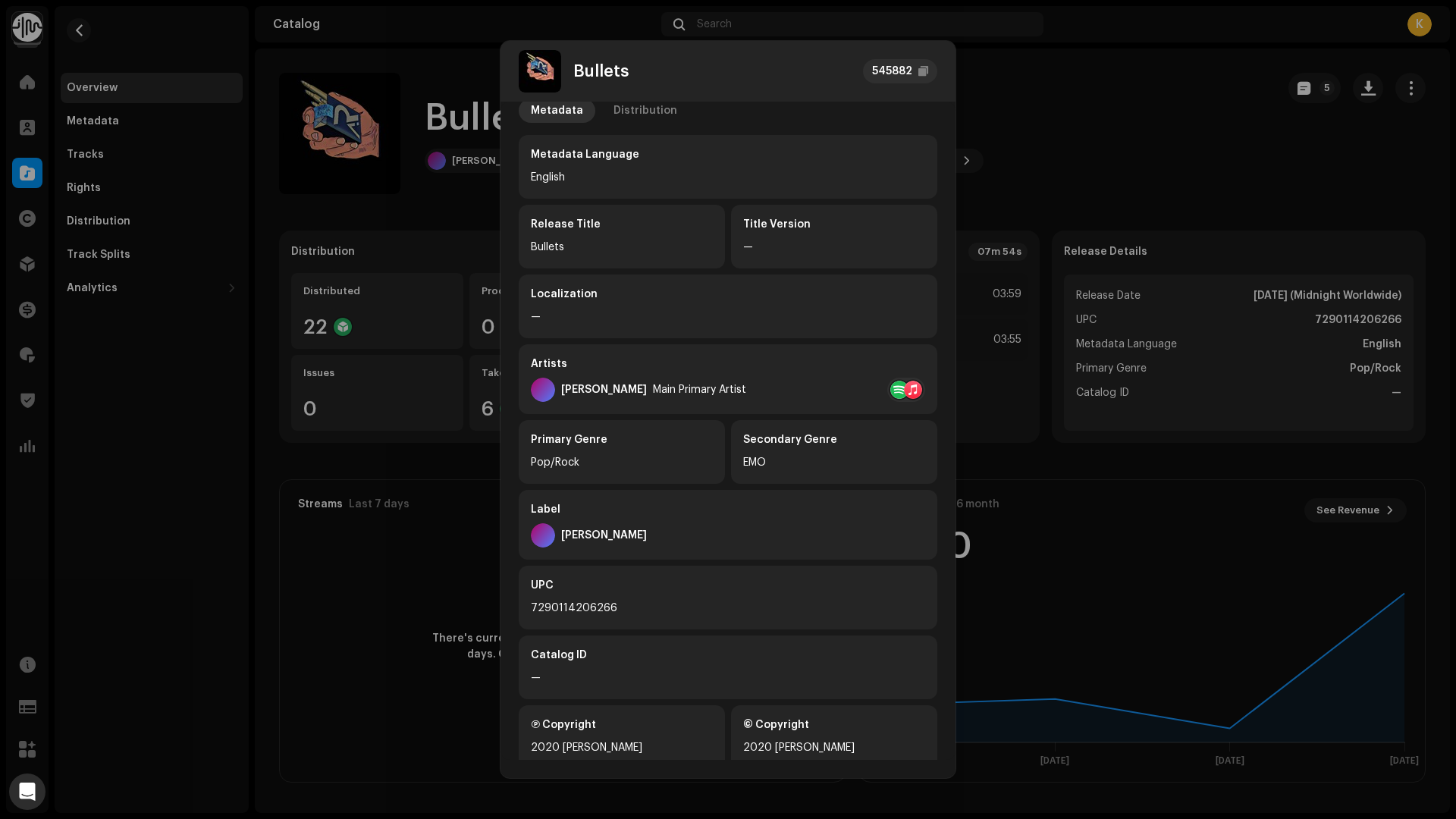
scroll to position [61, 0]
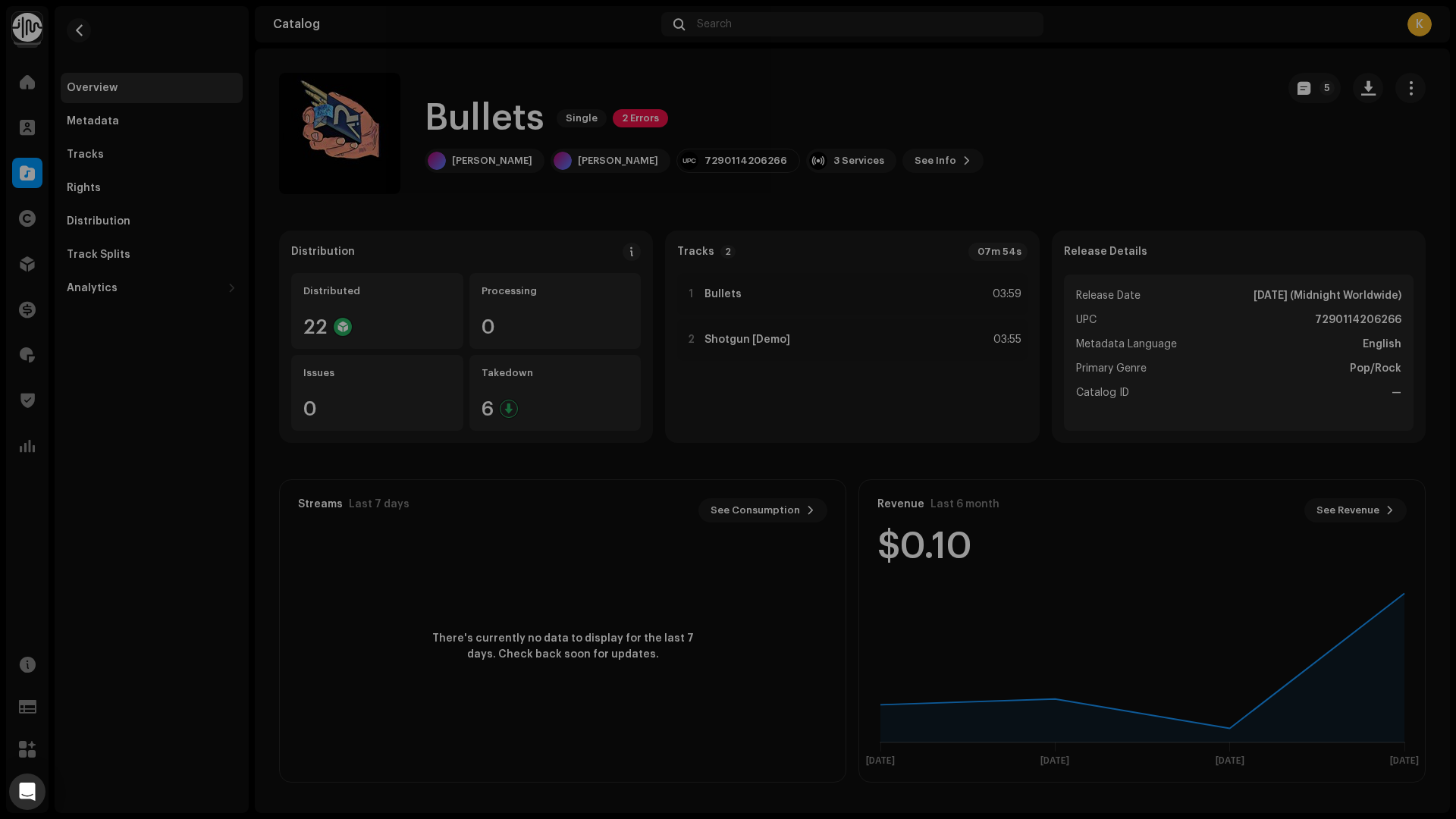
click at [269, 385] on div "Bullets 545882 Metadata Distribution Metadata Language English Release Title Bu…" at bounding box center [728, 409] width 1456 height 819
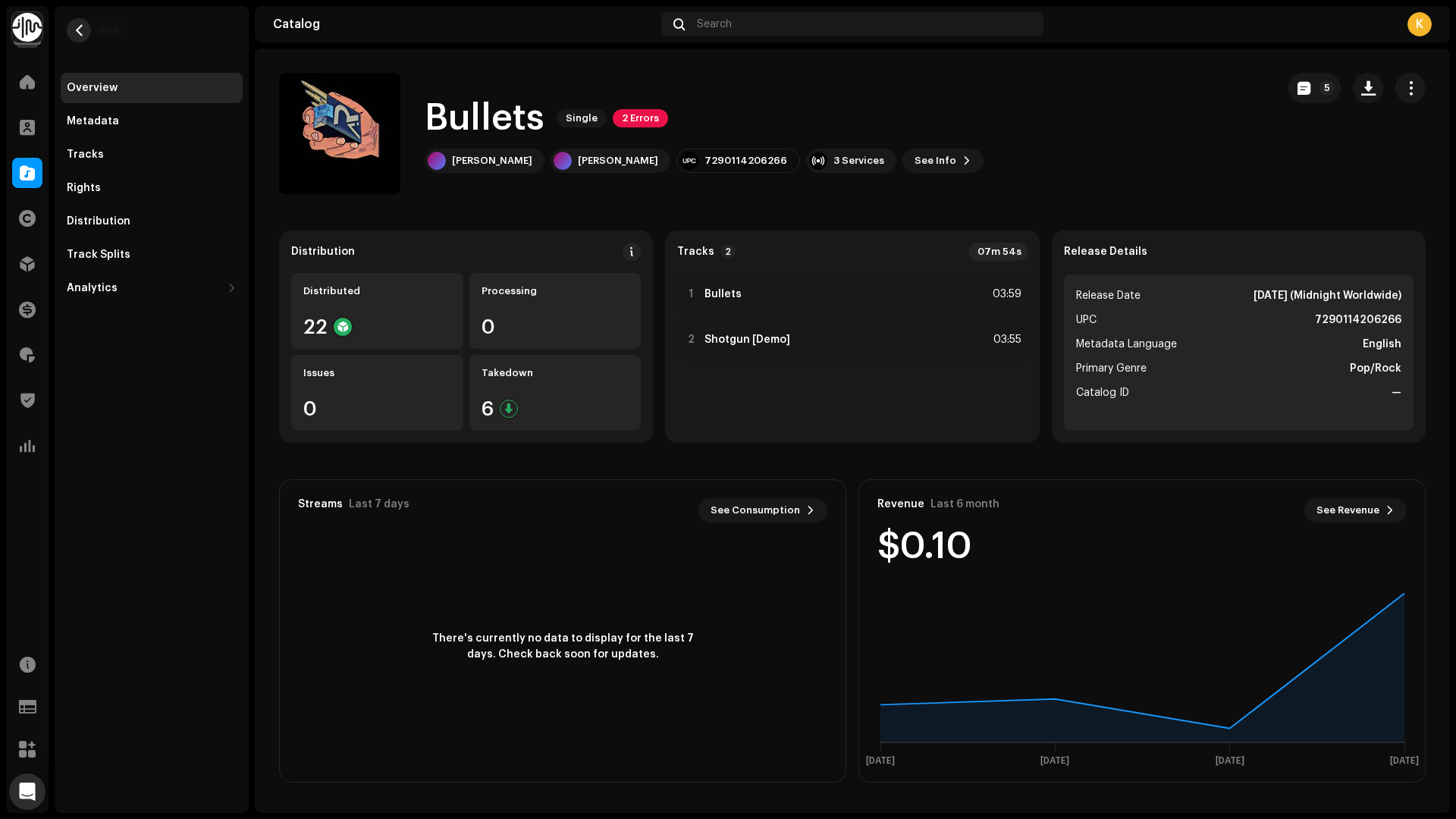
click at [80, 30] on span "button" at bounding box center [79, 30] width 12 height 12
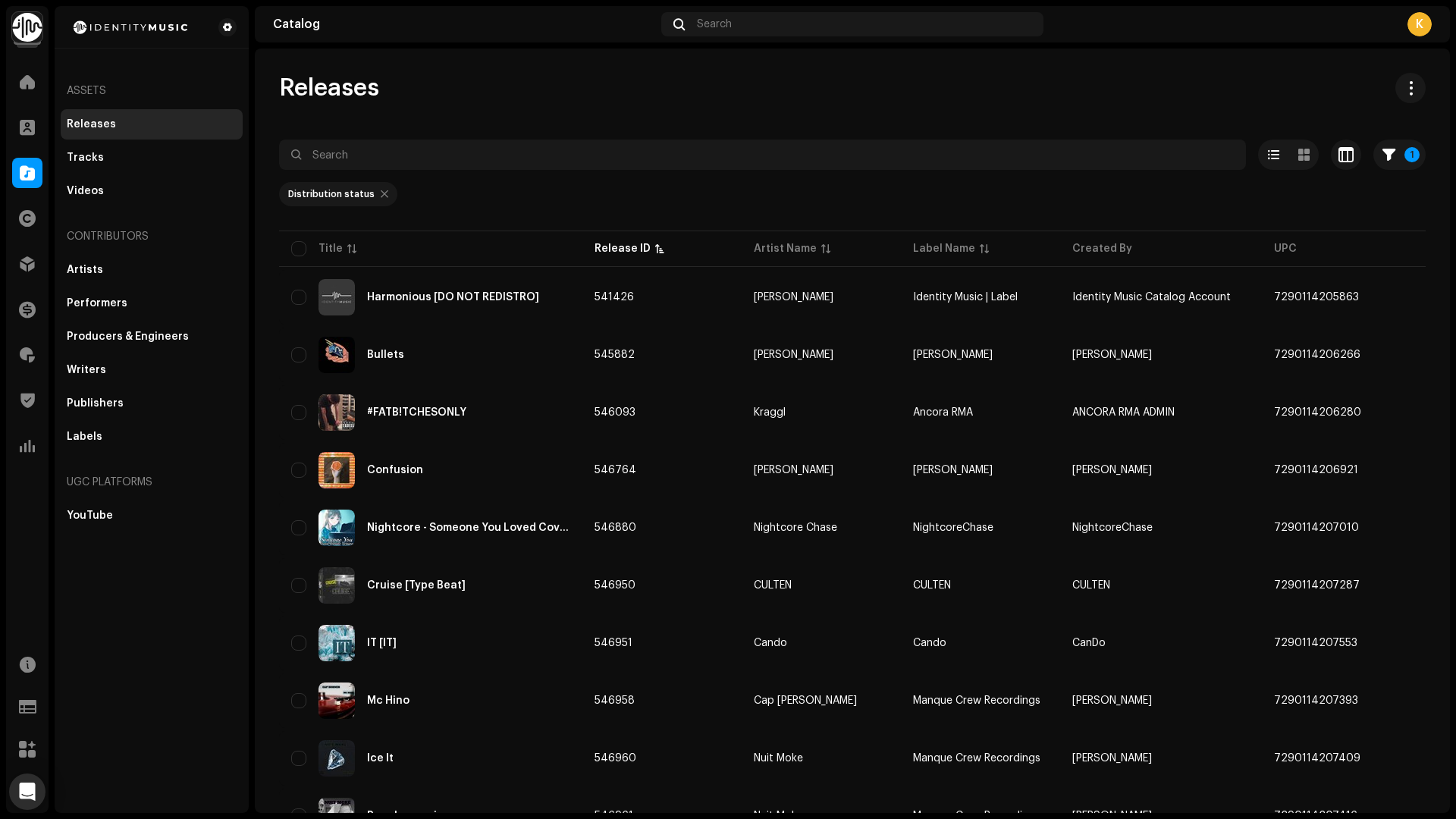
click at [640, 256] on th "Release ID" at bounding box center [662, 249] width 159 height 37
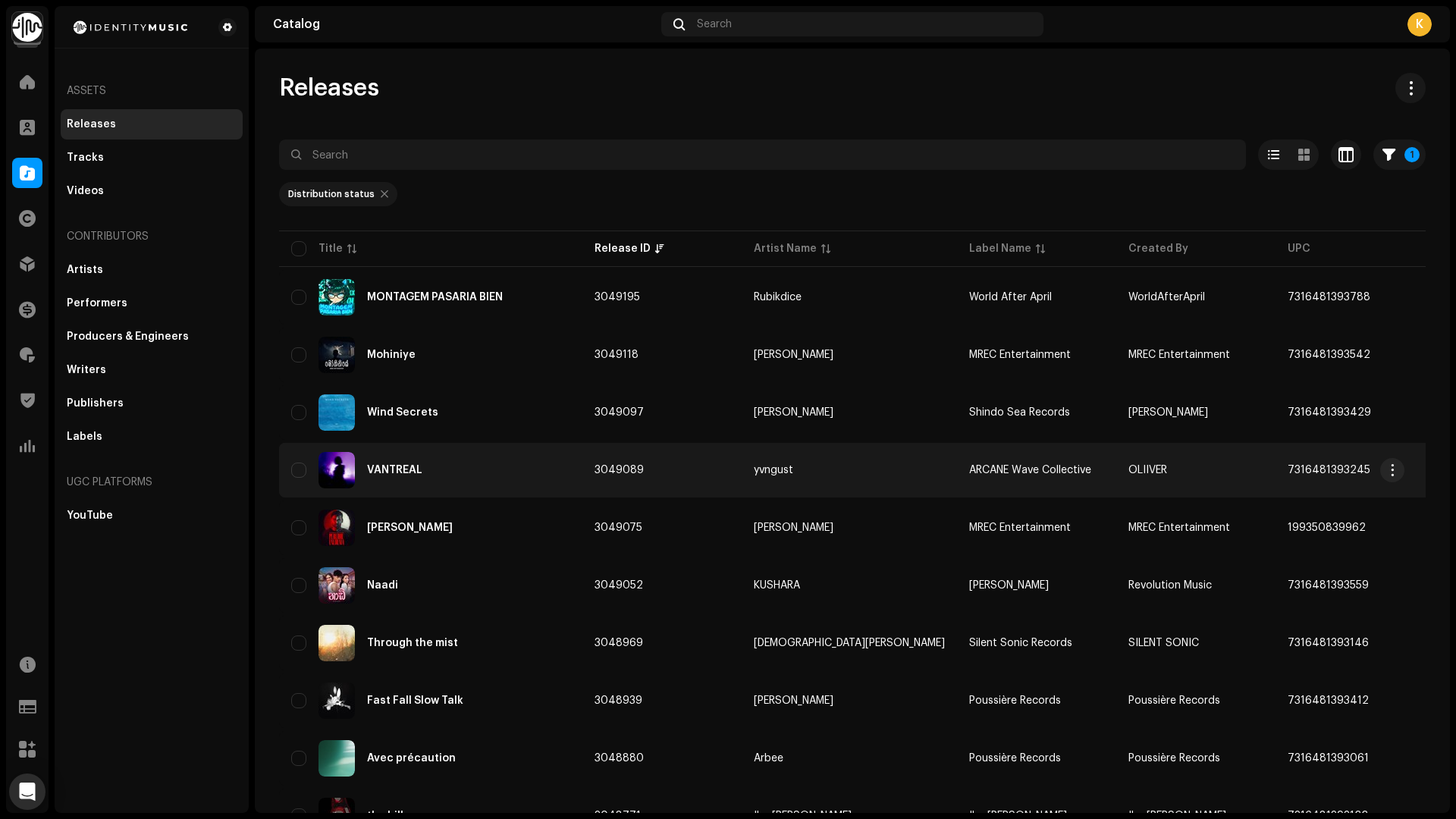
click at [493, 485] on div "VANTREAL" at bounding box center [431, 470] width 279 height 37
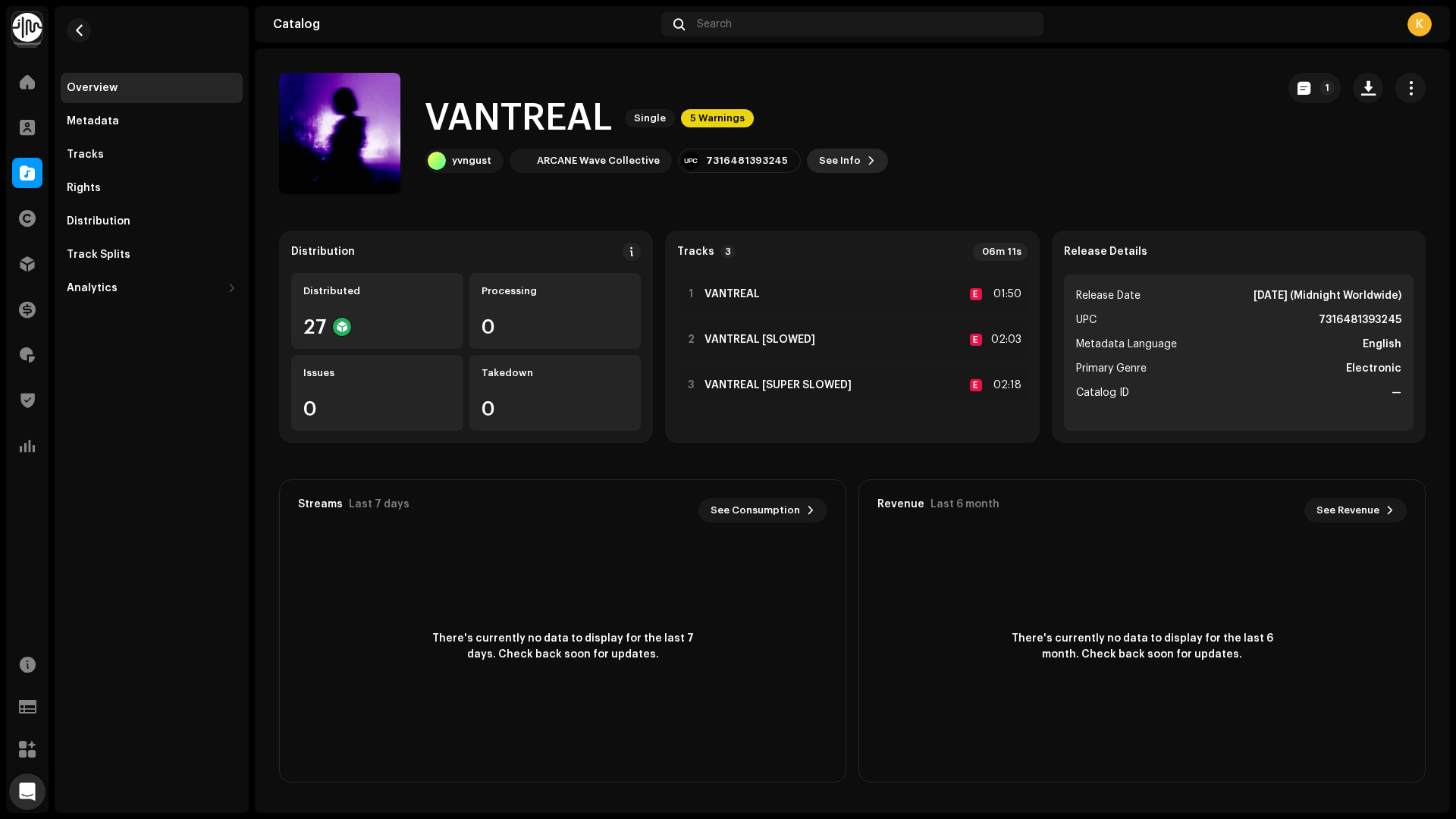
click at [838, 148] on span "See Info" at bounding box center [840, 161] width 42 height 30
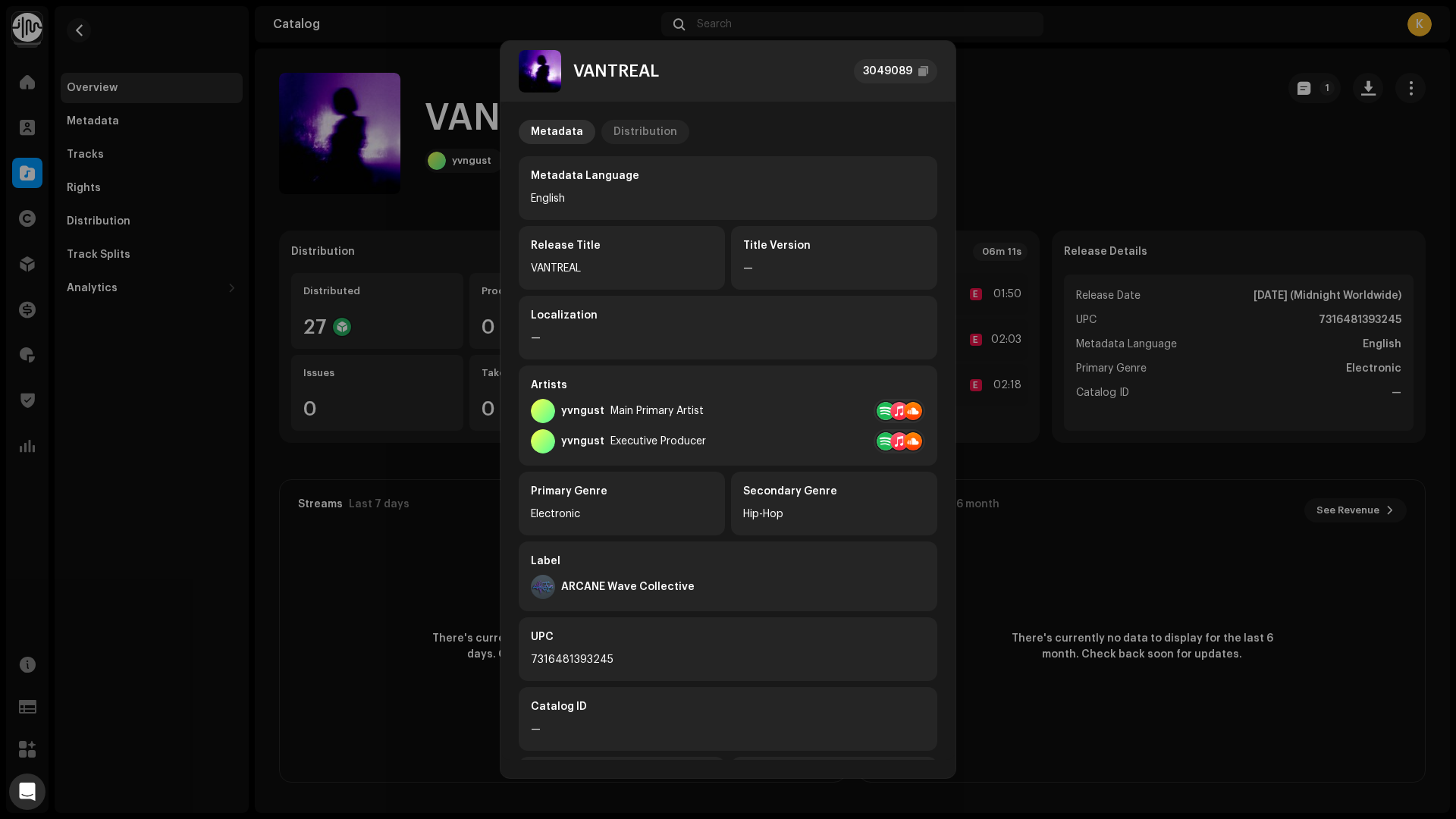
click at [648, 135] on div "Distribution" at bounding box center [645, 132] width 64 height 24
